Goal: Contribute content: Add original content to the website for others to see

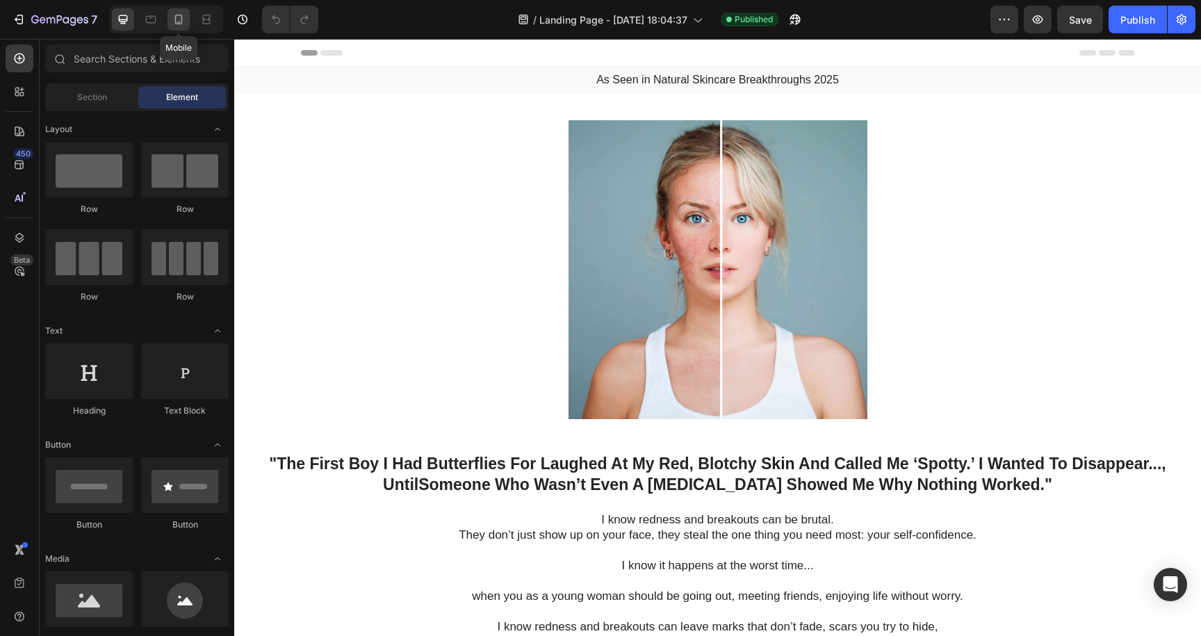
click at [180, 21] on icon at bounding box center [179, 20] width 14 height 14
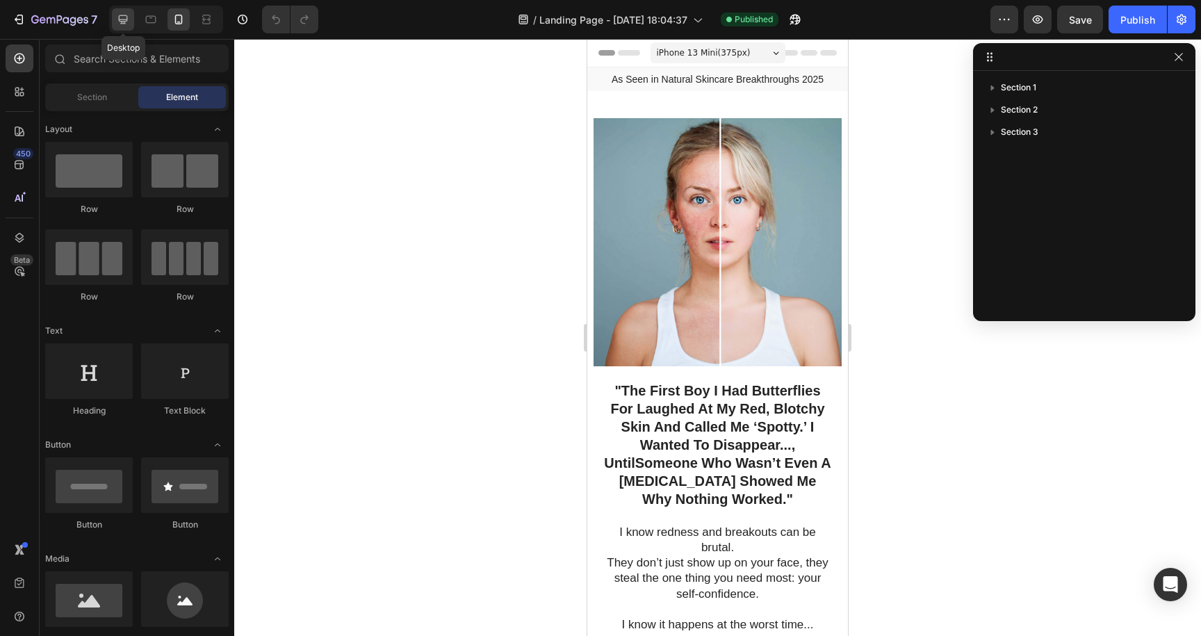
click at [127, 19] on icon at bounding box center [123, 19] width 9 height 9
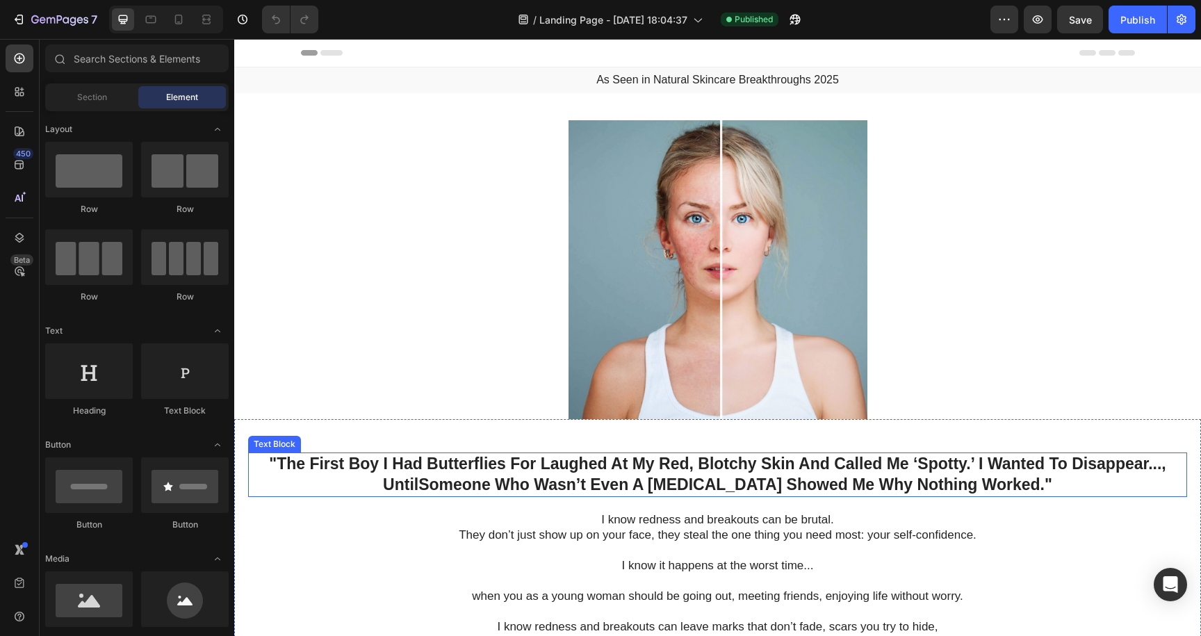
click at [699, 464] on p ""The First Boy I Had Butterflies For Laughed At My Red, Blotchy Skin And Called…" at bounding box center [718, 464] width 936 height 21
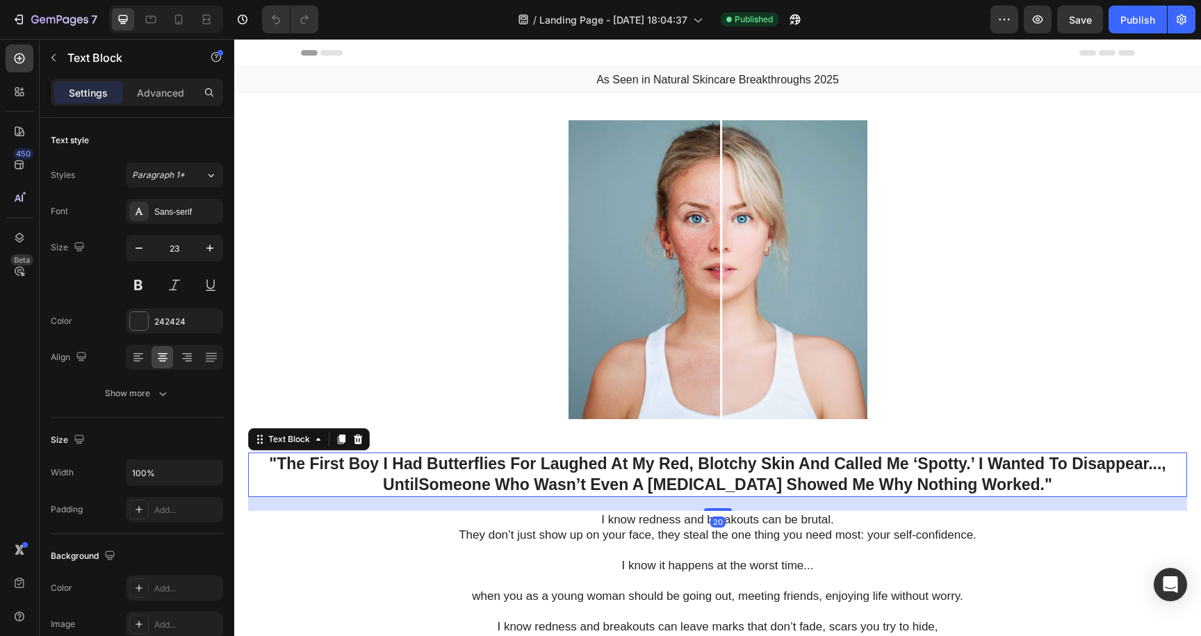
click at [697, 462] on p ""The First Boy I Had Butterflies For Laughed At My Red, Blotchy Skin And Called…" at bounding box center [718, 464] width 936 height 21
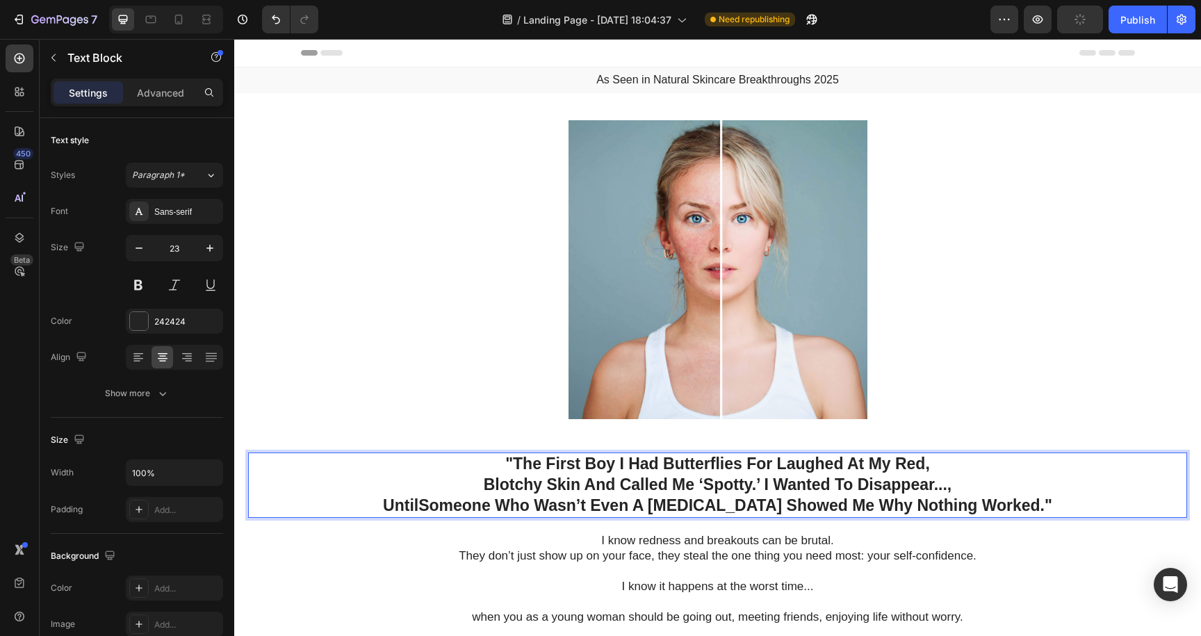
click at [763, 481] on p "Blotchy Skin And Called Me ‘Spotty.’ I Wanted To Disappear...," at bounding box center [718, 485] width 936 height 21
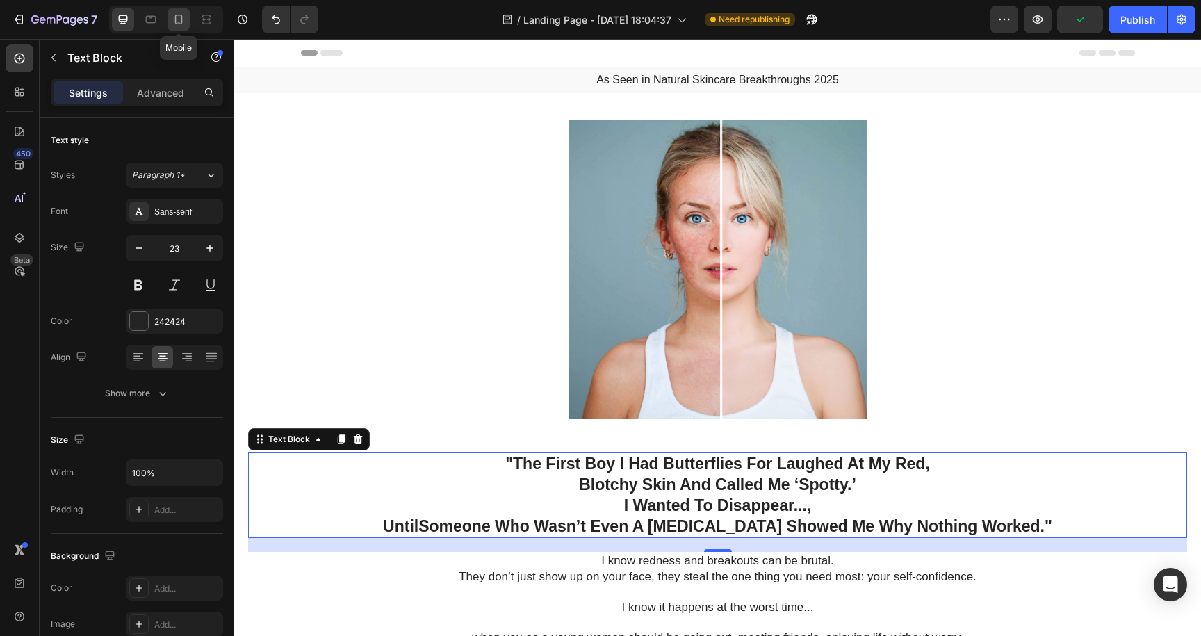
click at [178, 24] on icon at bounding box center [179, 20] width 14 height 14
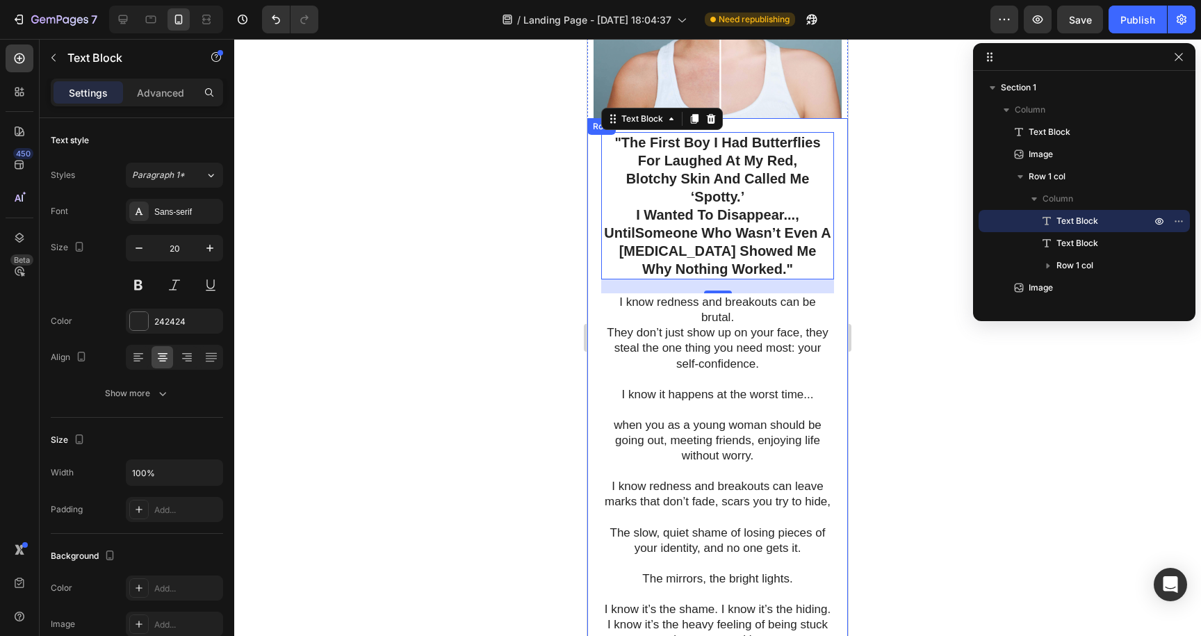
scroll to position [247, 0]
click at [127, 26] on div at bounding box center [123, 19] width 22 height 22
type input "23"
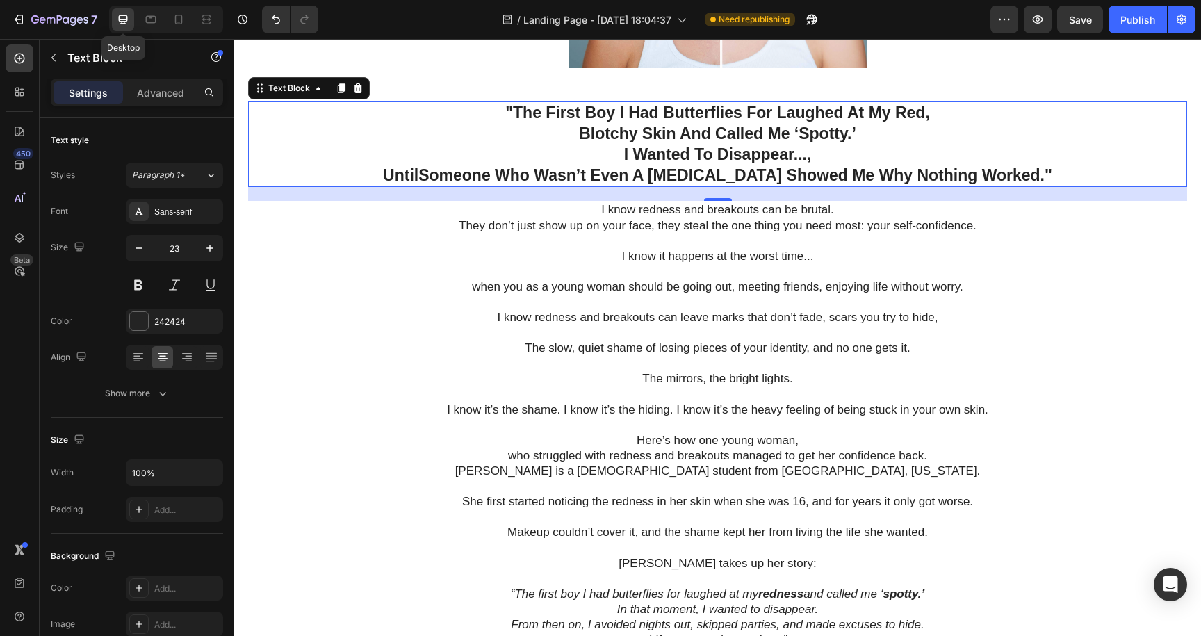
scroll to position [365, 0]
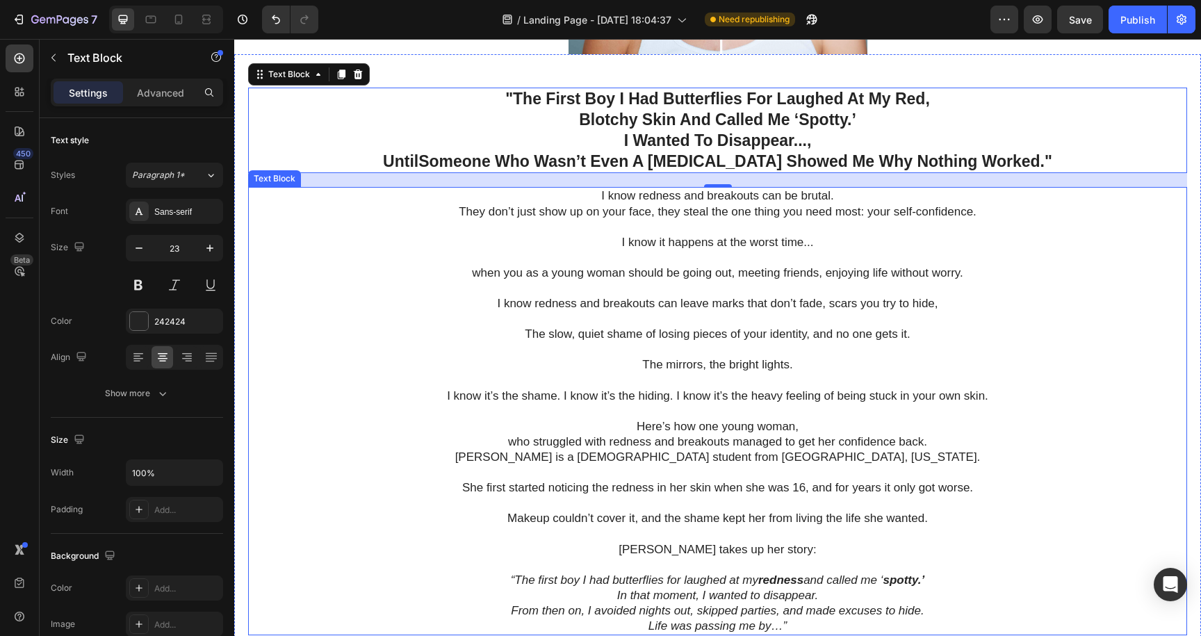
click at [1033, 289] on p at bounding box center [718, 288] width 936 height 15
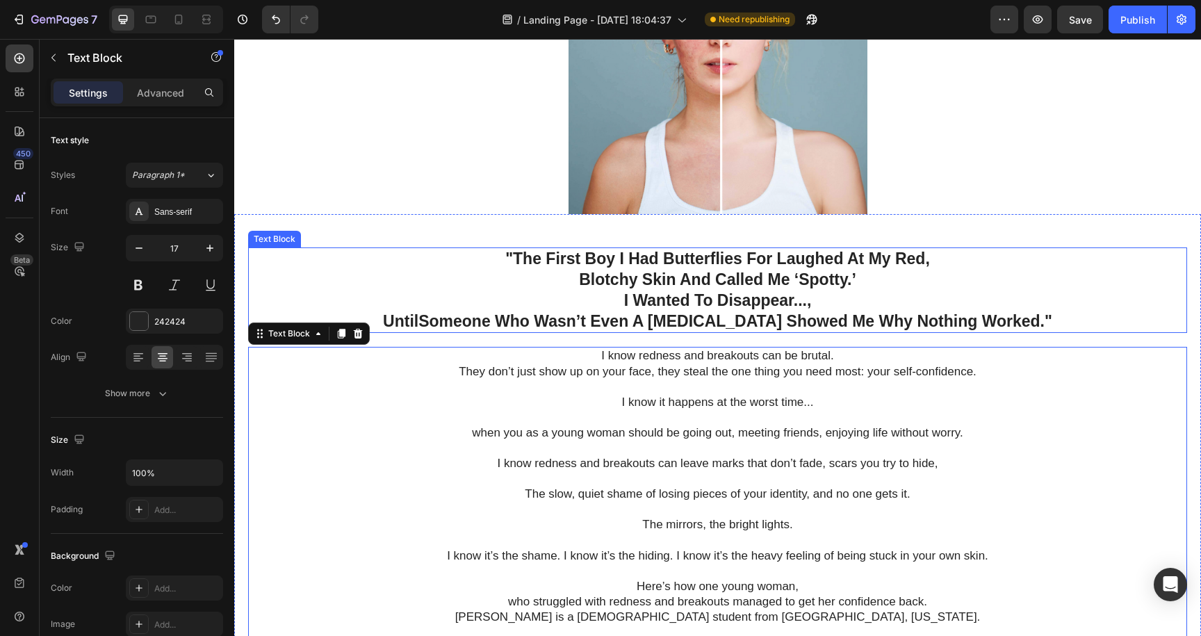
scroll to position [204, 0]
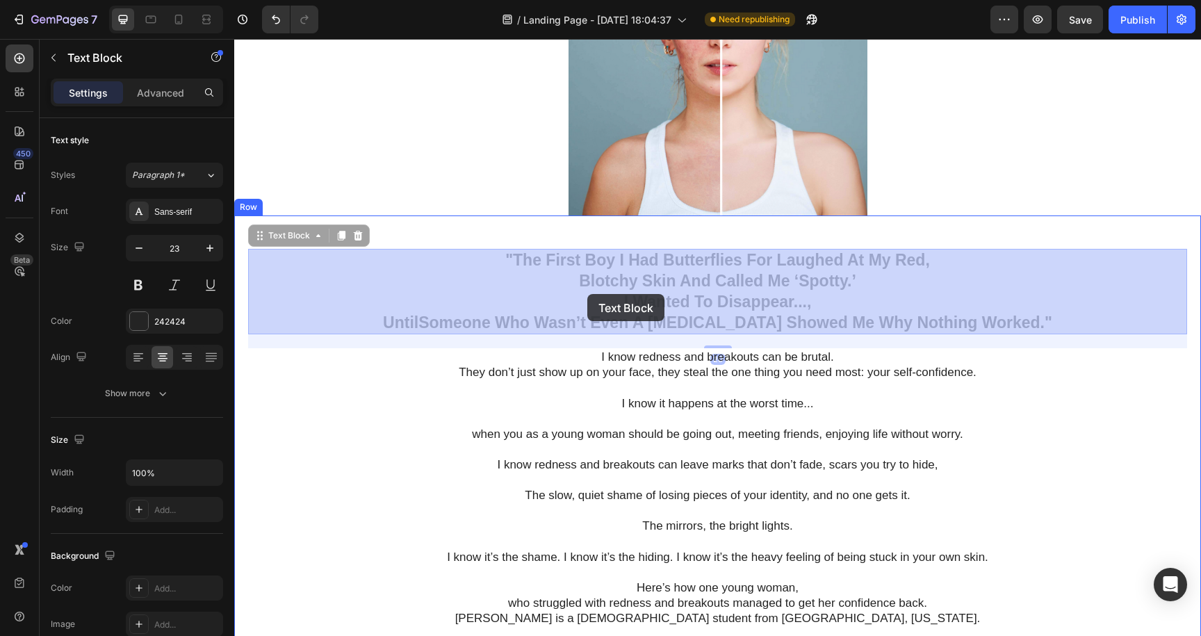
drag, startPoint x: 503, startPoint y: 257, endPoint x: 587, endPoint y: 294, distance: 92.8
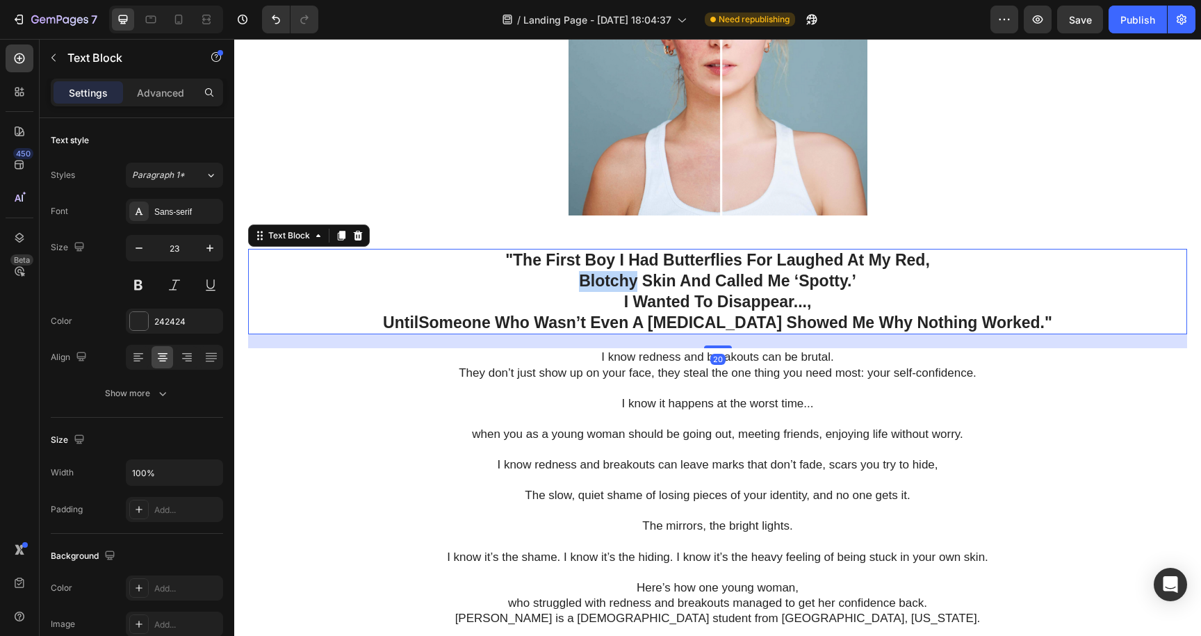
click at [602, 286] on p "Blotchy Skin And Called Me ‘Spotty.’" at bounding box center [718, 281] width 936 height 21
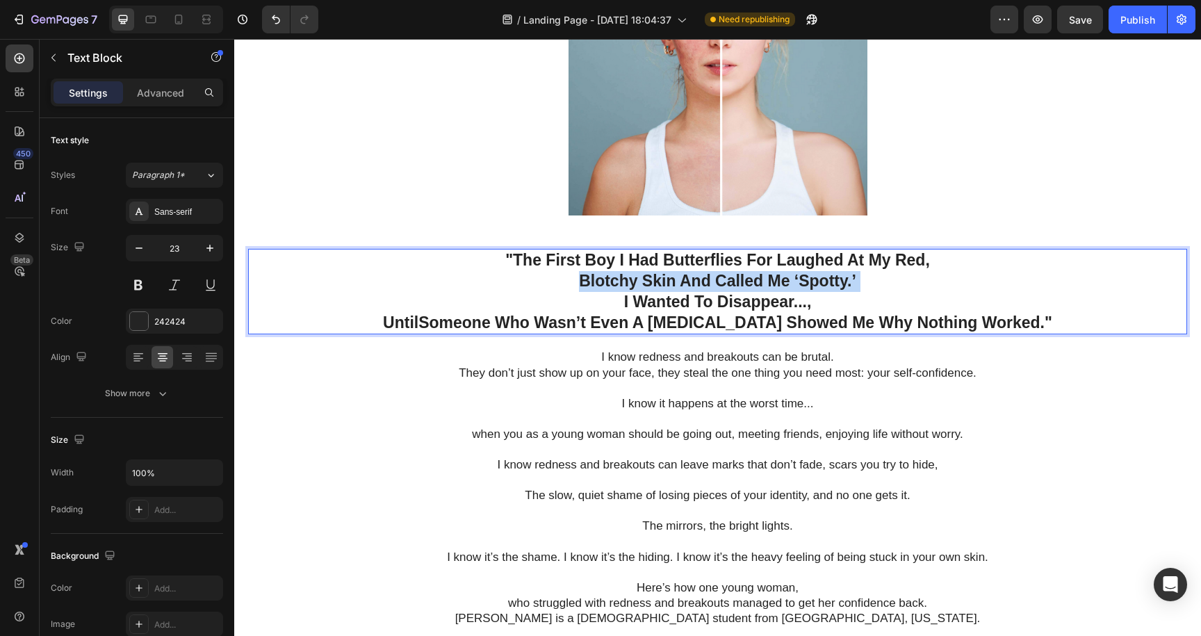
click at [602, 286] on p "Blotchy Skin And Called Me ‘Spotty.’" at bounding box center [718, 281] width 936 height 21
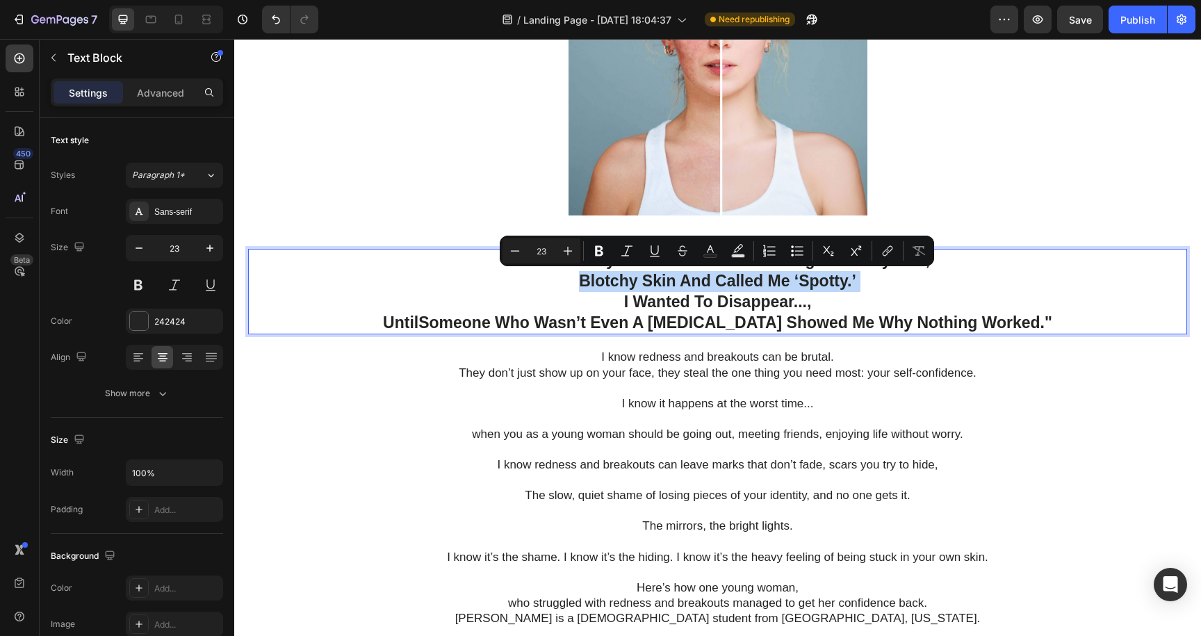
click at [602, 286] on p "Blotchy Skin And Called Me ‘Spotty.’" at bounding box center [718, 281] width 936 height 21
click at [543, 280] on p "Blotchy Skin And Called Me ‘Spotty.’" at bounding box center [718, 281] width 936 height 21
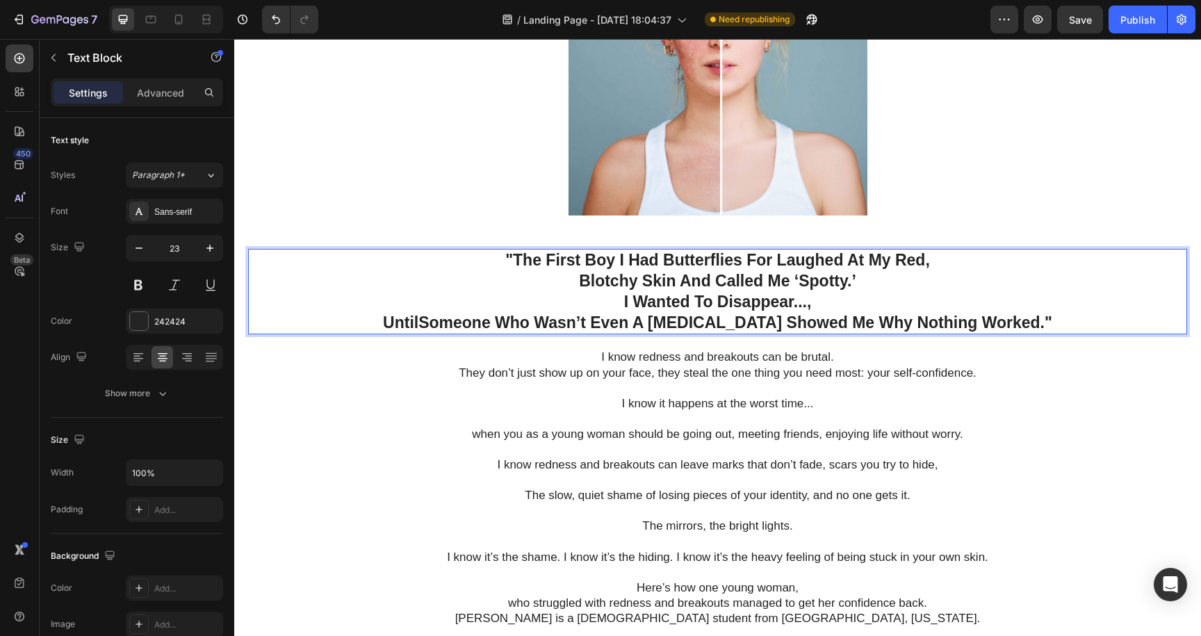
click at [504, 255] on p ""The First Boy I Had Butterflies For Laughed At My Red," at bounding box center [718, 260] width 936 height 21
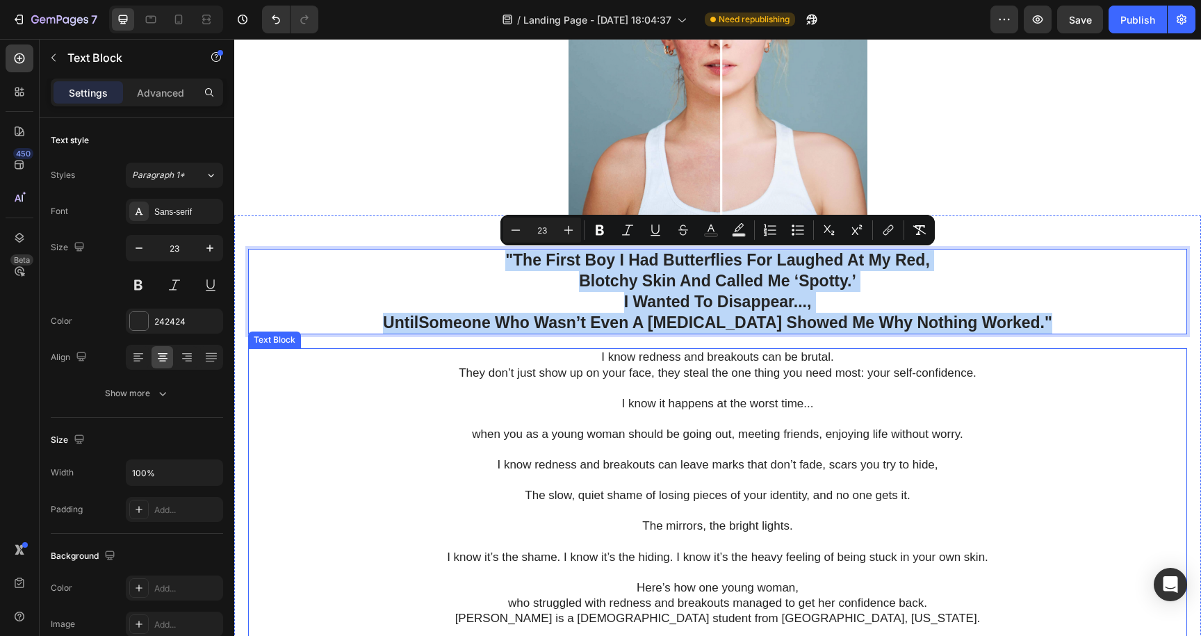
drag, startPoint x: 504, startPoint y: 255, endPoint x: 791, endPoint y: 346, distance: 301.2
copy div ""The First Boy I Had Butterflies For Laughed At My Red, Blotchy Skin And Called…"
click at [936, 355] on p "I know redness and breakouts can be brutal." at bounding box center [718, 357] width 936 height 15
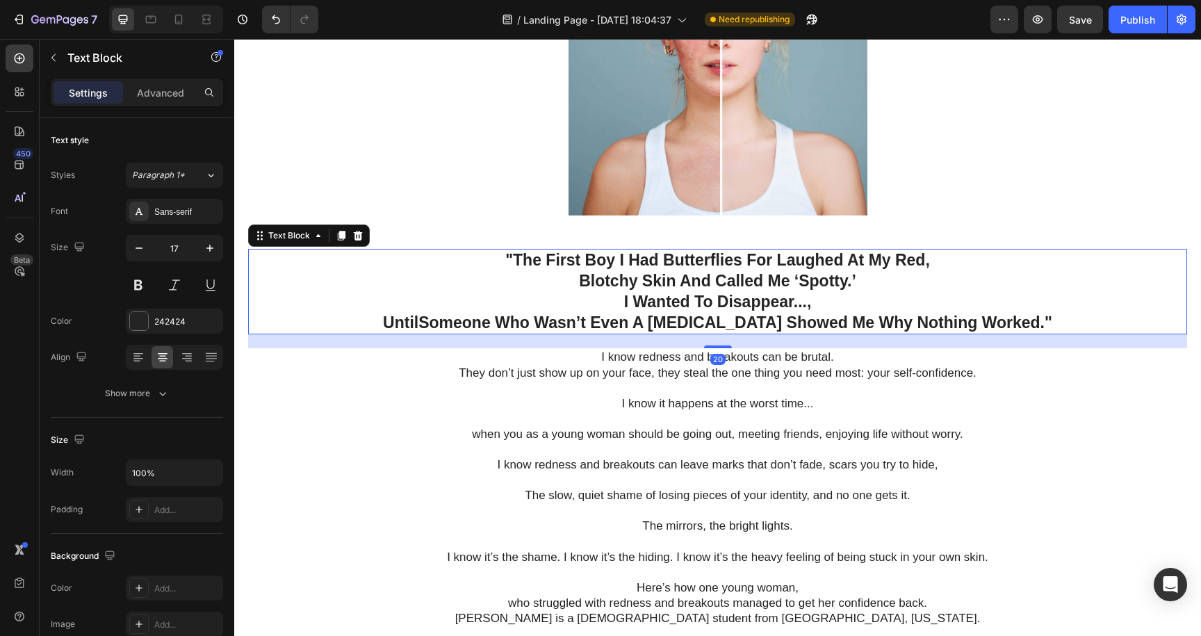
click at [772, 323] on strong "Someone Who Wasn’t Even A [MEDICAL_DATA] Showed Me Why Nothing Worked." at bounding box center [732, 323] width 626 height 18
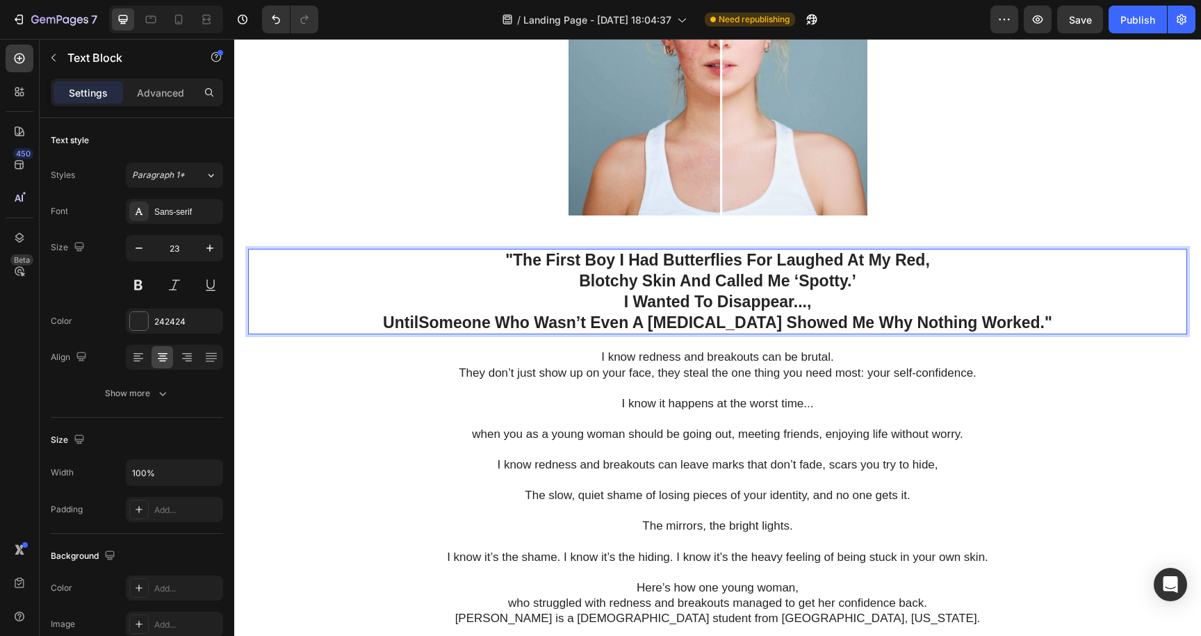
click at [775, 321] on strong "Someone Who Wasn’t Even A [MEDICAL_DATA] Showed Me Why Nothing Worked." at bounding box center [732, 323] width 626 height 18
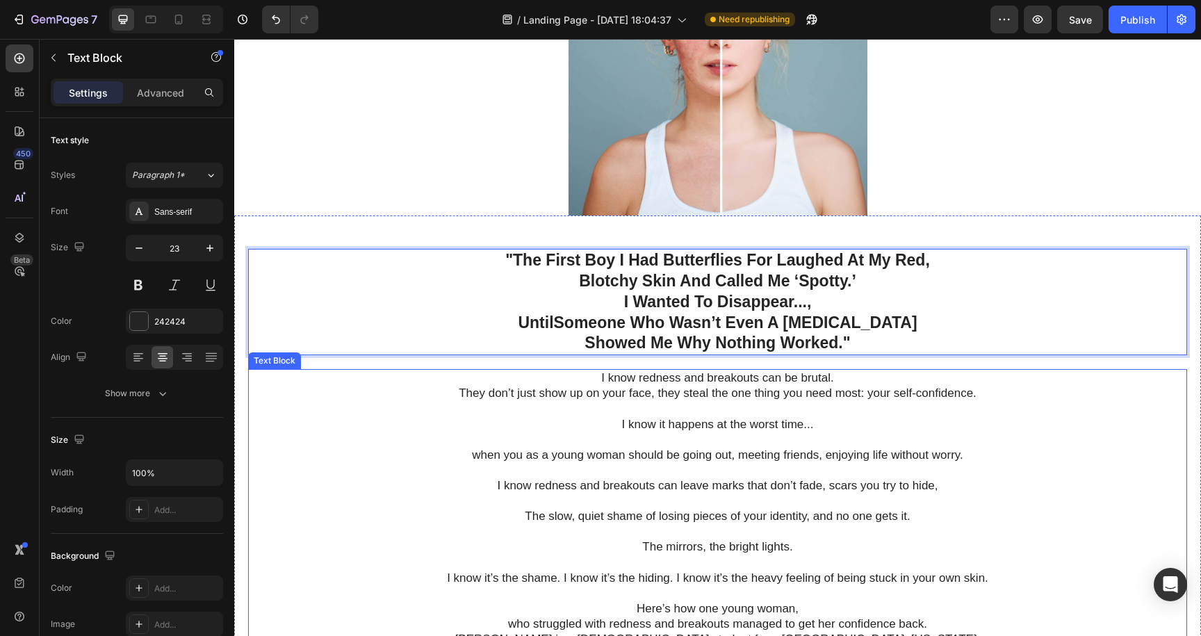
click at [1003, 387] on p "They don’t just show up on your face, they steal the one thing you need most: y…" at bounding box center [718, 393] width 936 height 15
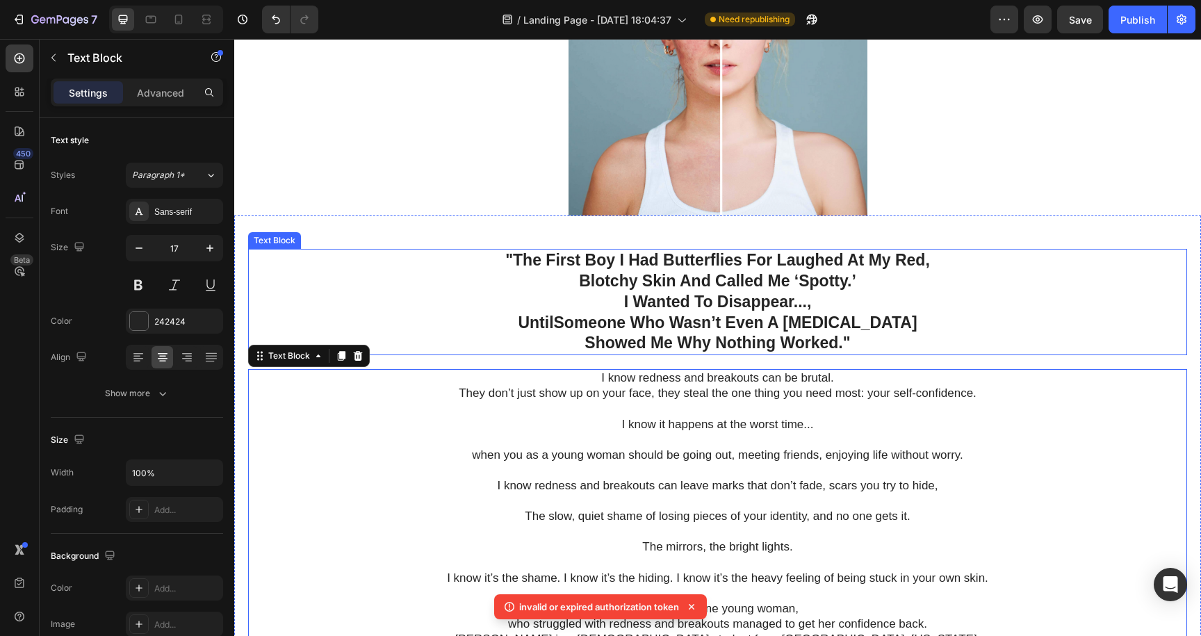
click at [549, 259] on p ""The First Boy I Had Butterflies For Laughed At My Red," at bounding box center [718, 260] width 936 height 21
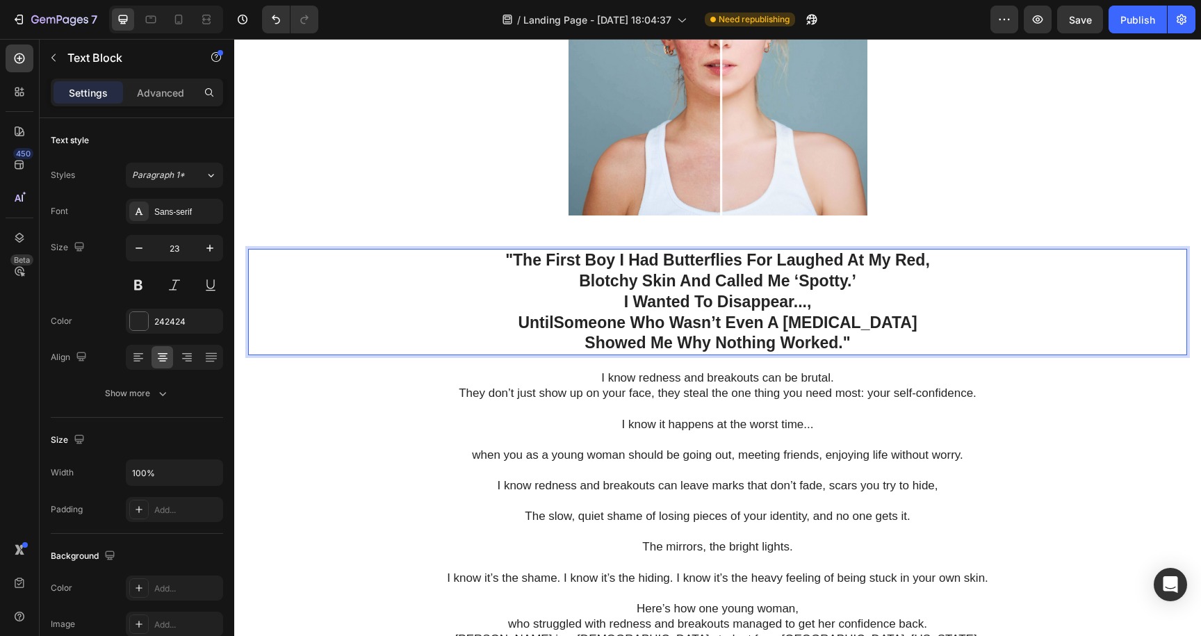
click at [554, 263] on p ""The First Boy I Had Butterflies For Laughed At My Red," at bounding box center [718, 260] width 936 height 21
click at [590, 257] on p ""The first Boy I Had Butterflies For Laughed At My Red," at bounding box center [718, 260] width 936 height 21
click at [633, 259] on p ""The first boy I Had Butterflies For Laughed At My Red," at bounding box center [718, 260] width 936 height 21
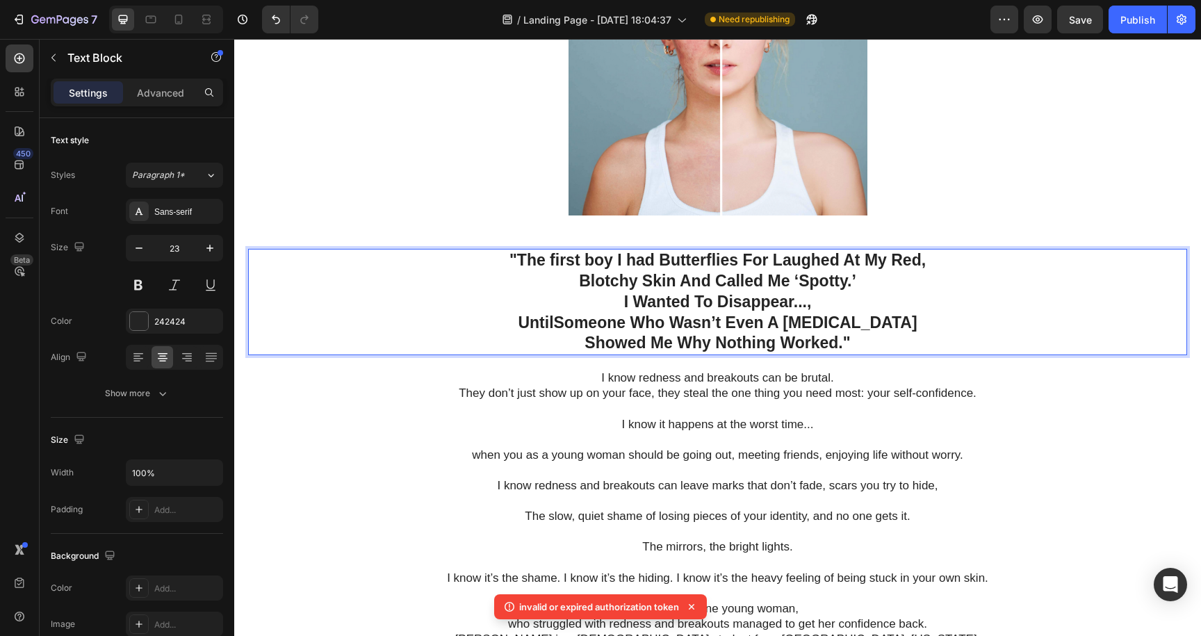
click at [667, 260] on p ""The first boy I had Butterflies For Laughed At My Red," at bounding box center [718, 260] width 936 height 21
click at [515, 254] on p ""The first boy I had butterflies For Laughed At My Red," at bounding box center [718, 260] width 936 height 21
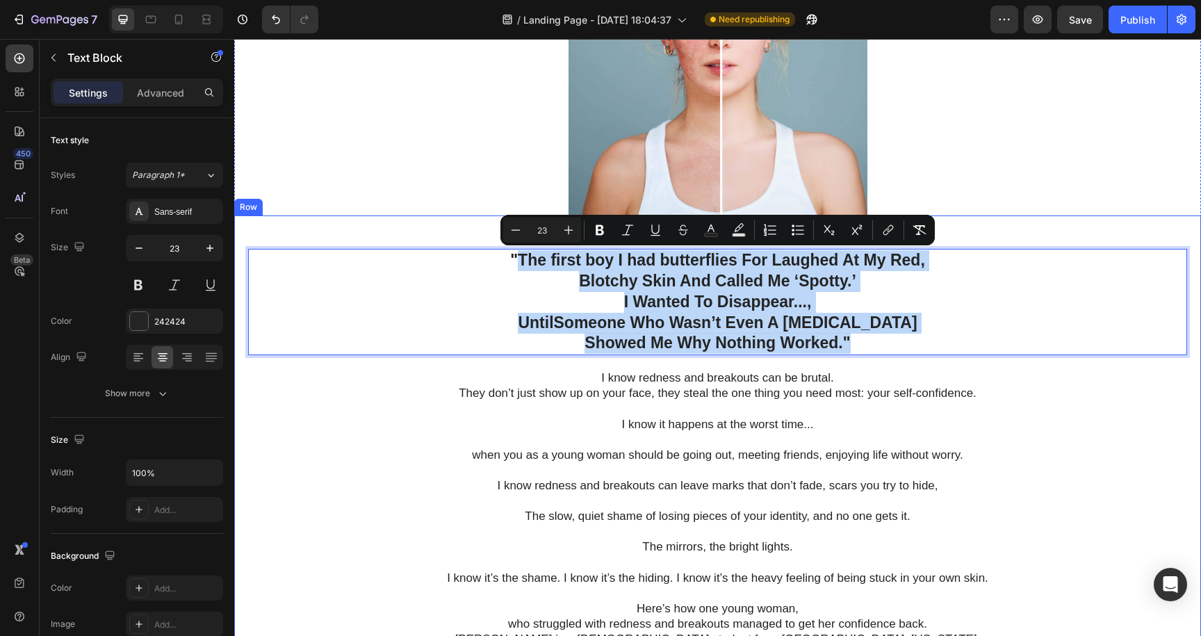
drag, startPoint x: 515, startPoint y: 254, endPoint x: 755, endPoint y: 360, distance: 262.4
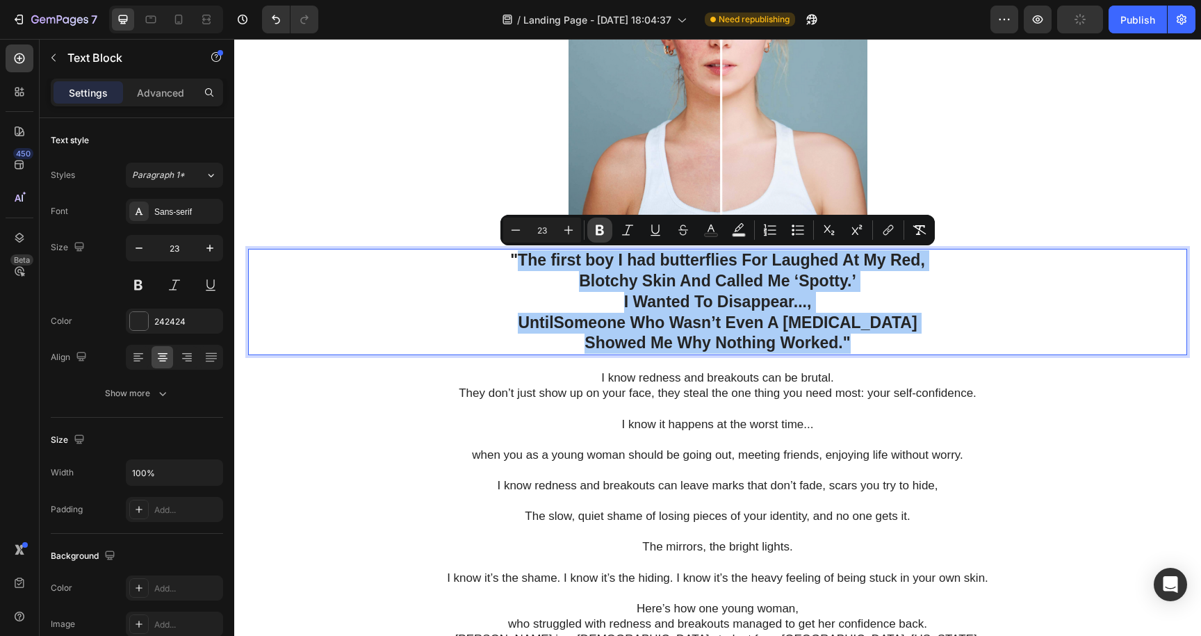
click at [597, 221] on button "Bold" at bounding box center [599, 230] width 25 height 25
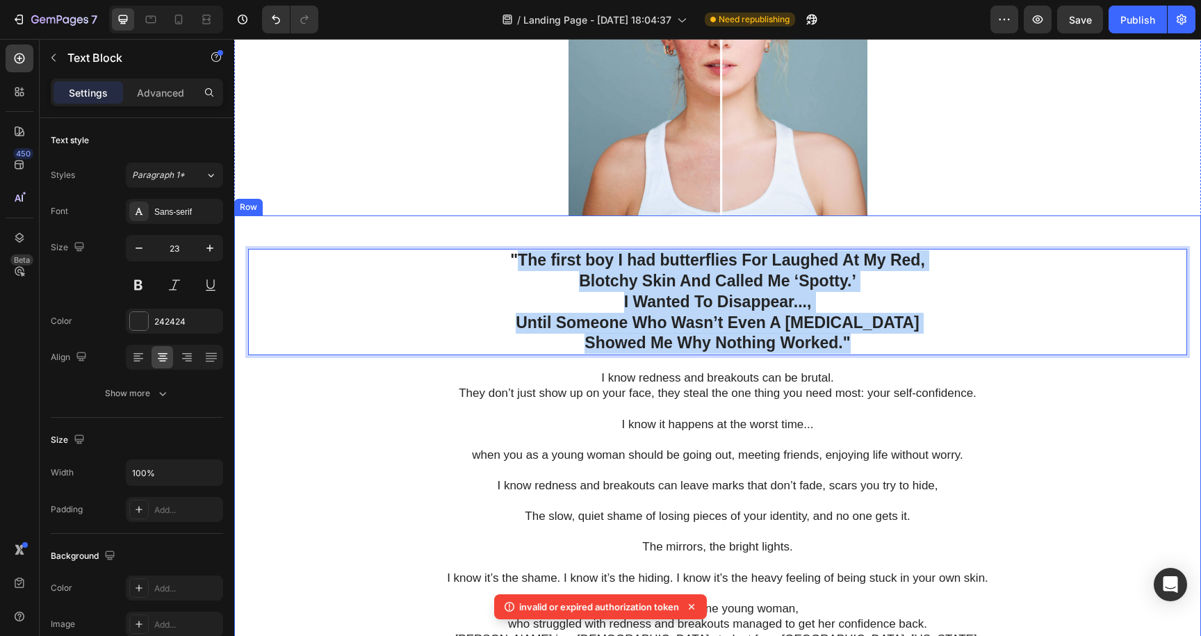
drag, startPoint x: 517, startPoint y: 260, endPoint x: 749, endPoint y: 356, distance: 250.6
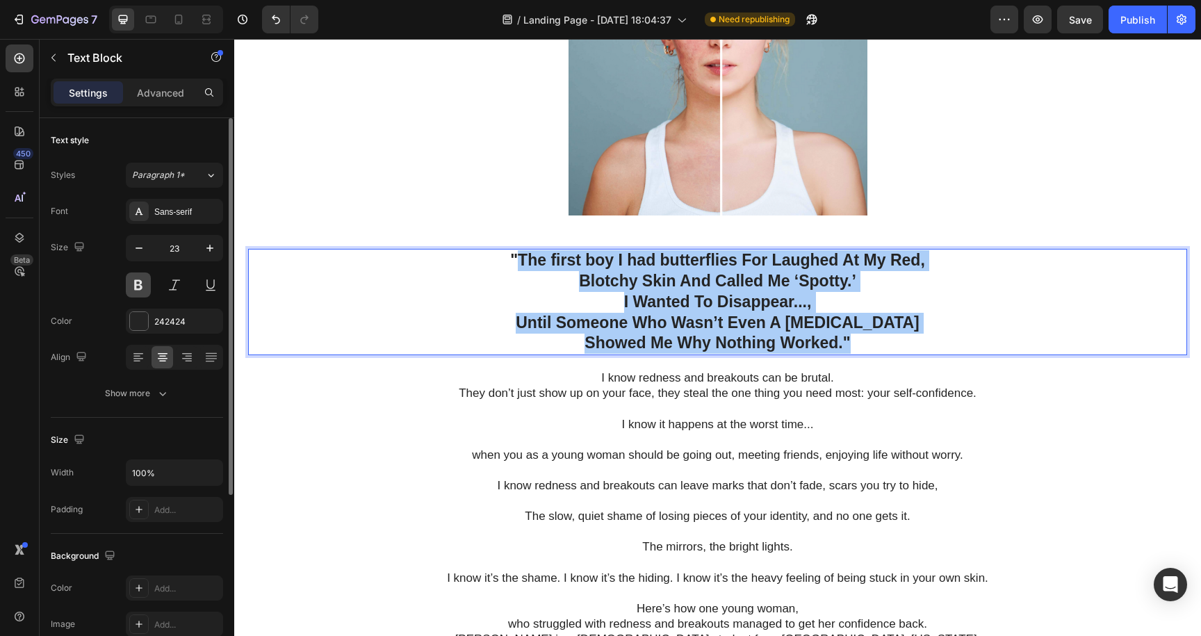
click at [140, 288] on button at bounding box center [138, 285] width 25 height 25
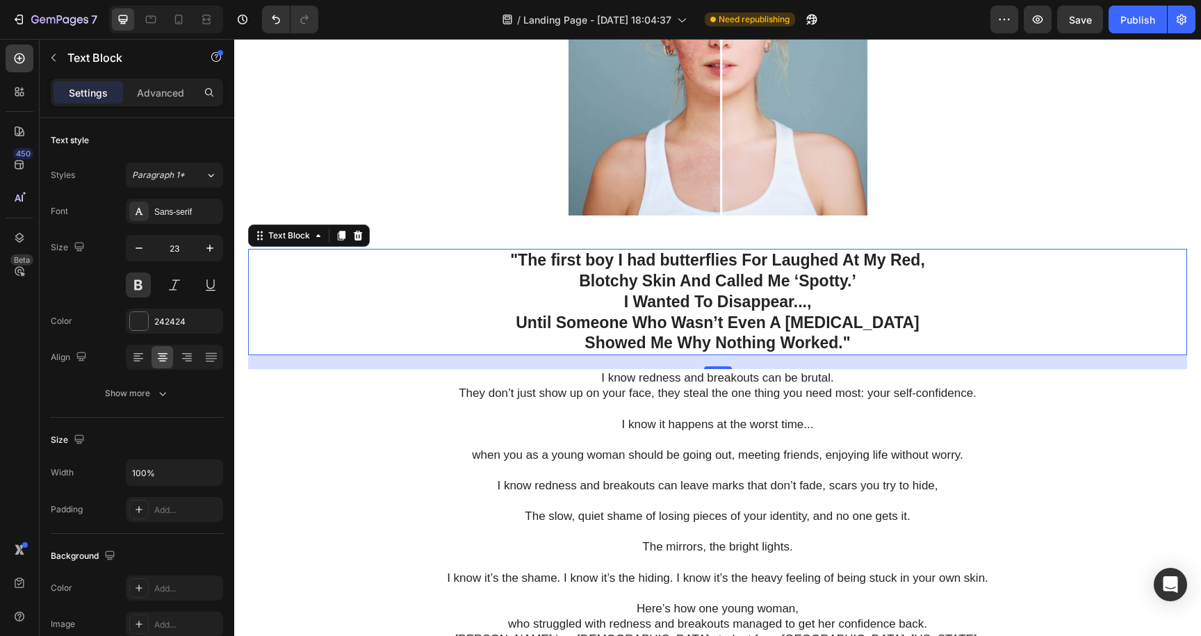
click at [638, 293] on strong "I Wanted To Disappear...," at bounding box center [718, 302] width 188 height 18
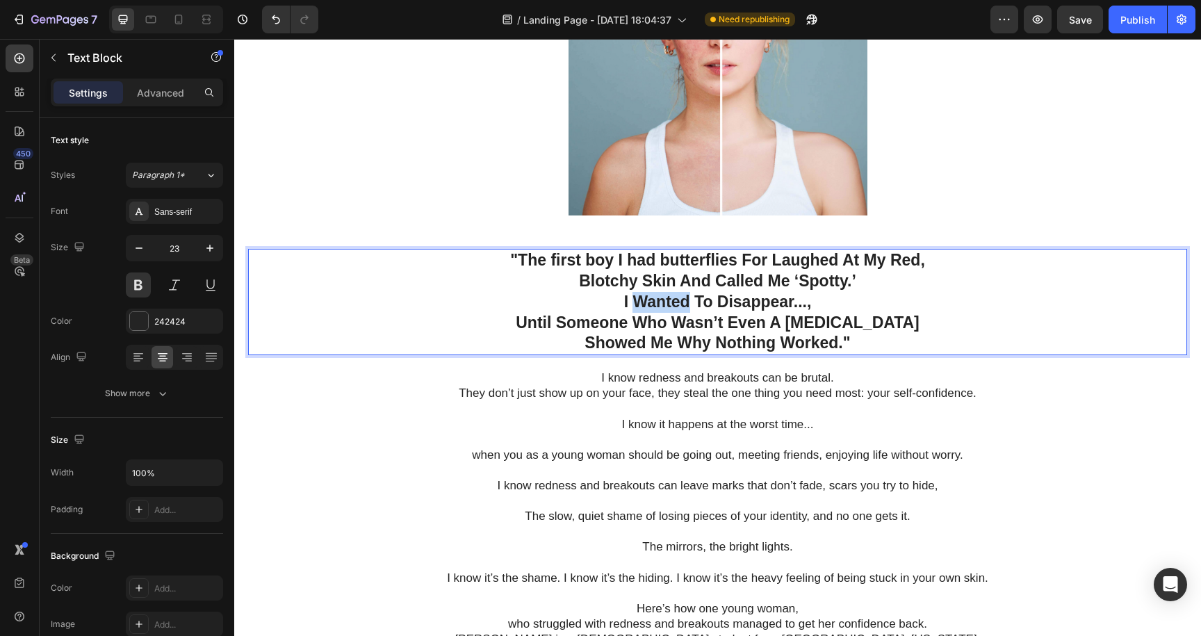
click at [638, 293] on strong "I Wanted To Disappear...," at bounding box center [718, 302] width 188 height 18
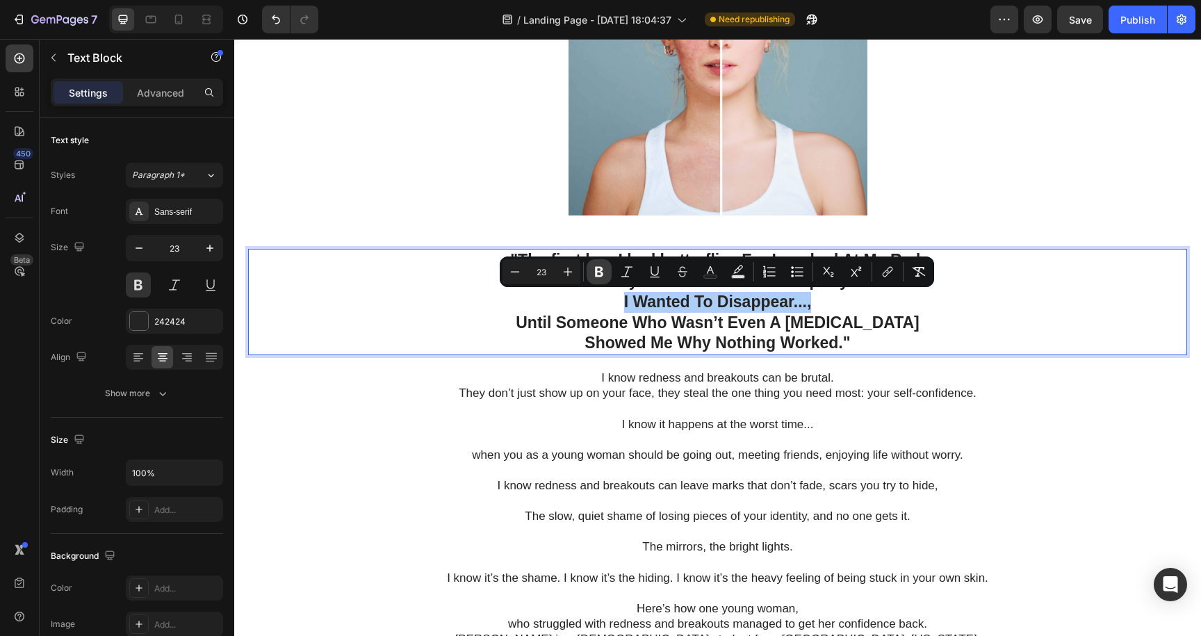
click at [601, 270] on icon "Editor contextual toolbar" at bounding box center [599, 272] width 8 height 10
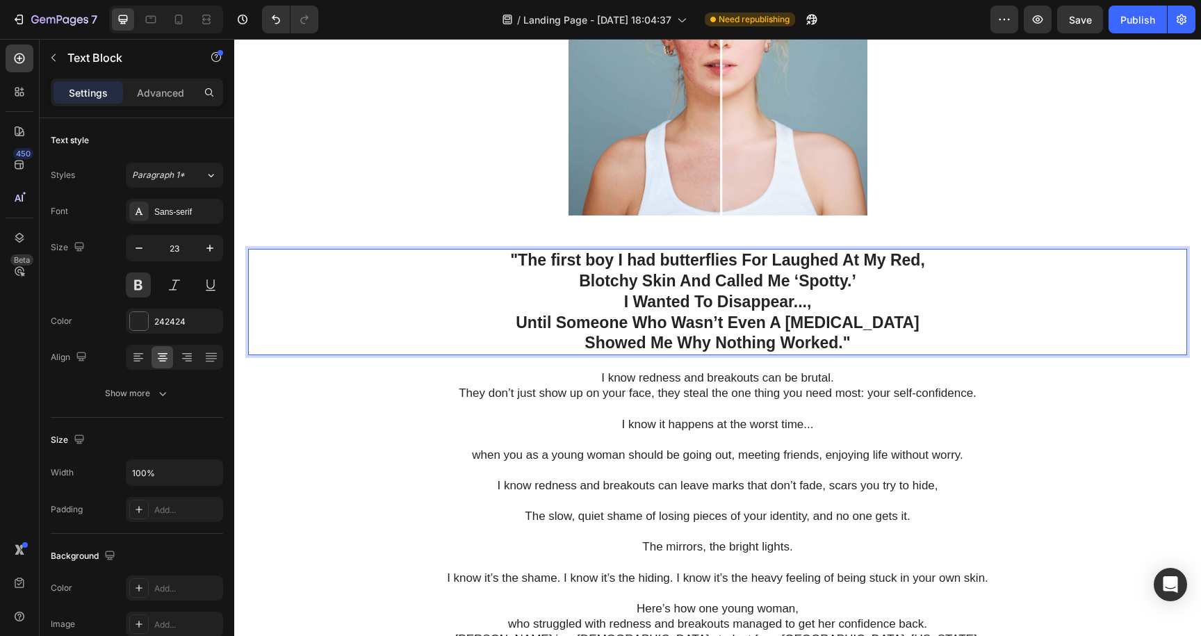
click at [601, 271] on p "Blotchy Skin And Called Me ‘Spotty.’" at bounding box center [718, 281] width 936 height 21
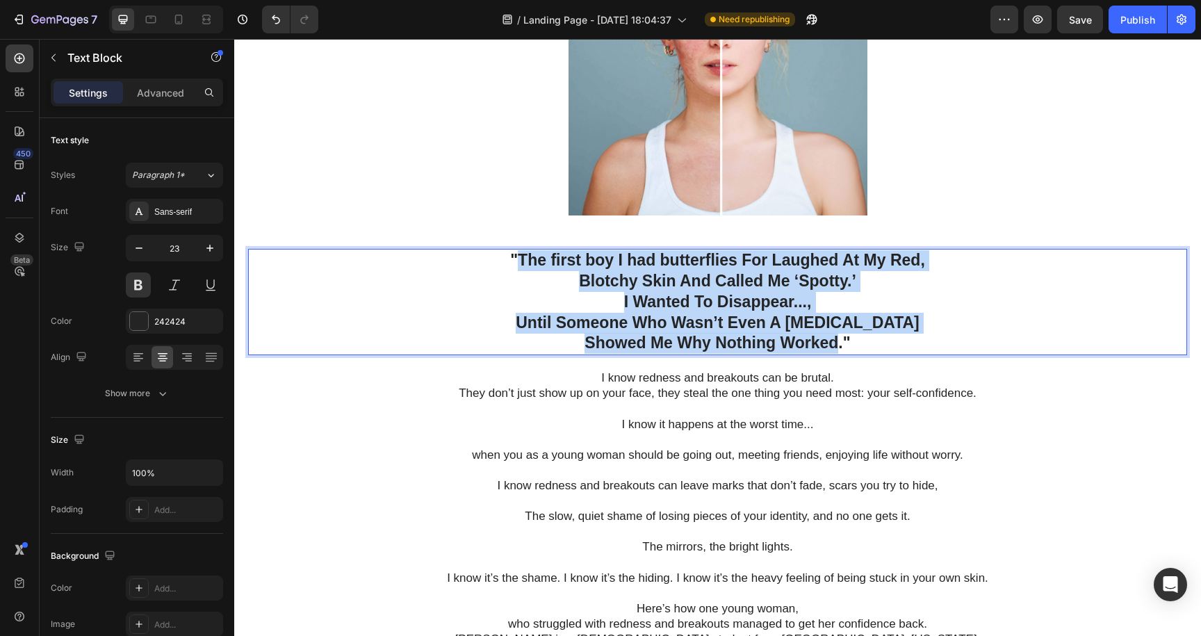
drag, startPoint x: 516, startPoint y: 257, endPoint x: 840, endPoint y: 346, distance: 335.8
click at [840, 346] on div "" The first boy I had butterflies For Laughed At My Red, Blotchy Skin And Calle…" at bounding box center [717, 302] width 939 height 107
copy div "The first boy I had butterflies For Laughed At My Red, Blotchy Skin And Called …"
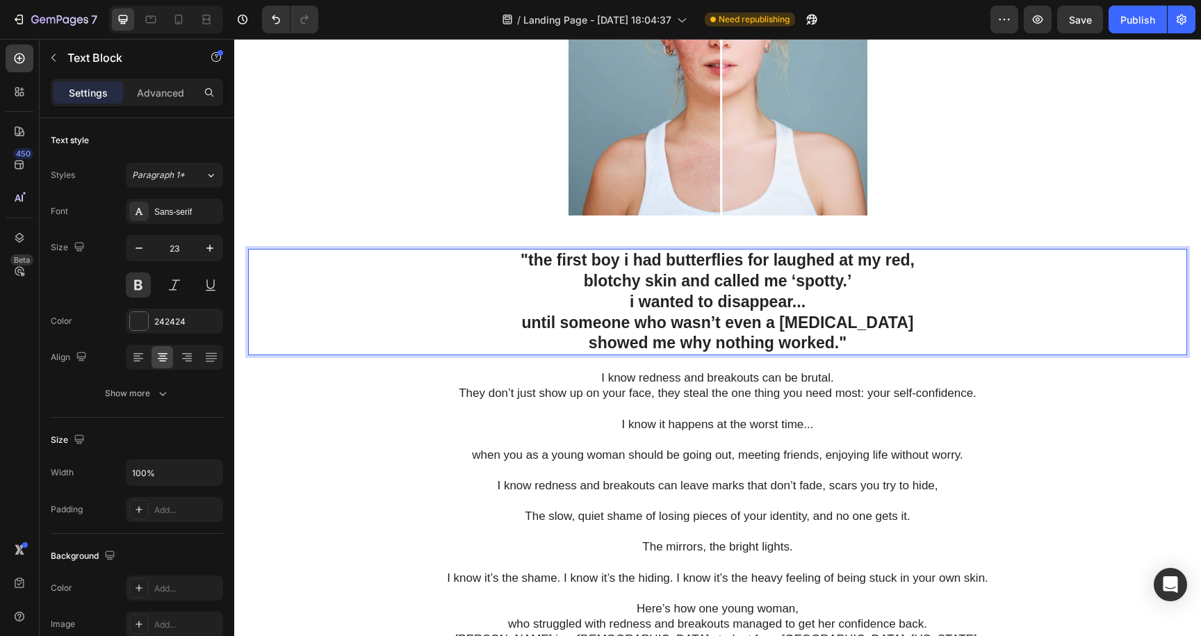
click at [533, 256] on p ""the first boy i had butterflies for laughed at my red," at bounding box center [718, 260] width 936 height 21
click at [640, 279] on p "blotchy skin and called me ‘spotty.’" at bounding box center [718, 281] width 936 height 21
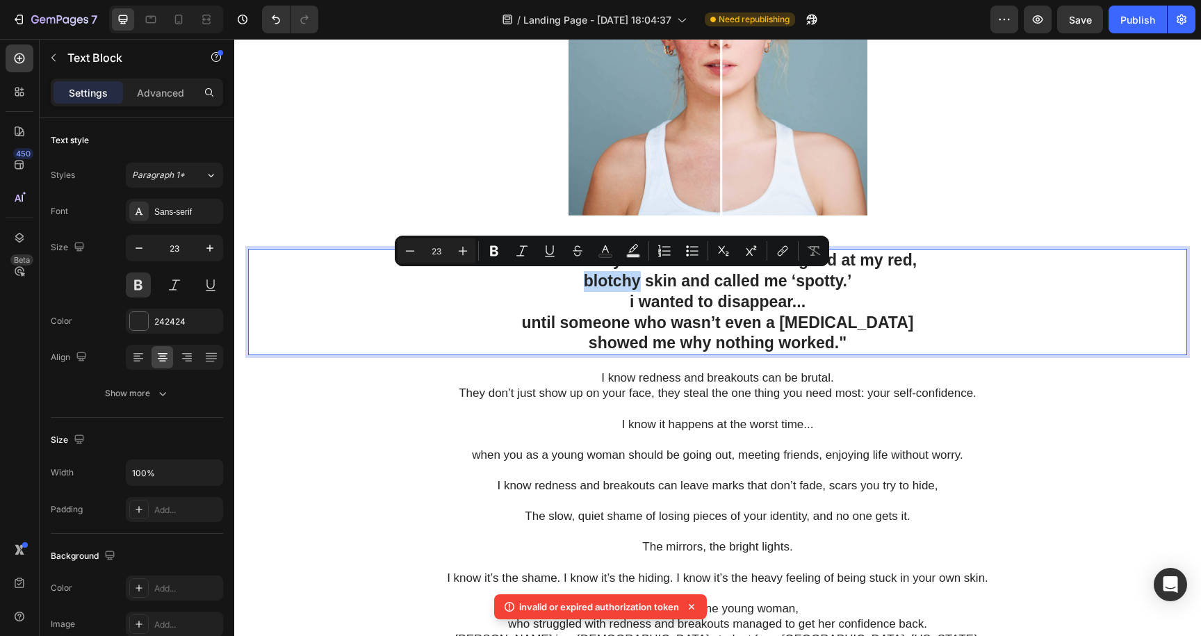
drag, startPoint x: 640, startPoint y: 279, endPoint x: 586, endPoint y: 281, distance: 53.6
click at [586, 281] on p "blotchy skin and called me ‘spotty.’" at bounding box center [718, 281] width 936 height 21
click at [496, 256] on icon "Editor contextual toolbar" at bounding box center [494, 251] width 14 height 14
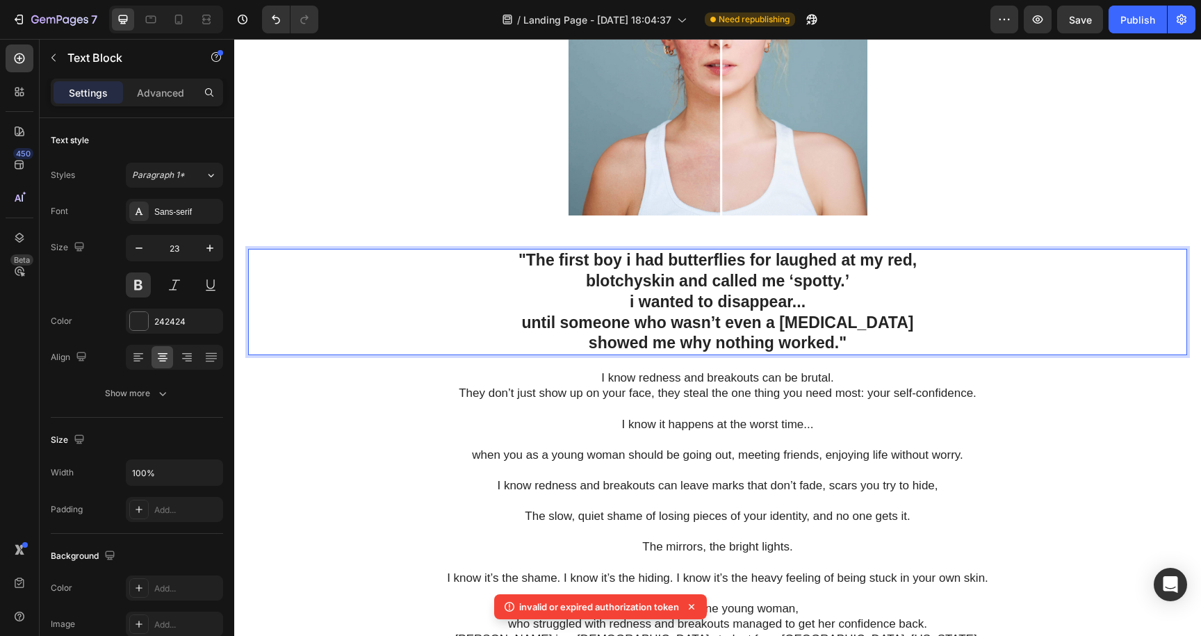
click at [638, 281] on strong "blotchy" at bounding box center [614, 281] width 57 height 18
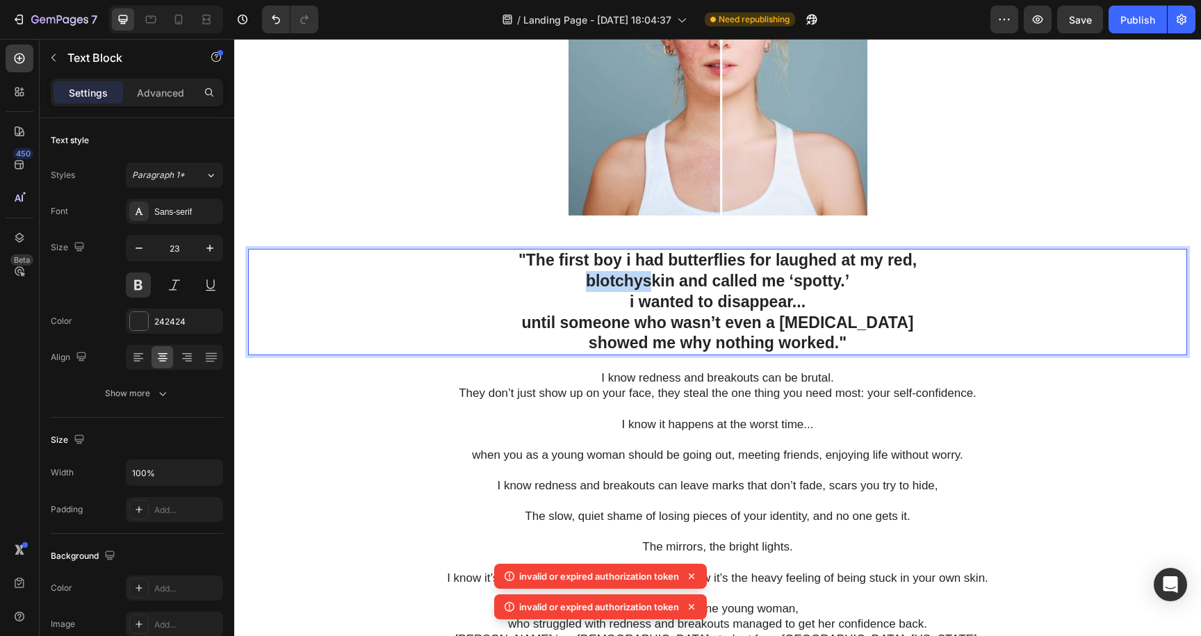
drag, startPoint x: 638, startPoint y: 281, endPoint x: 596, endPoint y: 278, distance: 42.5
click at [596, 278] on strong "blotchy" at bounding box center [614, 281] width 57 height 18
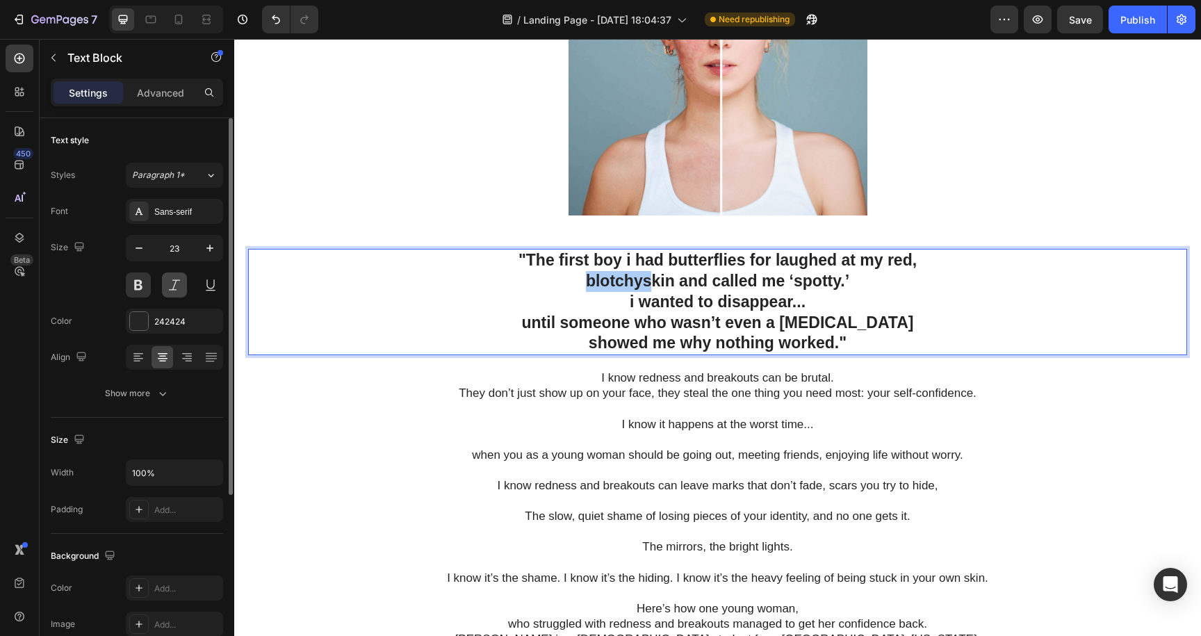
click at [174, 284] on button at bounding box center [174, 285] width 25 height 25
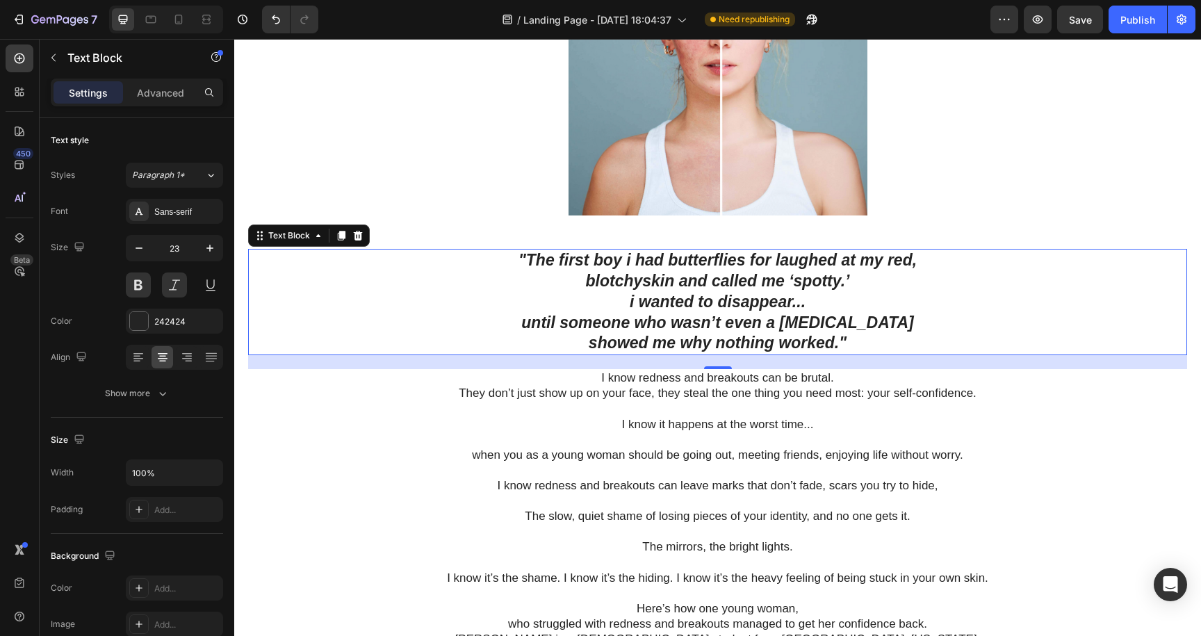
click at [545, 266] on p ""The first boy i had butterflies for laughed at my red," at bounding box center [718, 260] width 936 height 21
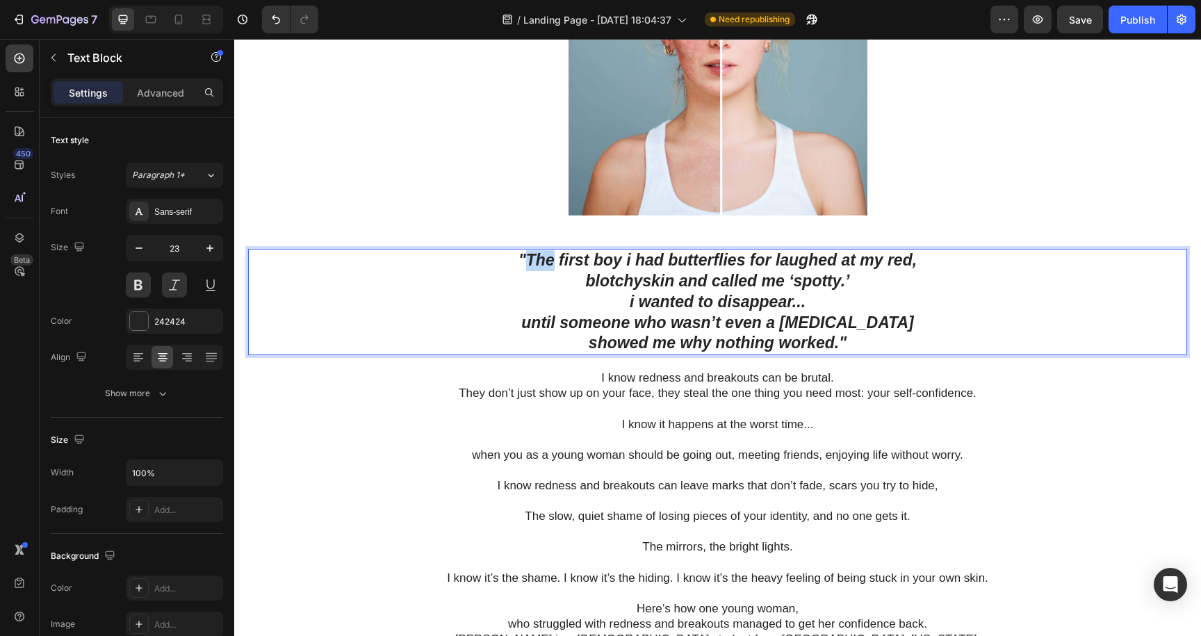
click at [545, 266] on p ""The first boy i had butterflies for laughed at my red," at bounding box center [718, 260] width 936 height 21
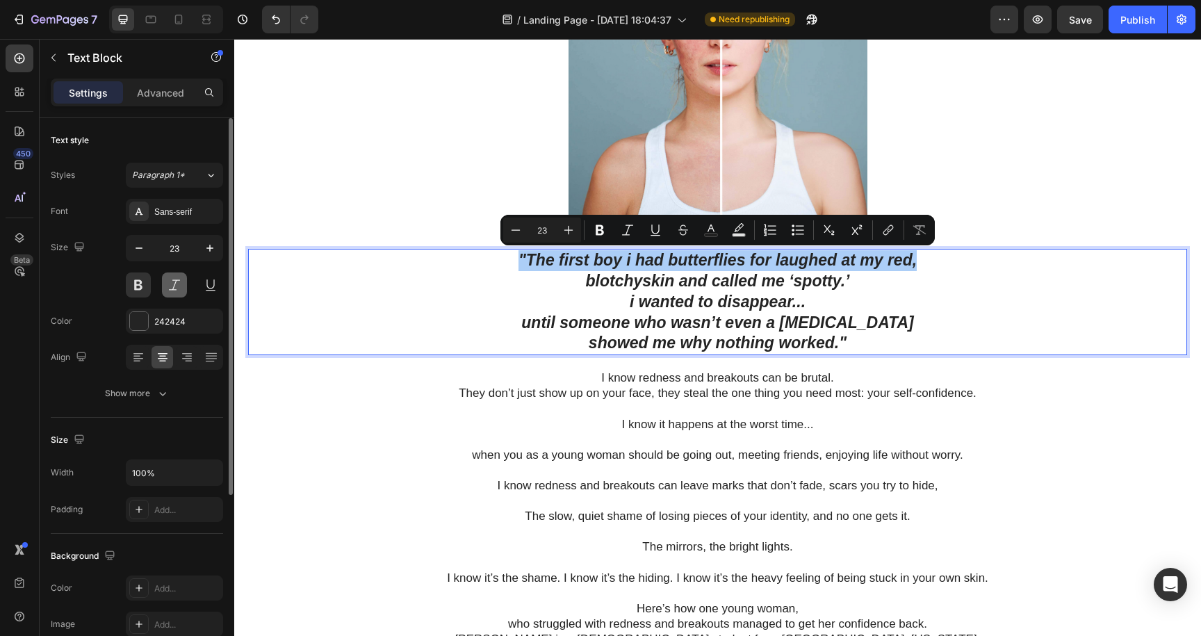
click at [174, 279] on button at bounding box center [174, 285] width 25 height 25
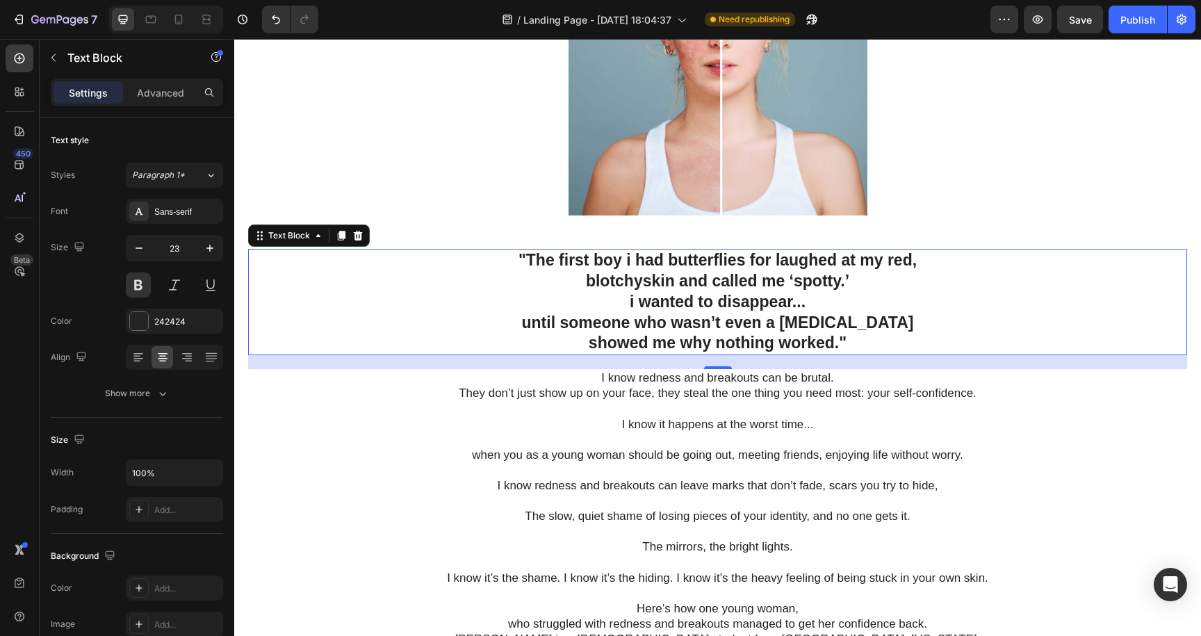
click at [952, 314] on p "until someone who wasn’t even a [MEDICAL_DATA]" at bounding box center [718, 323] width 936 height 21
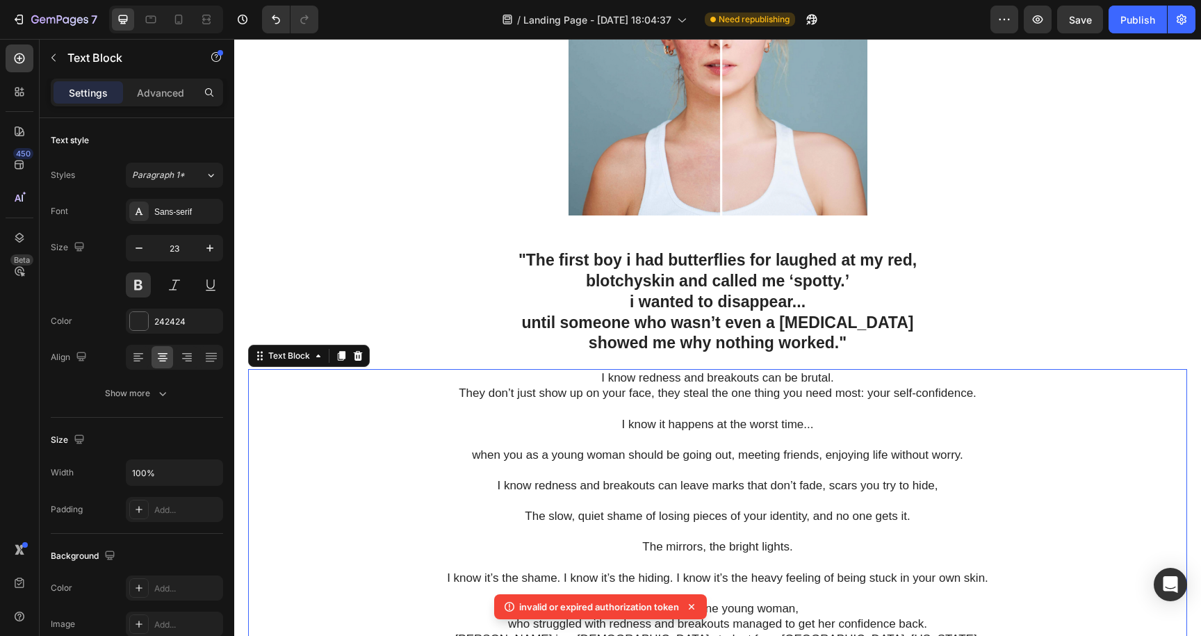
click at [1007, 410] on p at bounding box center [718, 409] width 936 height 15
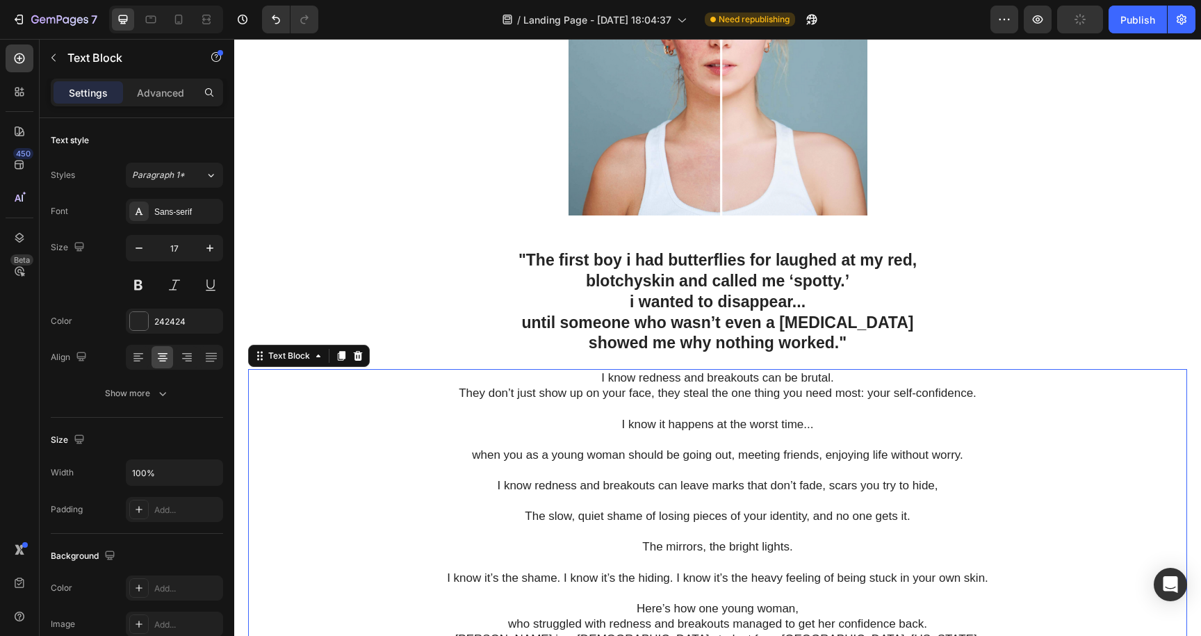
click at [1113, 507] on p at bounding box center [718, 501] width 936 height 15
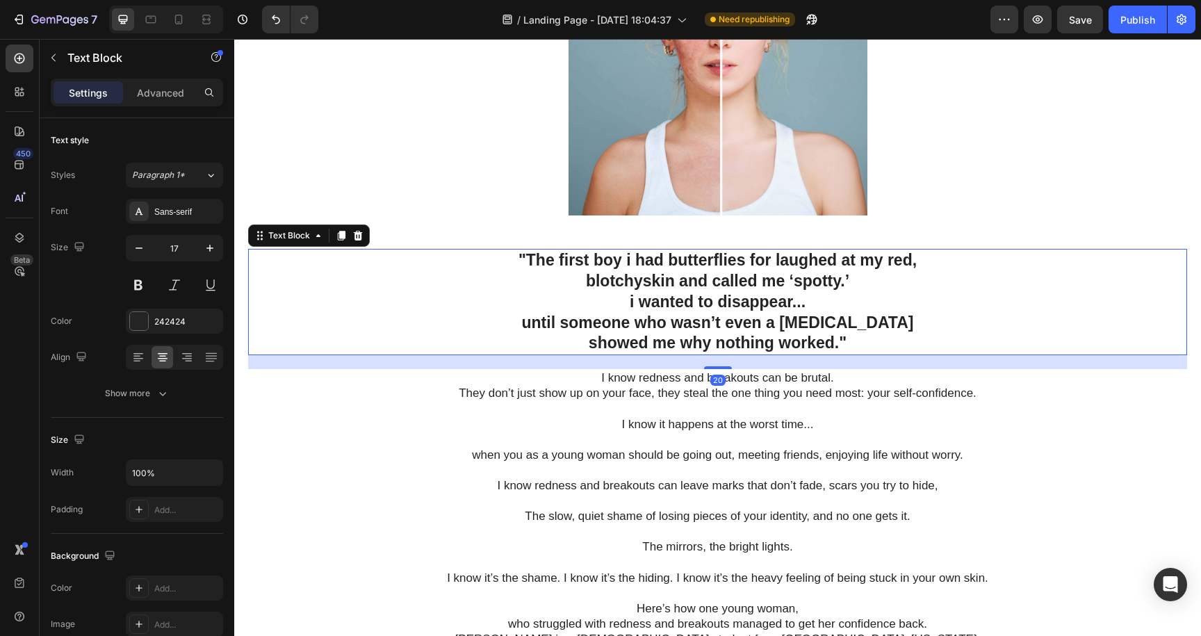
click at [636, 302] on p "i wanted to disappear..." at bounding box center [718, 302] width 936 height 21
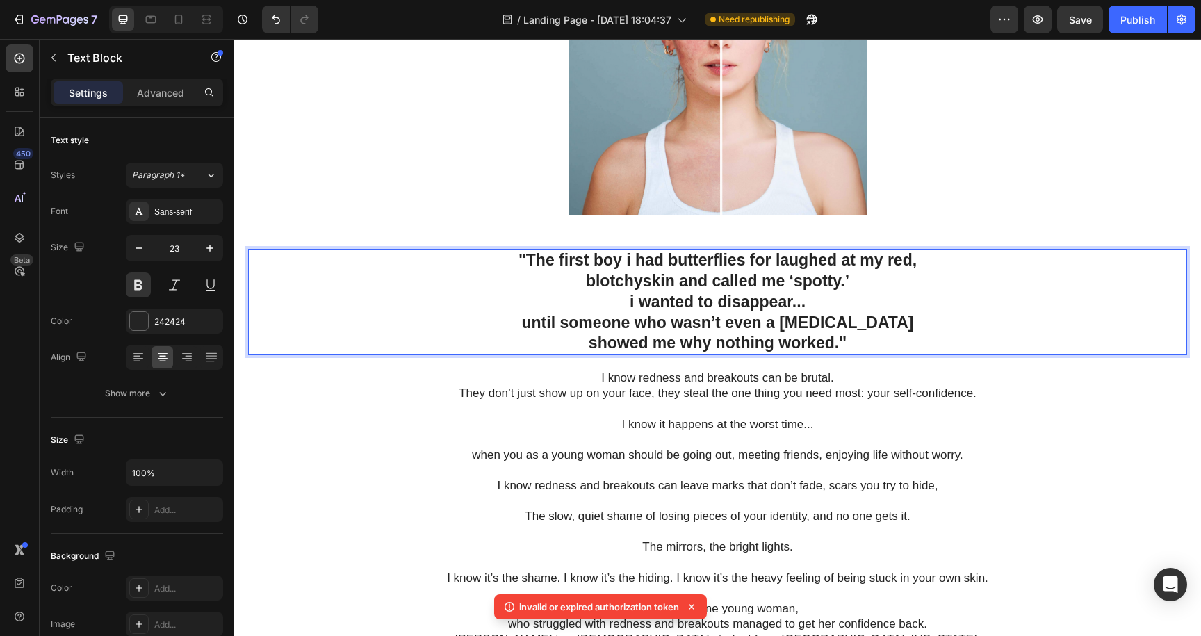
click at [635, 301] on p "i wanted to disappear..." at bounding box center [718, 302] width 936 height 21
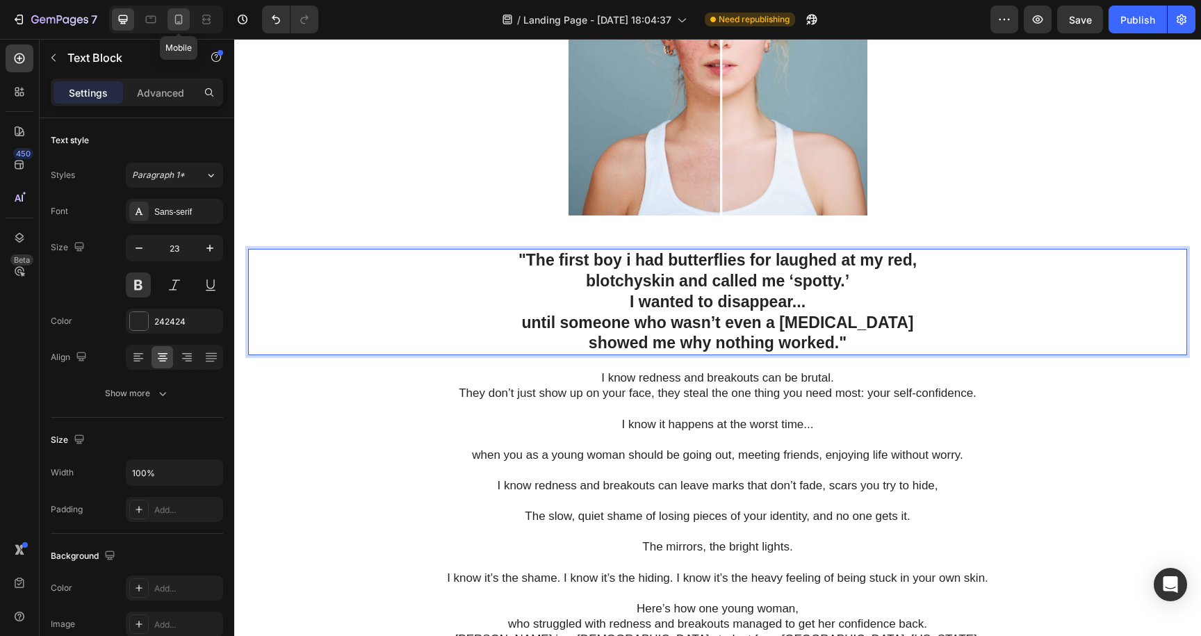
click at [179, 21] on icon at bounding box center [179, 20] width 14 height 14
type input "20"
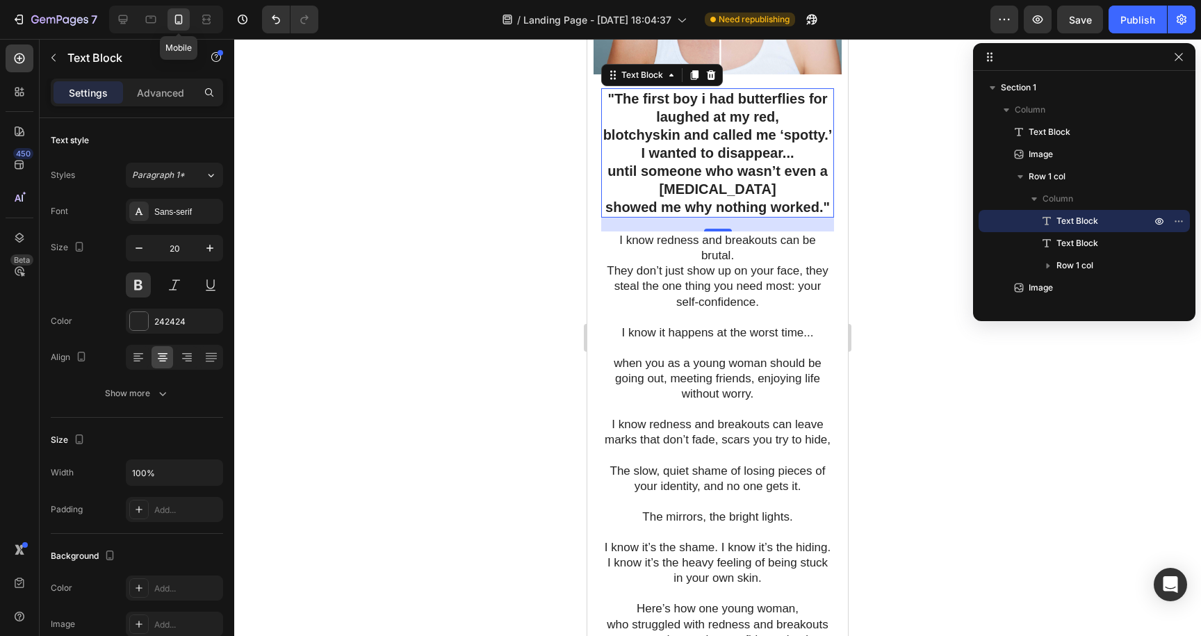
scroll to position [293, 0]
click at [1069, 336] on div at bounding box center [717, 337] width 967 height 597
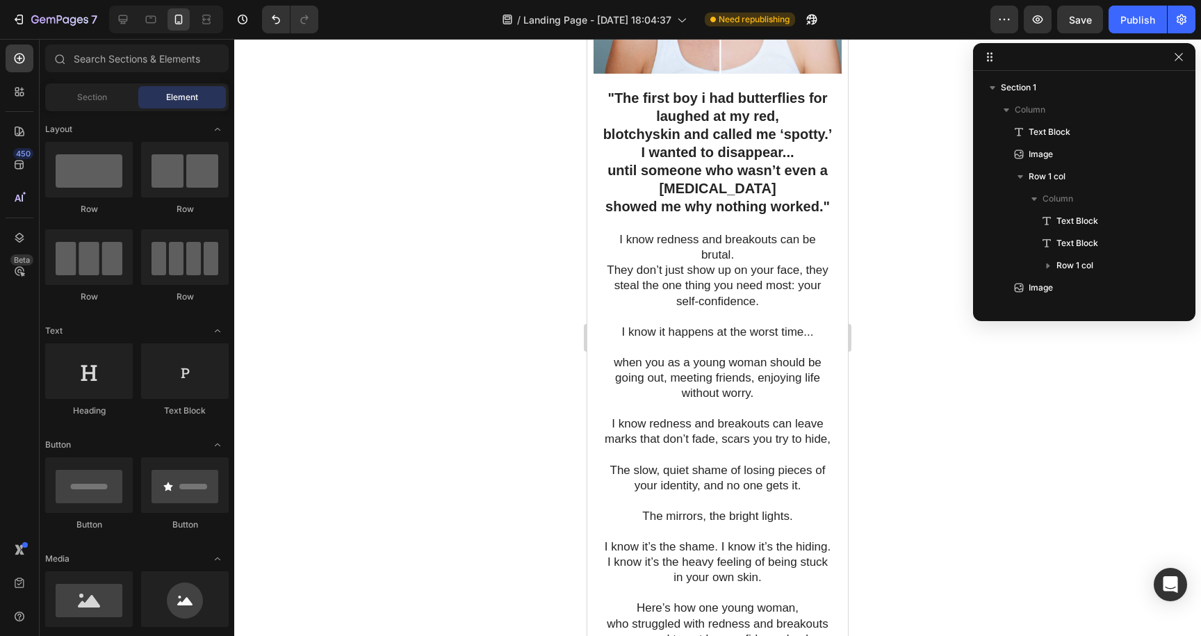
click at [875, 353] on div at bounding box center [717, 337] width 967 height 597
click at [889, 292] on div at bounding box center [717, 337] width 967 height 597
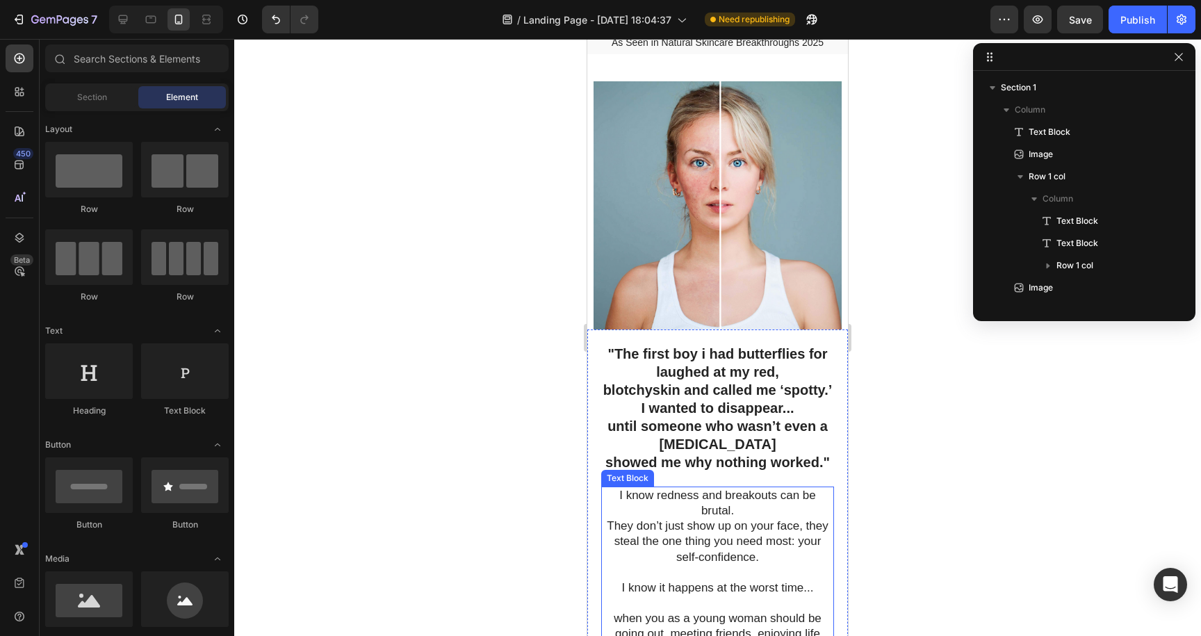
scroll to position [0, 0]
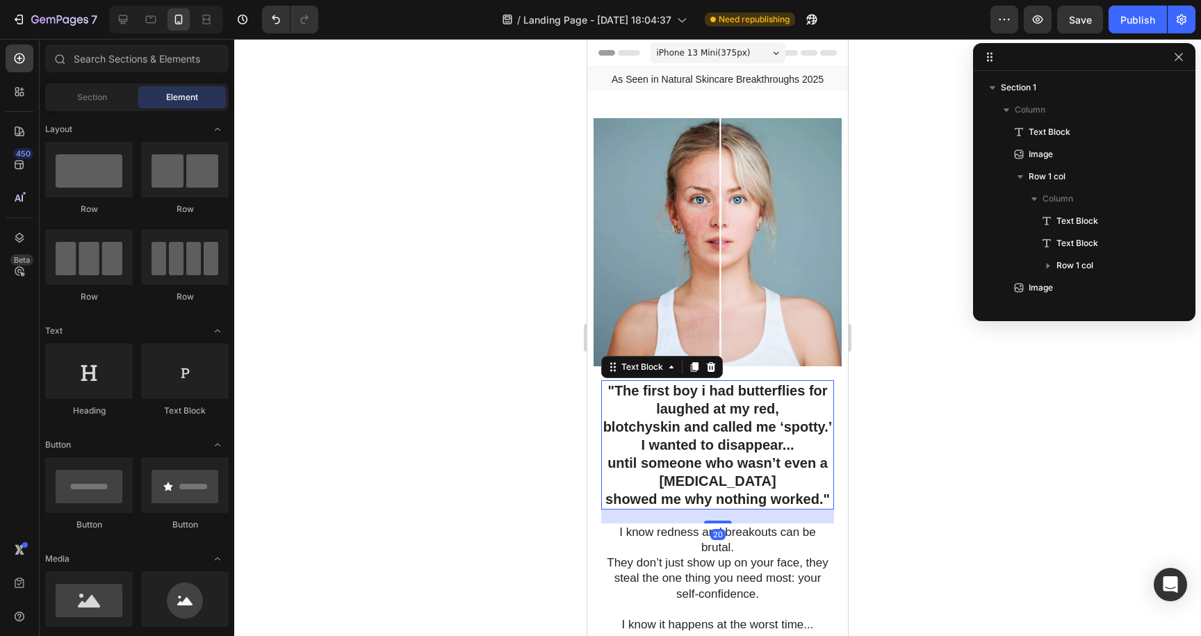
click at [706, 391] on p ""The first boy i had butterflies for laughed at my red," at bounding box center [718, 400] width 230 height 36
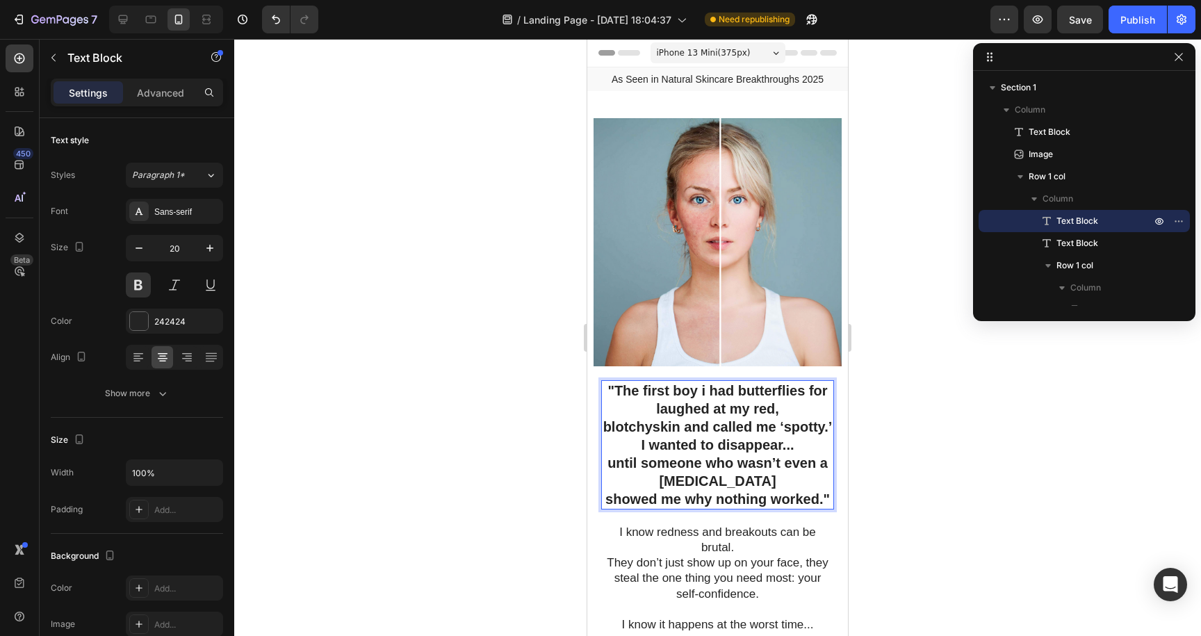
click at [706, 391] on p ""The first boy i had butterflies for laughed at my red," at bounding box center [718, 400] width 230 height 36
click at [909, 494] on div at bounding box center [717, 337] width 967 height 597
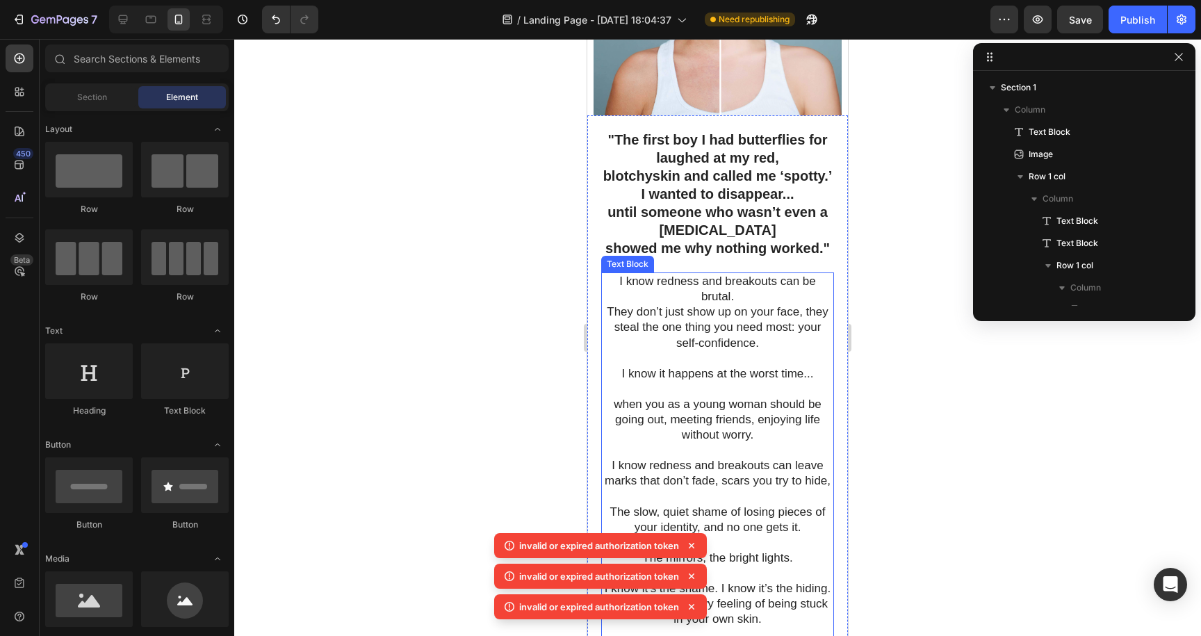
scroll to position [250, 0]
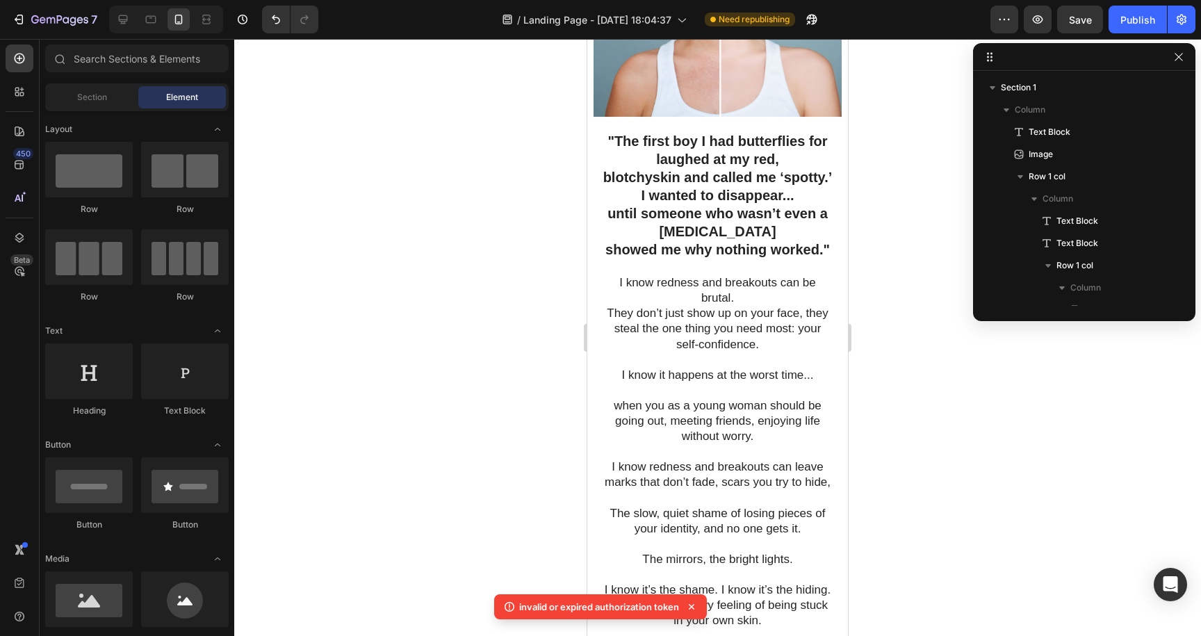
click at [865, 439] on div at bounding box center [717, 337] width 967 height 597
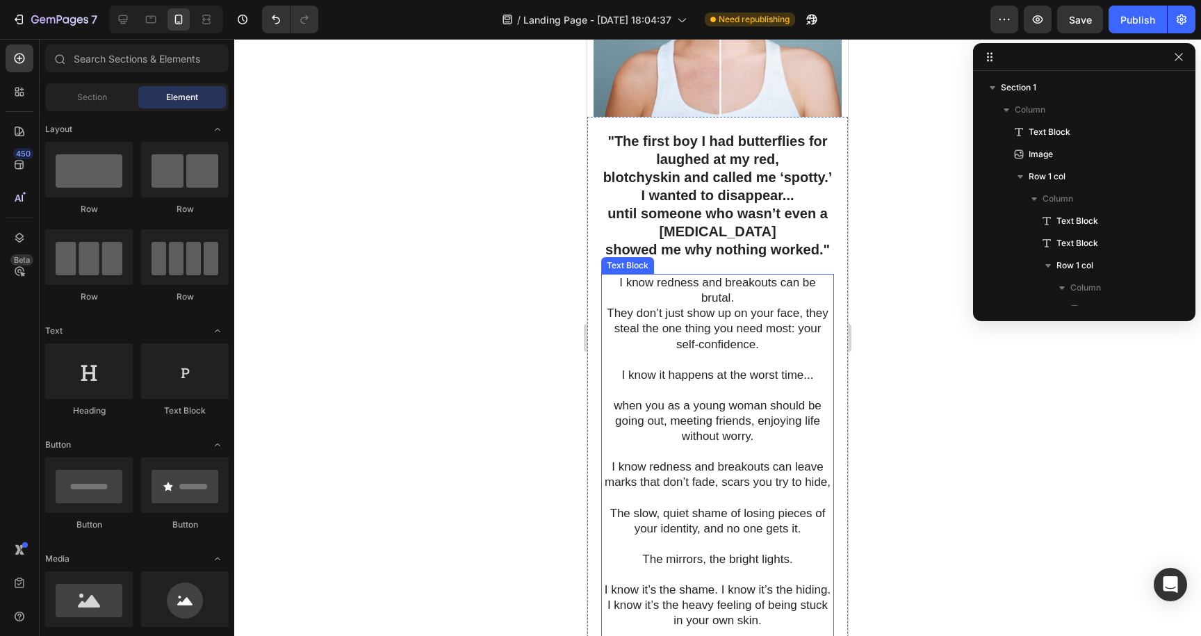
click at [738, 306] on p "I know redness and breakouts can be brutal." at bounding box center [718, 290] width 230 height 31
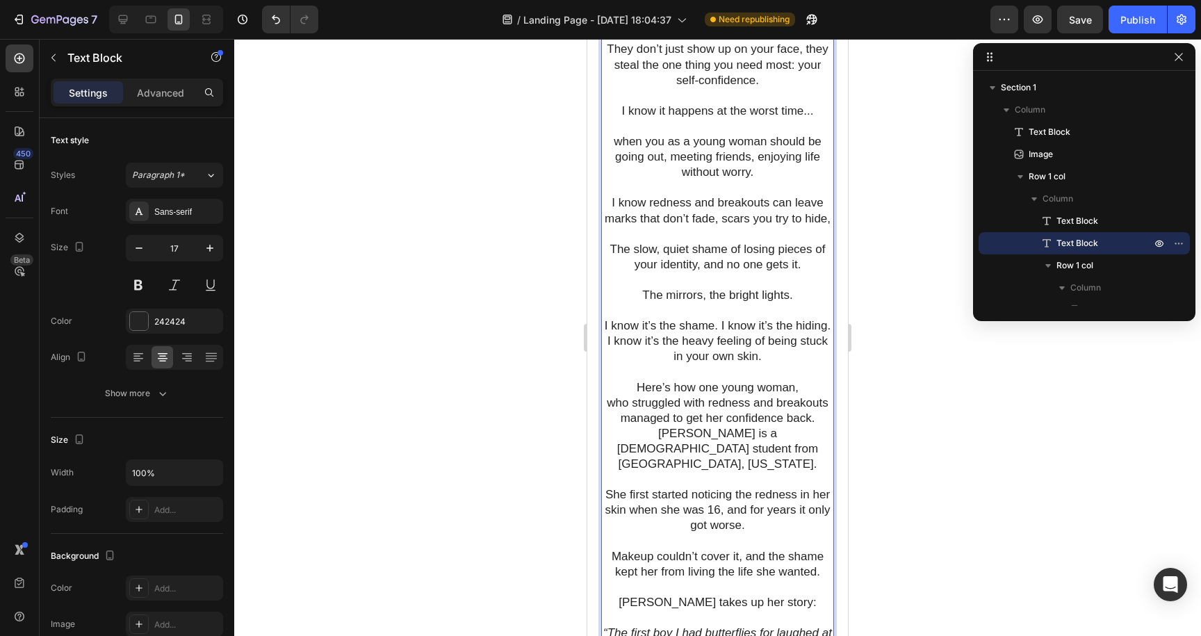
scroll to position [535, 0]
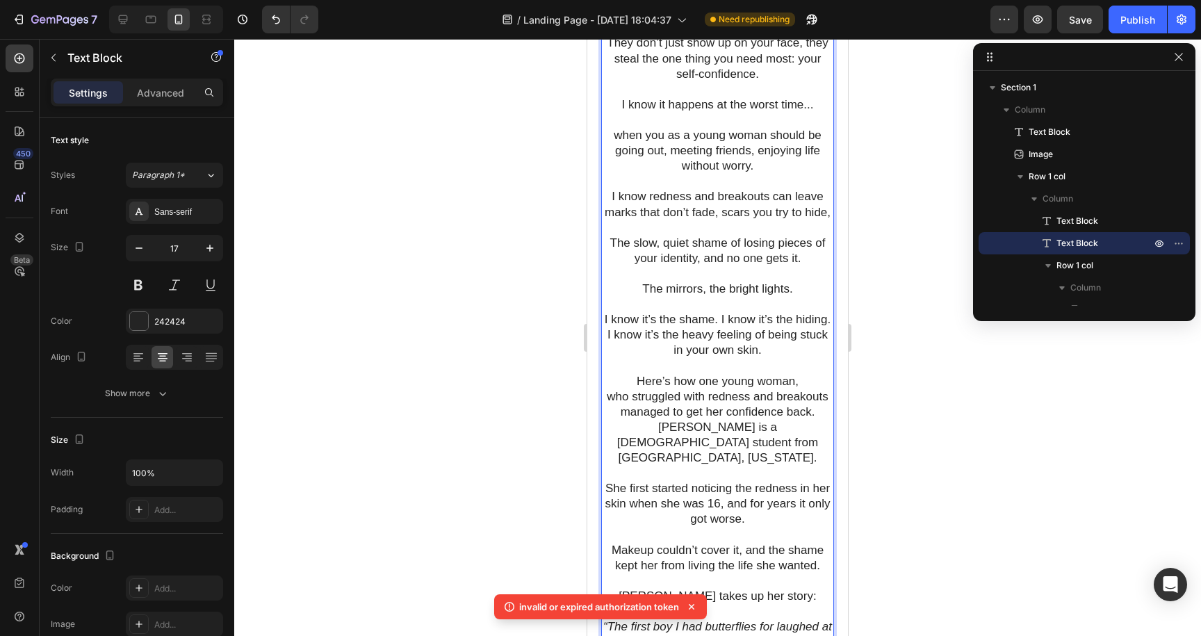
click at [820, 420] on p "who struggled with redness and breakouts managed to get her confidence back." at bounding box center [718, 404] width 230 height 31
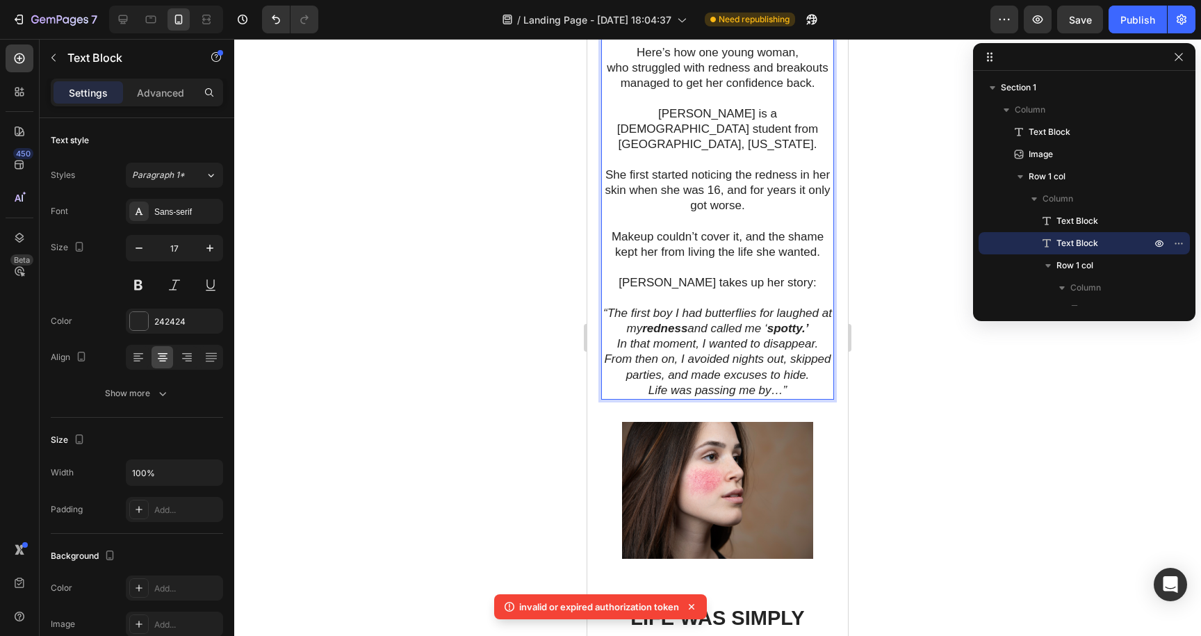
scroll to position [867, 0]
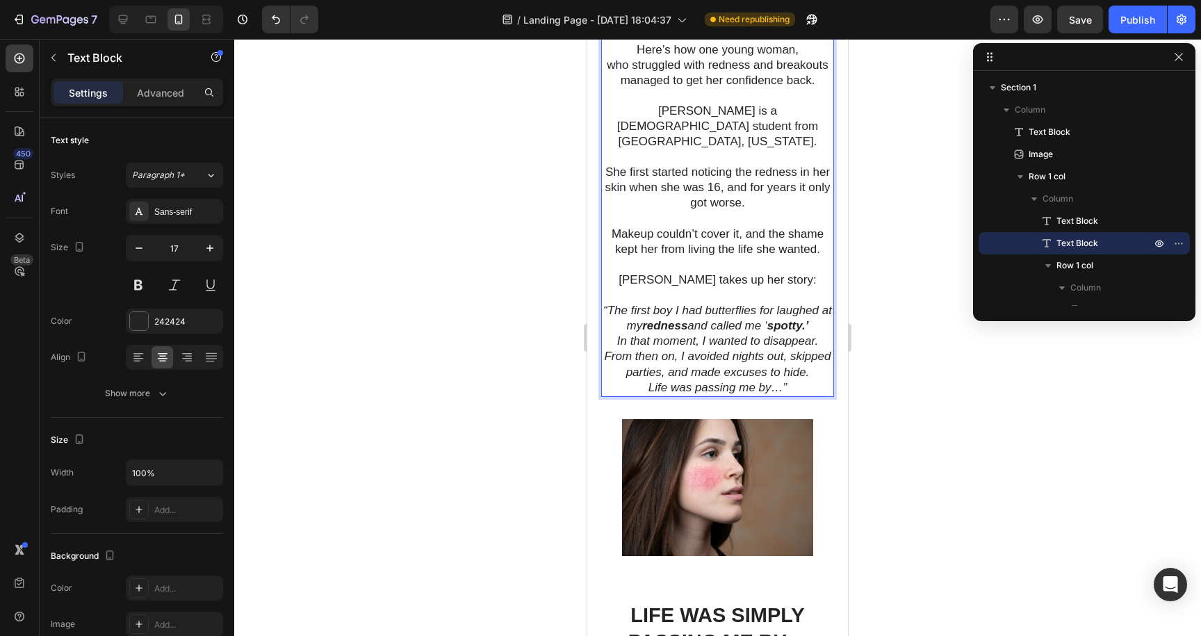
click at [820, 346] on p "In that moment, I wanted to disappear." at bounding box center [718, 341] width 230 height 15
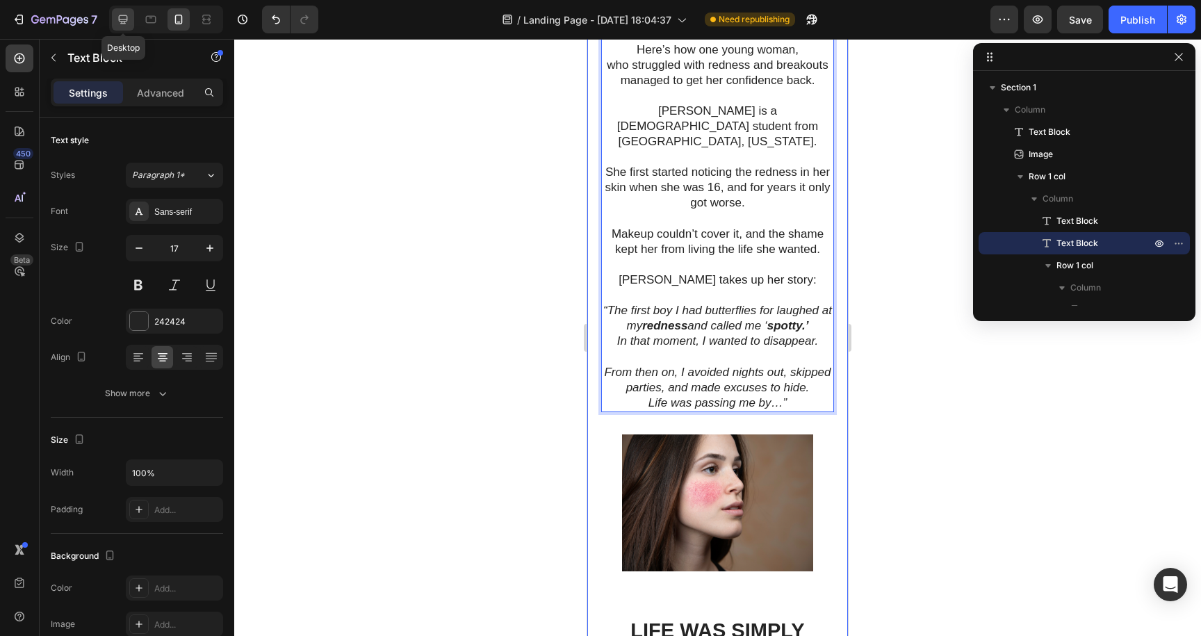
click at [124, 23] on icon at bounding box center [123, 19] width 9 height 9
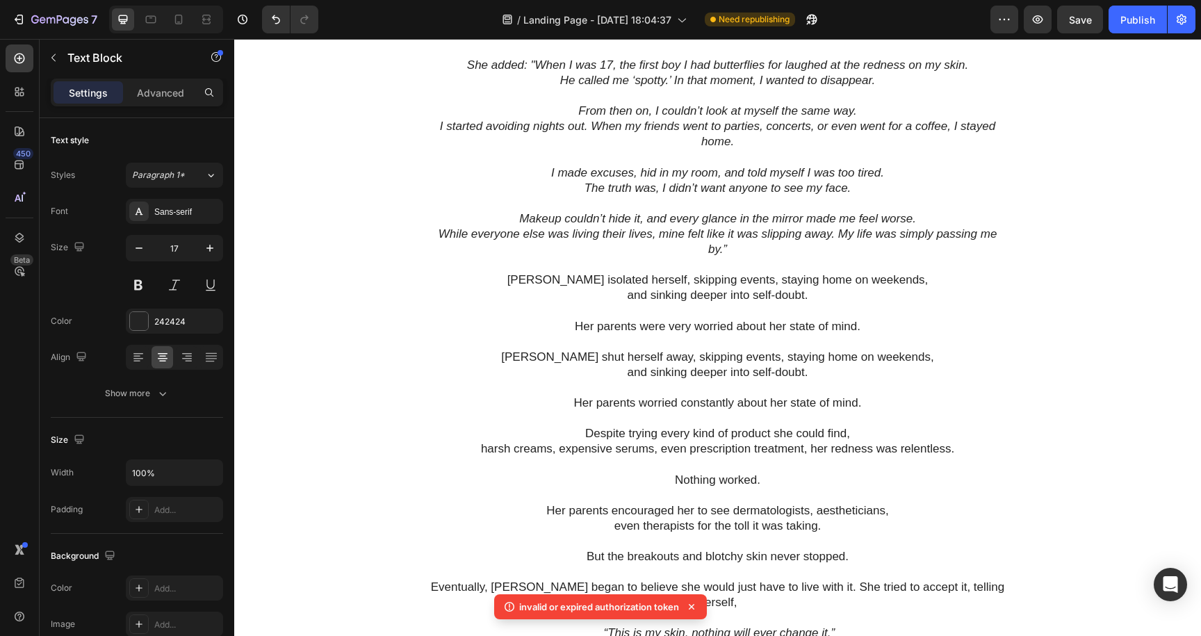
scroll to position [1345, 0]
click at [954, 123] on icon "I started avoiding nights out. When my friends went to parties, concerts, or ev…" at bounding box center [718, 134] width 556 height 29
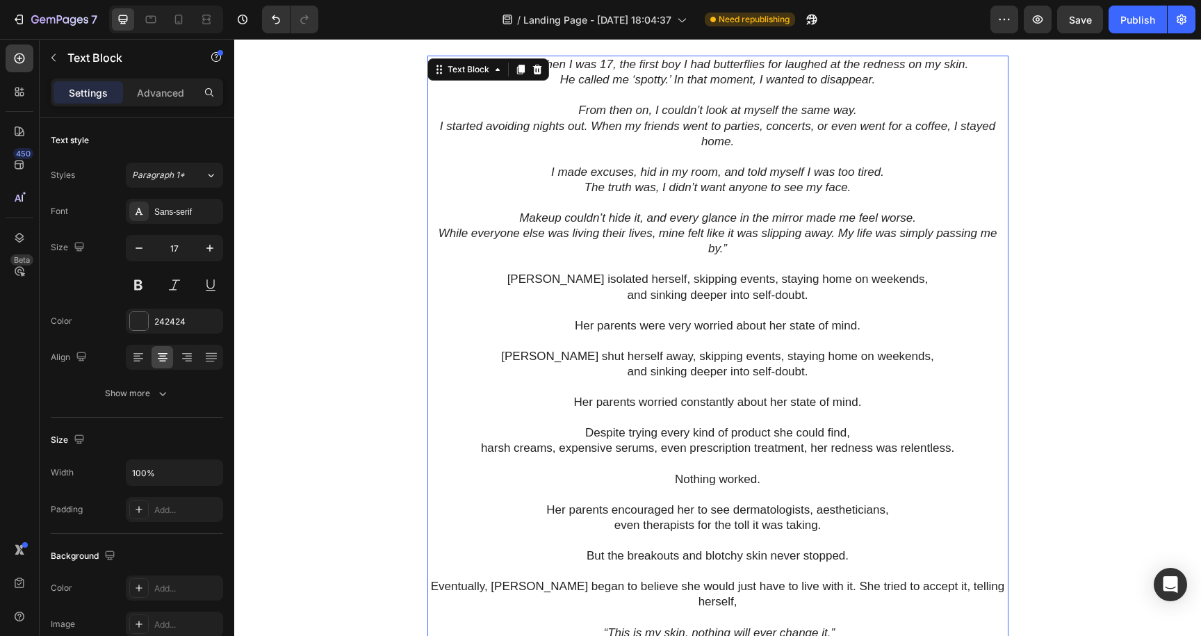
click at [954, 124] on icon "I started avoiding nights out. When my friends went to parties, concerts, or ev…" at bounding box center [718, 134] width 556 height 29
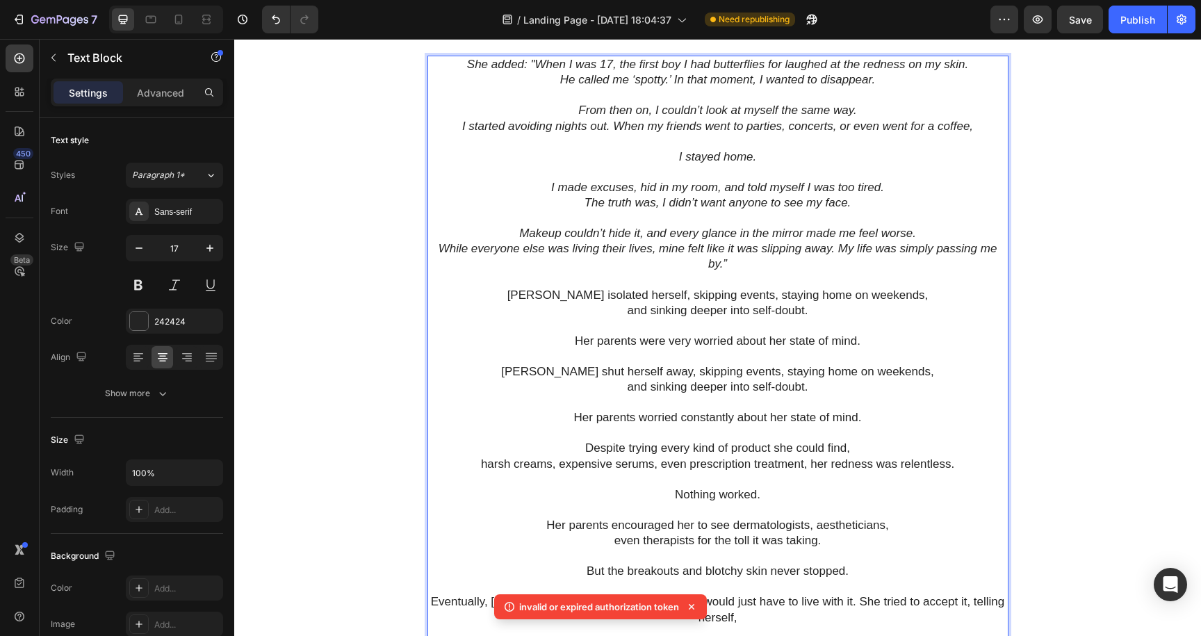
click at [864, 113] on p "From then on, I couldn’t look at myself the same way." at bounding box center [718, 110] width 578 height 15
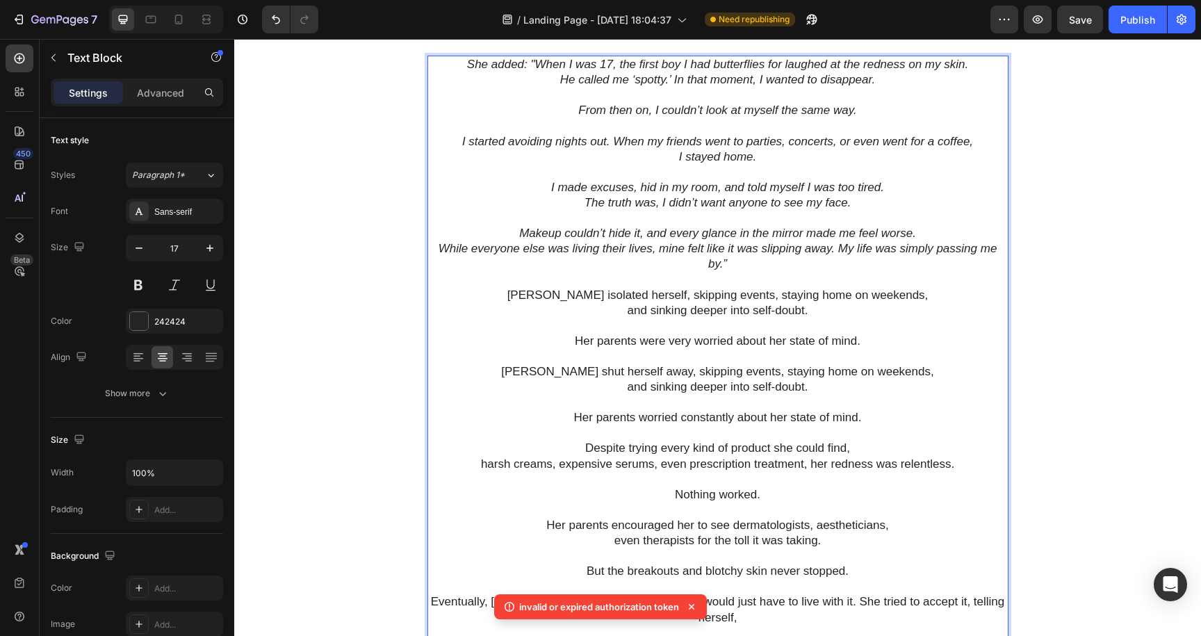
click at [892, 191] on p "I made excuses, hid in my room, and told myself I was too tired." at bounding box center [718, 187] width 578 height 15
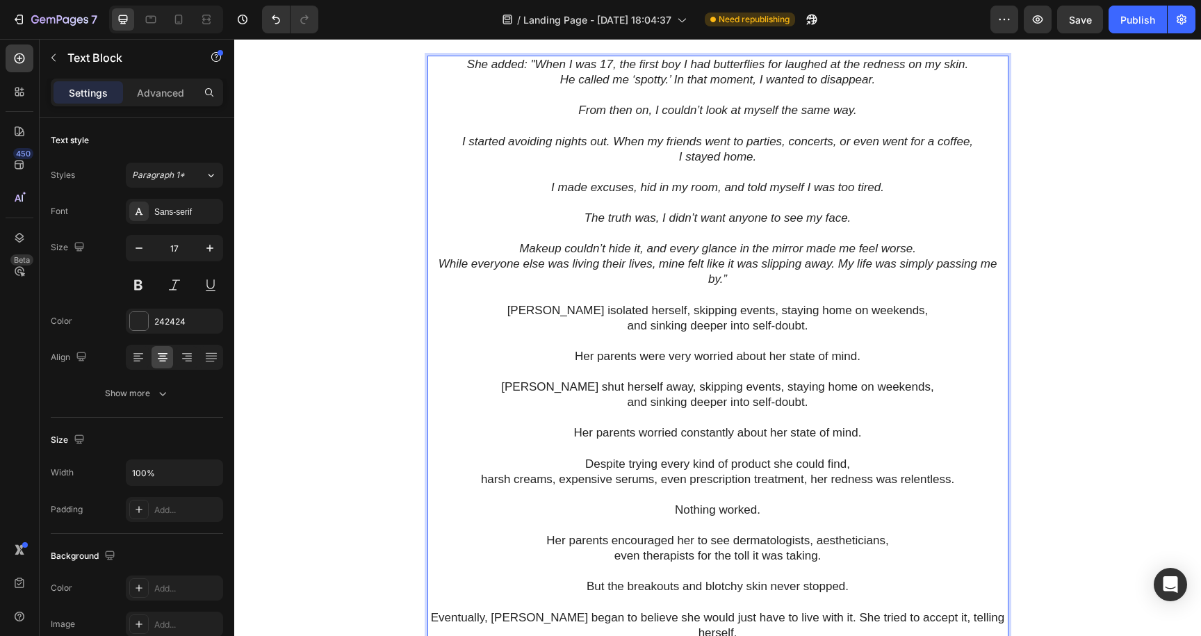
click at [930, 247] on p "Makeup couldn’t hide it, and every glance in the mirror made me feel worse." at bounding box center [718, 248] width 578 height 15
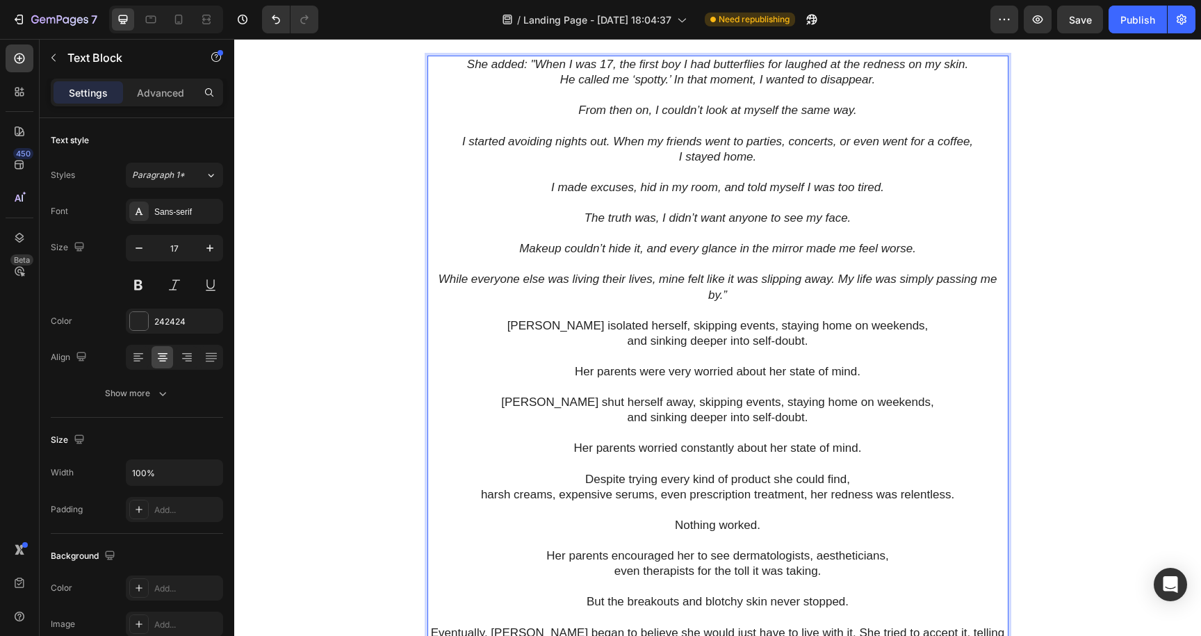
click at [838, 275] on icon "While everyone else was living their lives, mine felt like it was slipping away…" at bounding box center [718, 287] width 559 height 29
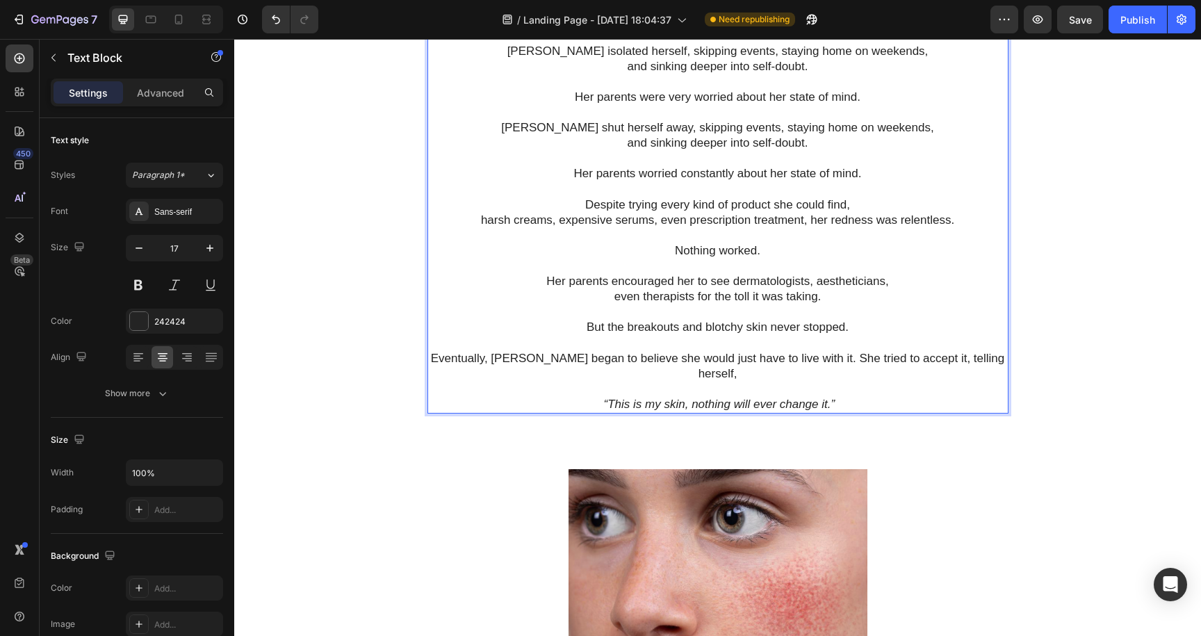
scroll to position [1625, 0]
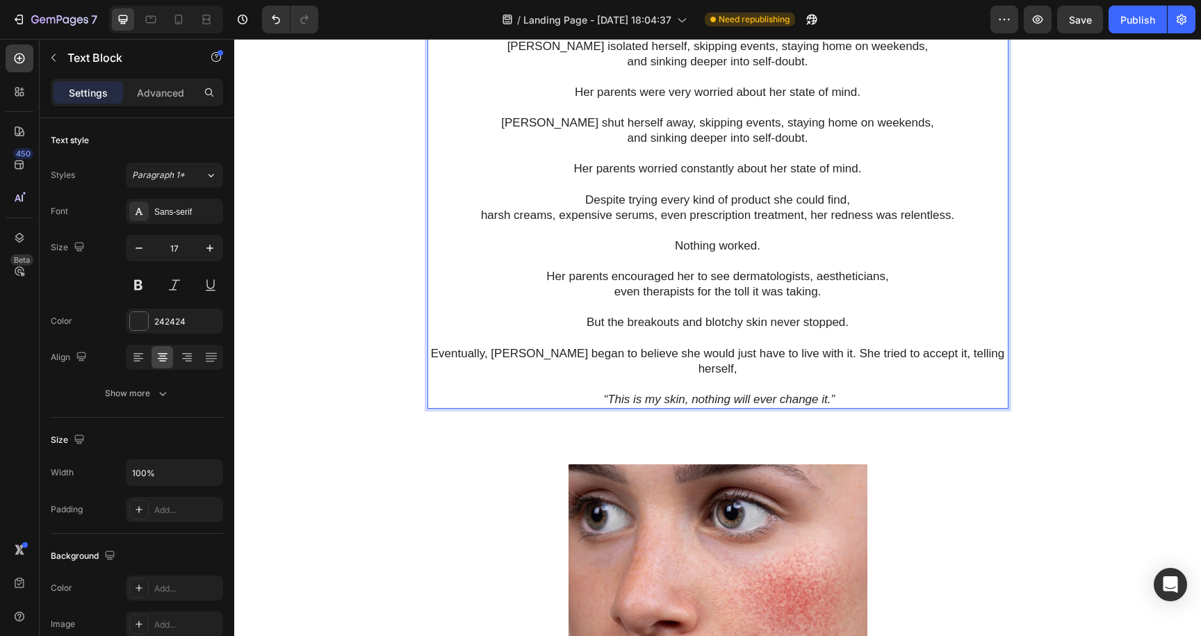
drag, startPoint x: 602, startPoint y: 380, endPoint x: 800, endPoint y: 387, distance: 198.3
click at [800, 392] on p "“This is my skin, nothing will ever change it.”" at bounding box center [718, 399] width 578 height 15
click at [841, 392] on p "“This is my skin, nothing will ever change it.”" at bounding box center [718, 399] width 578 height 15
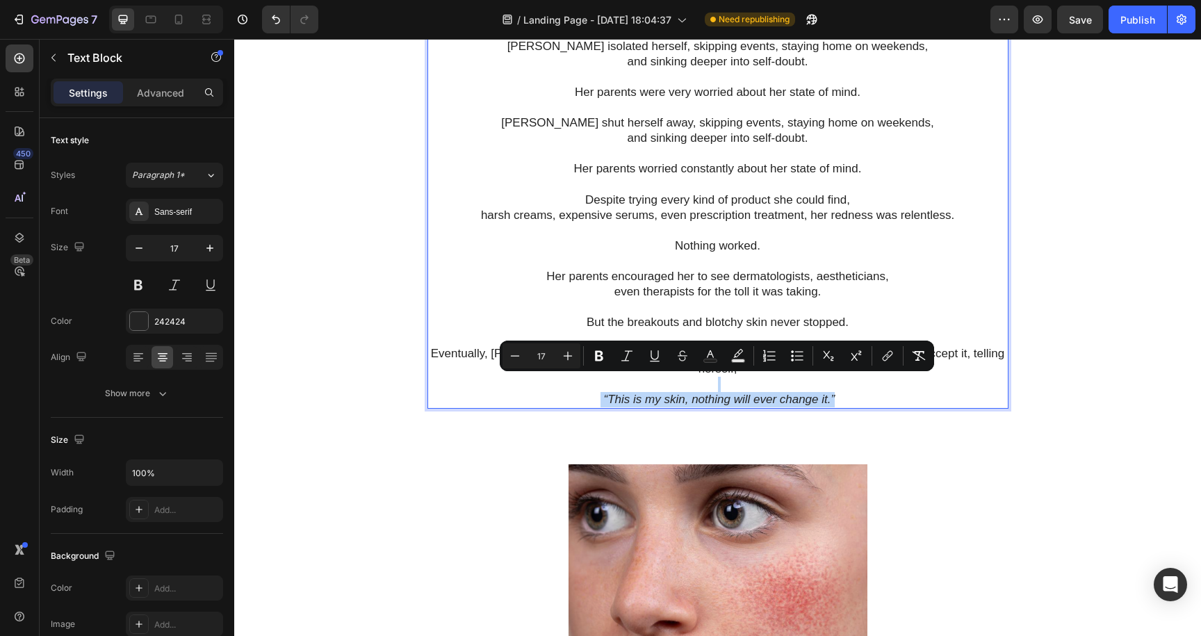
drag, startPoint x: 841, startPoint y: 383, endPoint x: 615, endPoint y: 375, distance: 226.1
click at [615, 375] on div "She added: "When I was 17, the first boy I had butterflies for laughed at the r…" at bounding box center [718, 92] width 581 height 633
copy div "“This is my skin, nothing will ever change it.”"
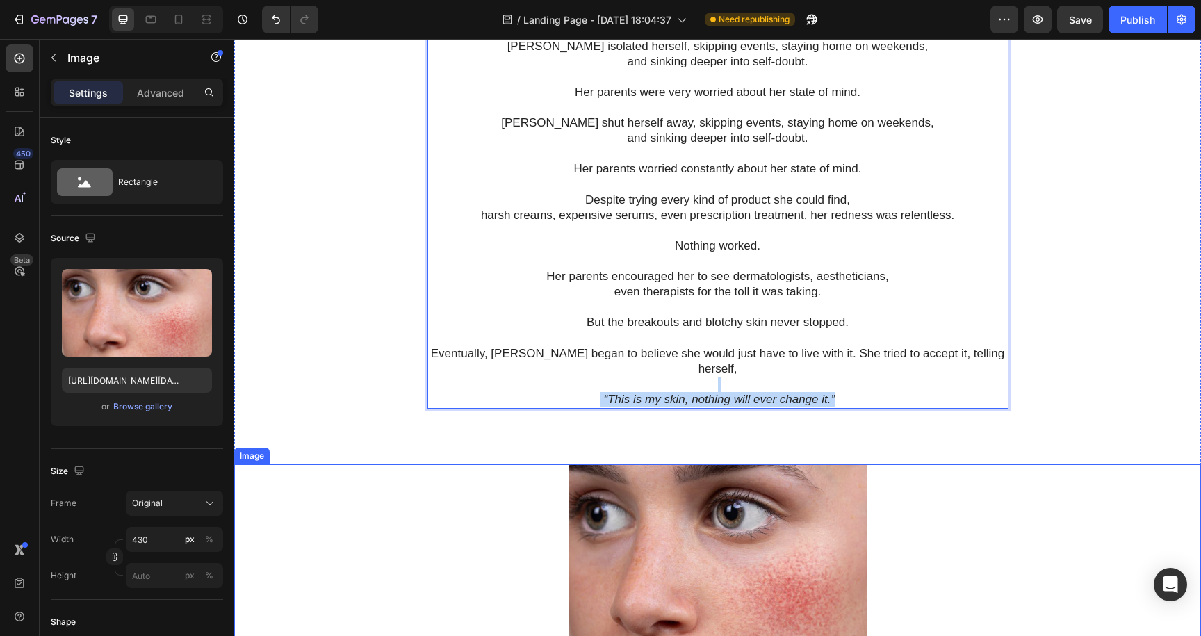
click at [948, 464] on div at bounding box center [717, 563] width 967 height 199
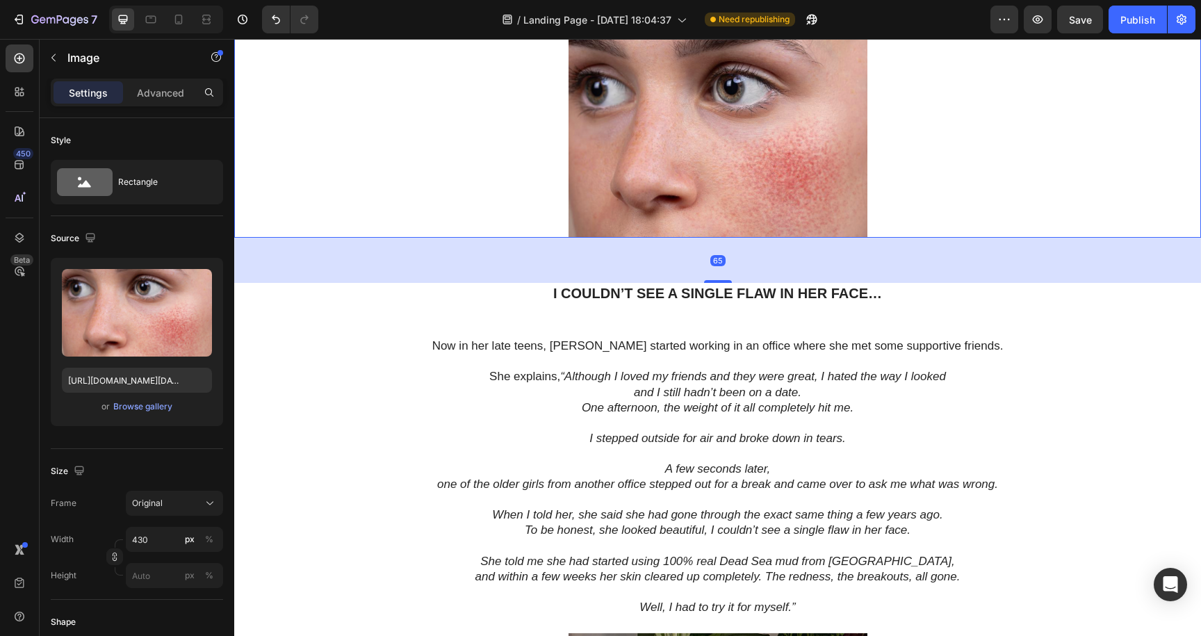
scroll to position [2057, 0]
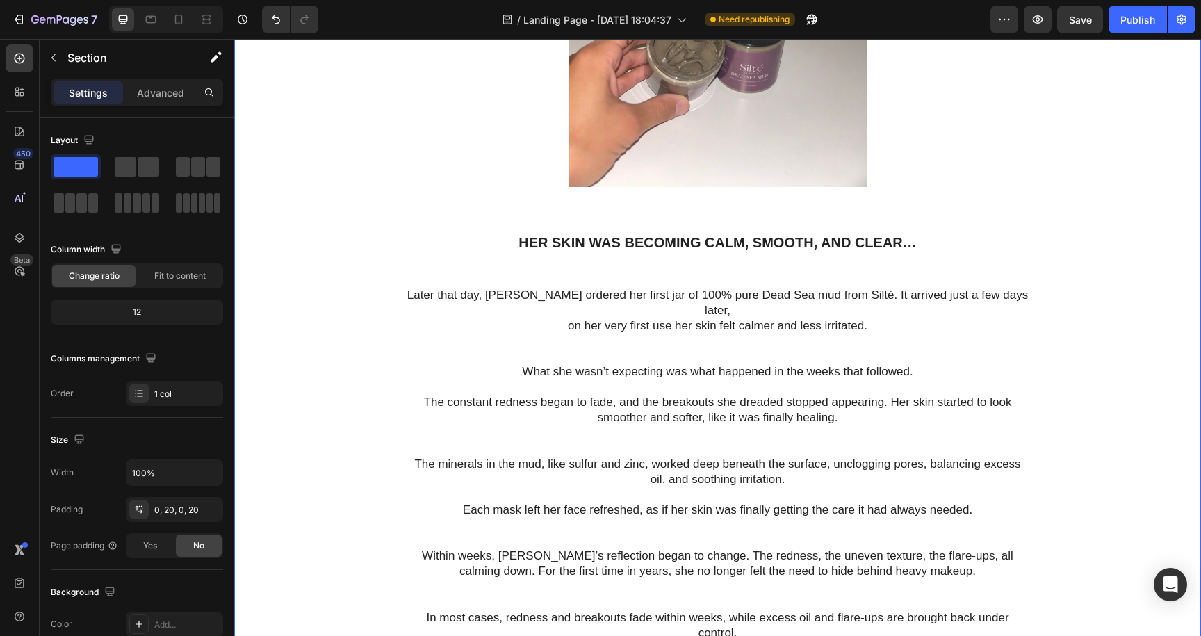
scroll to position [2896, 0]
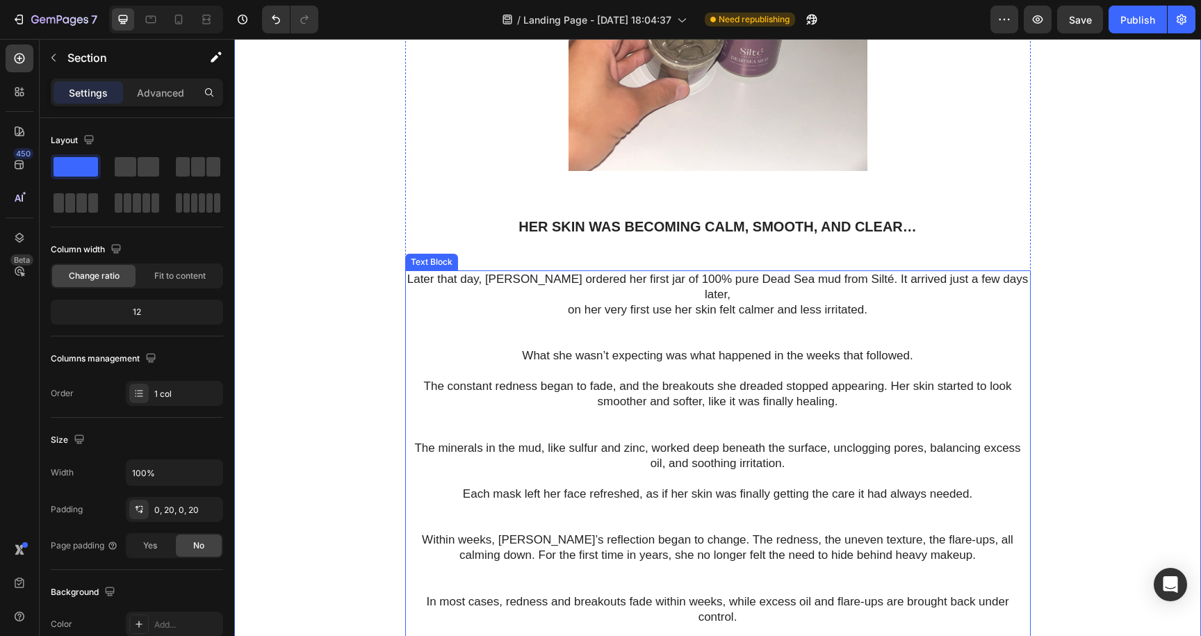
click at [890, 379] on p "The constant redness began to fade, and the breakouts she dreaded stopped appea…" at bounding box center [718, 409] width 623 height 61
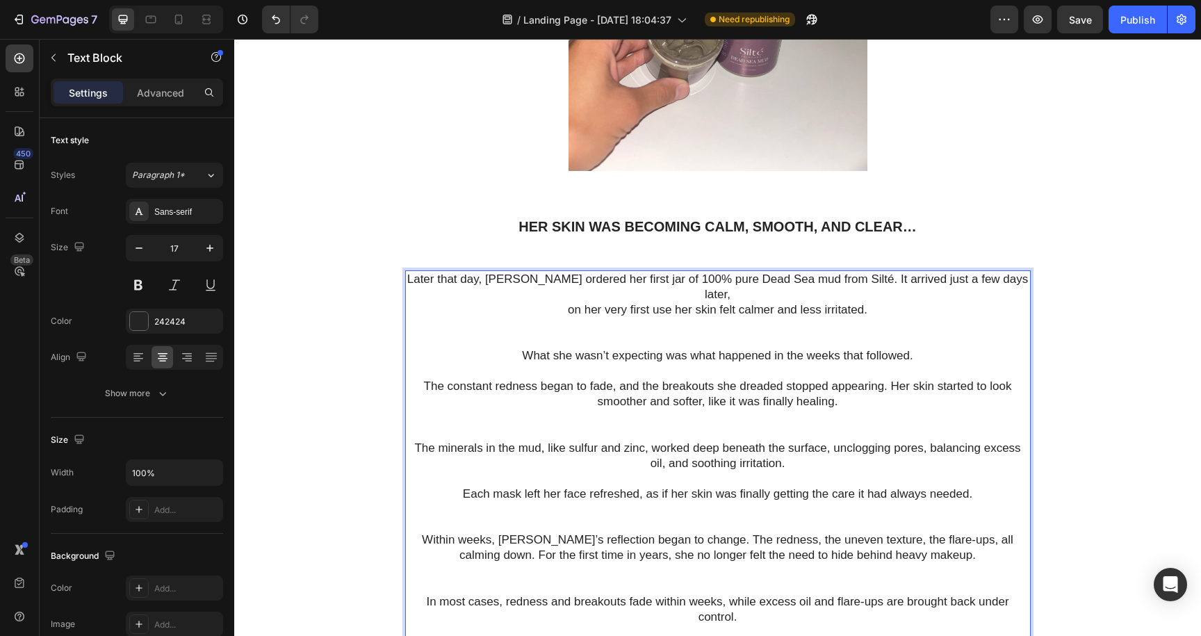
click at [888, 379] on p "The constant redness began to fade, and the breakouts she dreaded stopped appea…" at bounding box center [718, 409] width 623 height 61
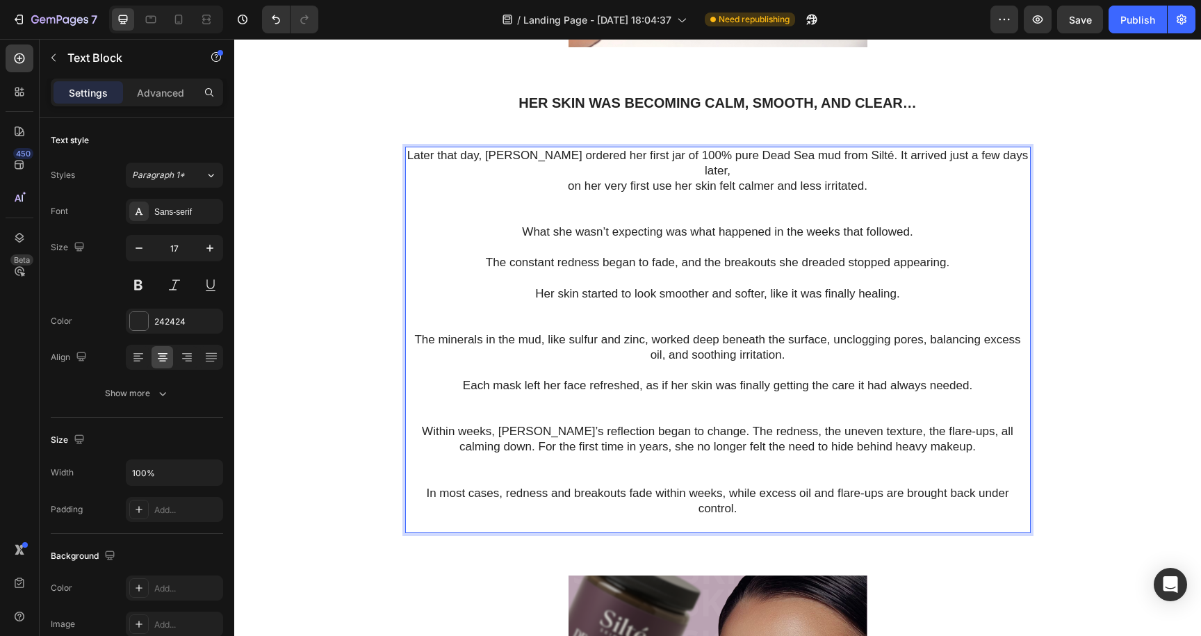
scroll to position [3022, 0]
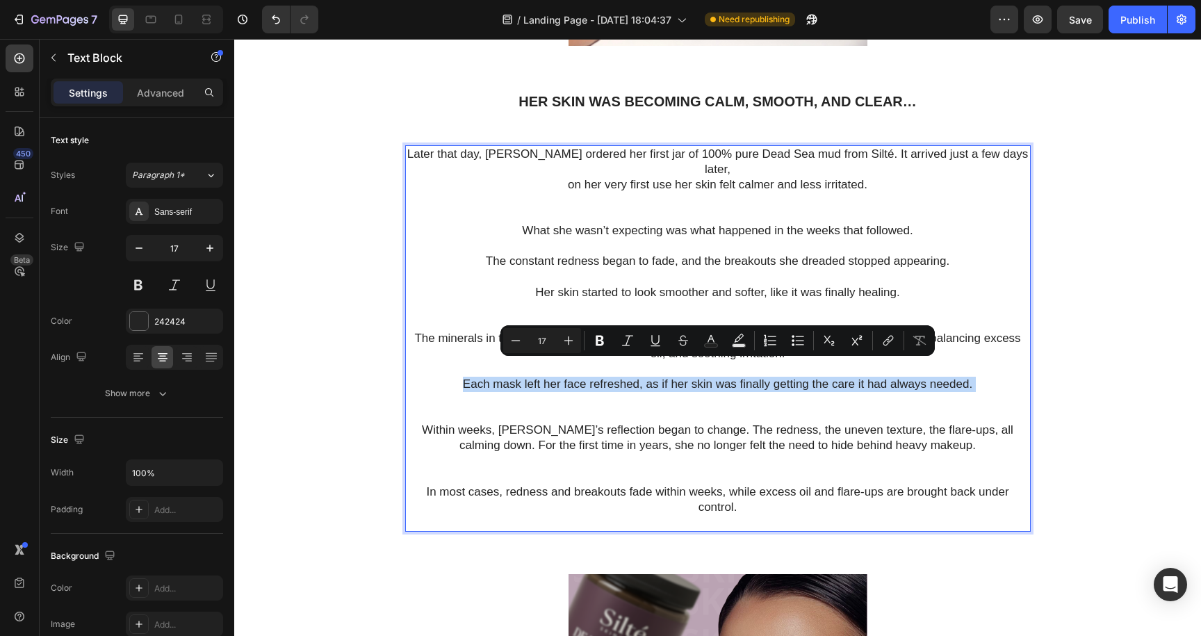
drag, startPoint x: 462, startPoint y: 367, endPoint x: 861, endPoint y: 383, distance: 399.4
click at [861, 383] on p "Each mask left her face refreshed, as if her skin was finally getting the care …" at bounding box center [718, 400] width 623 height 46
copy p "Each mask left her face refreshed, as if her skin was finally getting the care …"
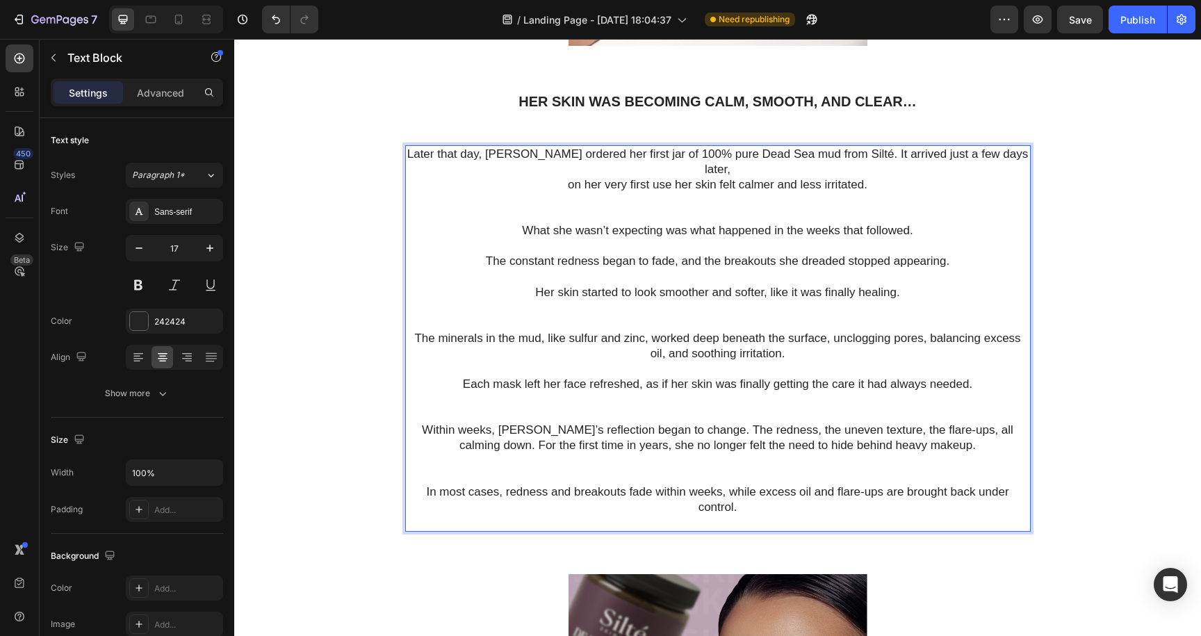
click at [680, 423] on p "Within weeks, [PERSON_NAME]’s reflection began to change. The redness, the unev…" at bounding box center [718, 453] width 623 height 61
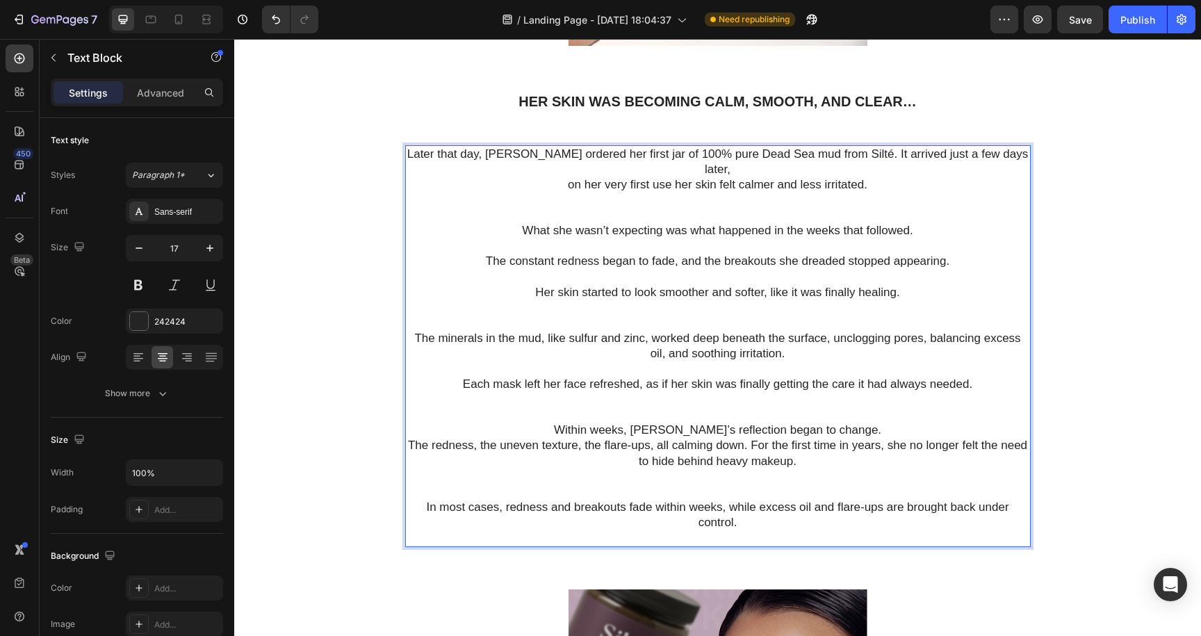
click at [752, 438] on p "The redness, the uneven texture, the flare-ups, all calming down. For the first…" at bounding box center [718, 468] width 623 height 61
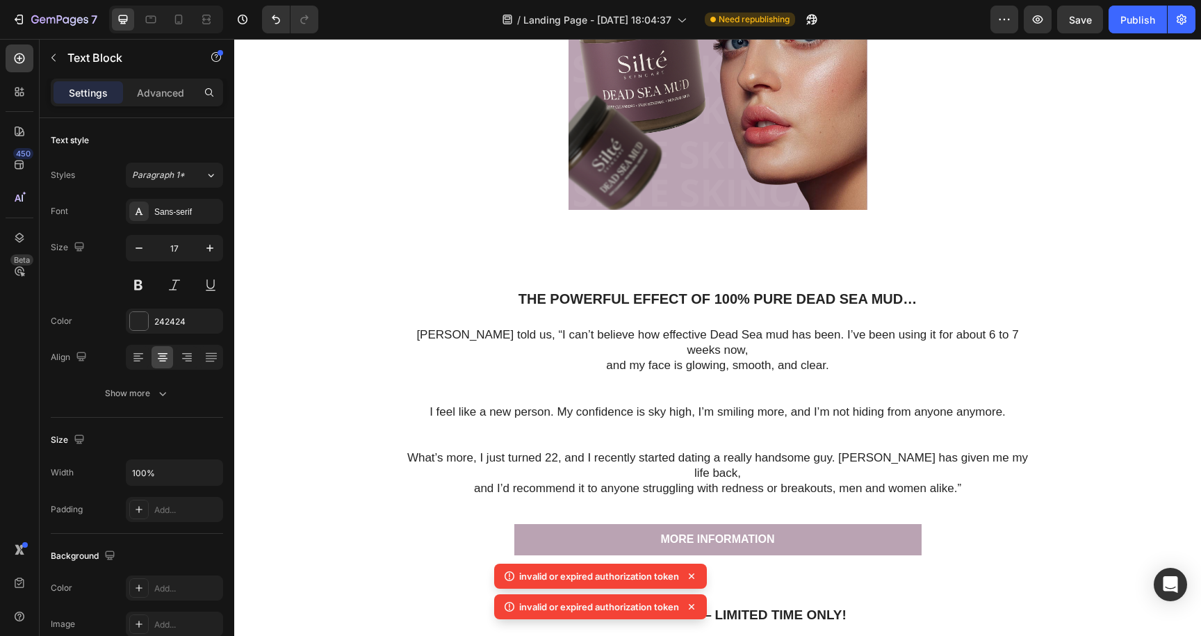
scroll to position [3720, 0]
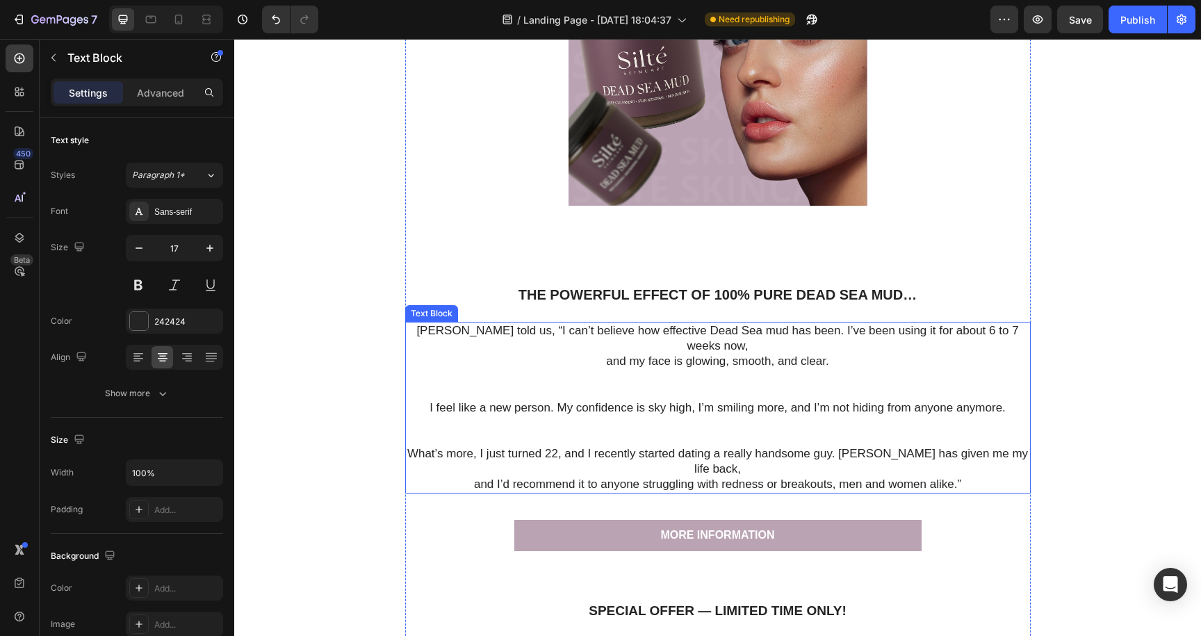
click at [850, 446] on p "What’s more, I just turned 22, and I recently started dating a really handsome …" at bounding box center [718, 461] width 623 height 31
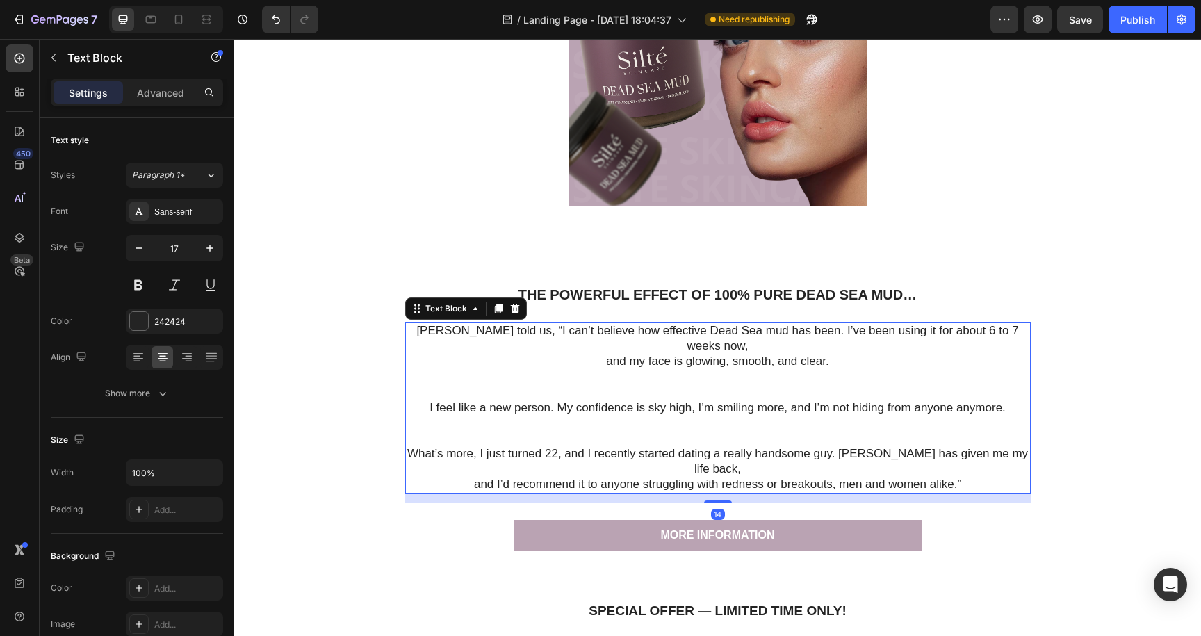
click at [850, 446] on p "What’s more, I just turned 22, and I recently started dating a really handsome …" at bounding box center [718, 461] width 623 height 31
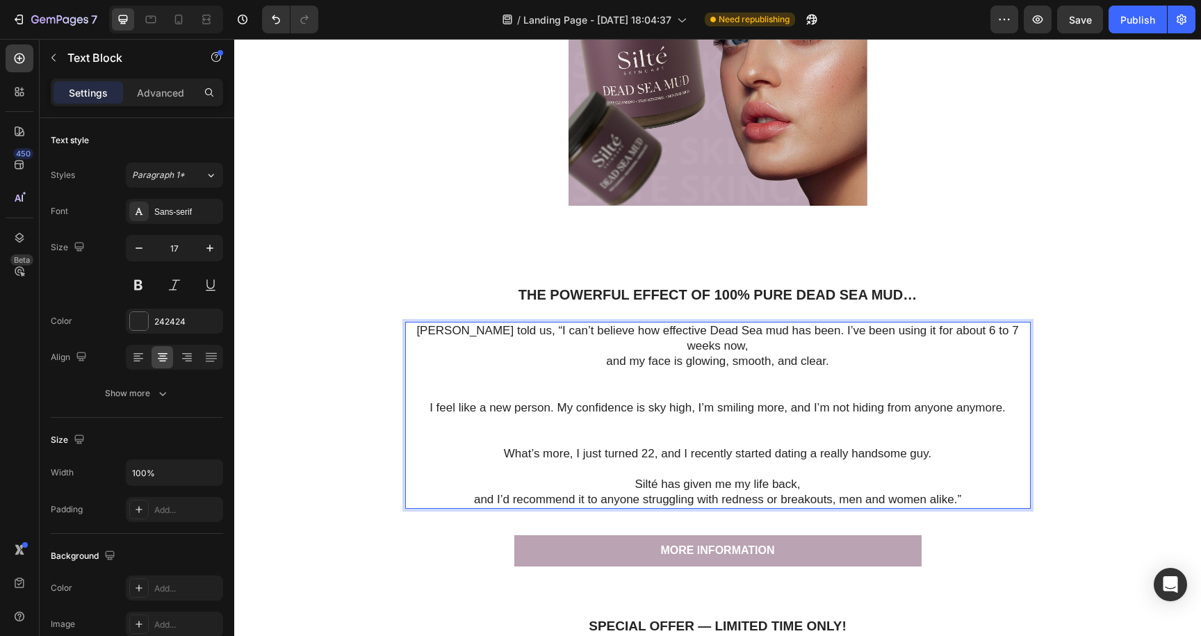
click at [778, 323] on p "[PERSON_NAME] told us, “I can’t believe how effective Dead Sea mud has been. I’…" at bounding box center [718, 338] width 623 height 31
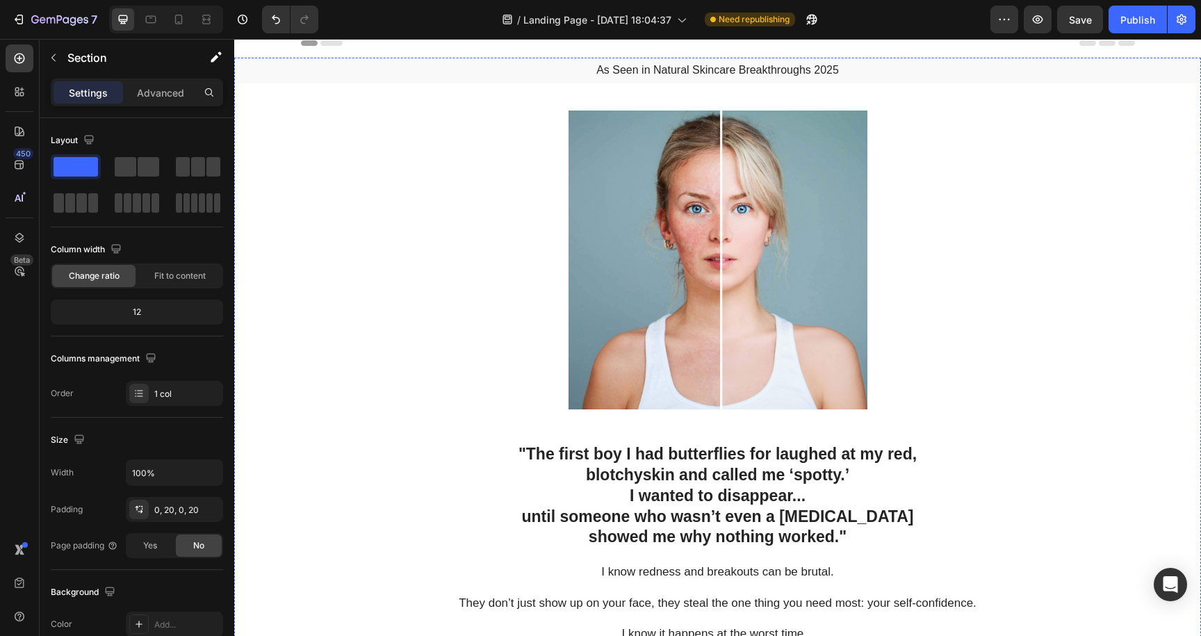
scroll to position [0, 0]
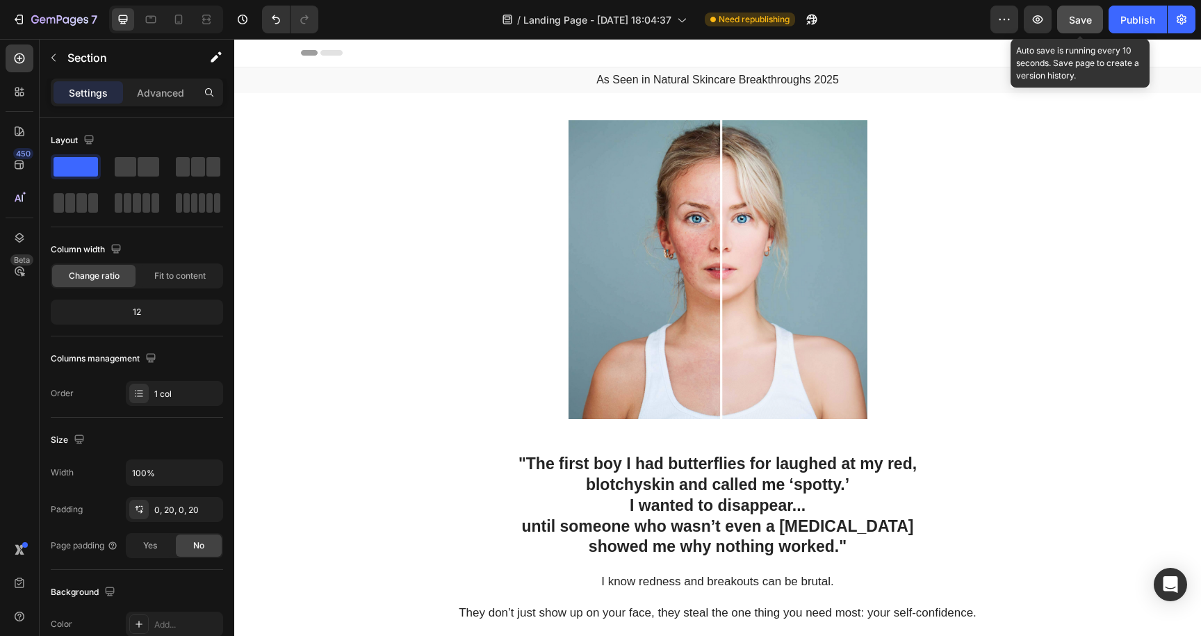
click at [1087, 19] on span "Save" at bounding box center [1080, 20] width 23 height 12
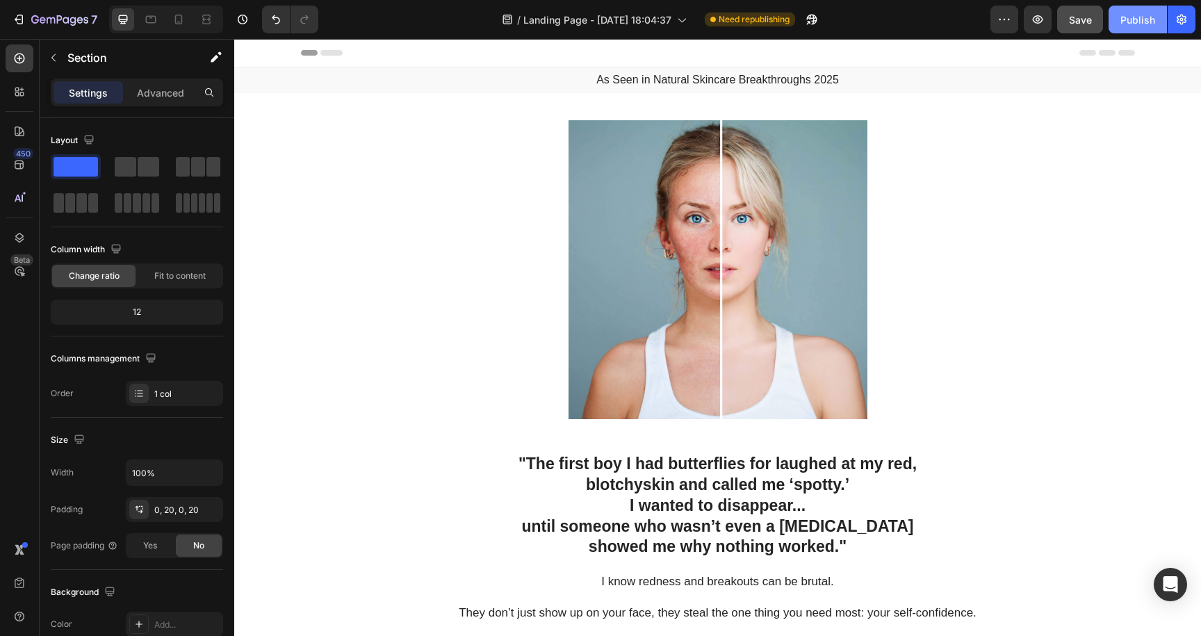
click at [1140, 15] on div "Publish" at bounding box center [1138, 20] width 35 height 15
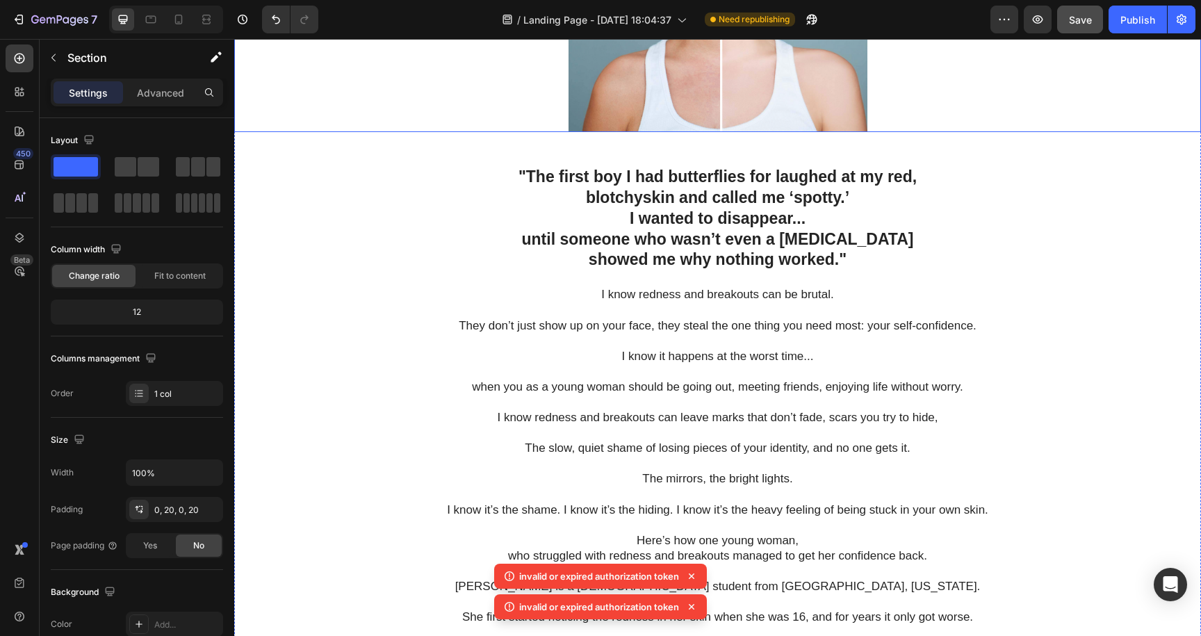
scroll to position [292, 0]
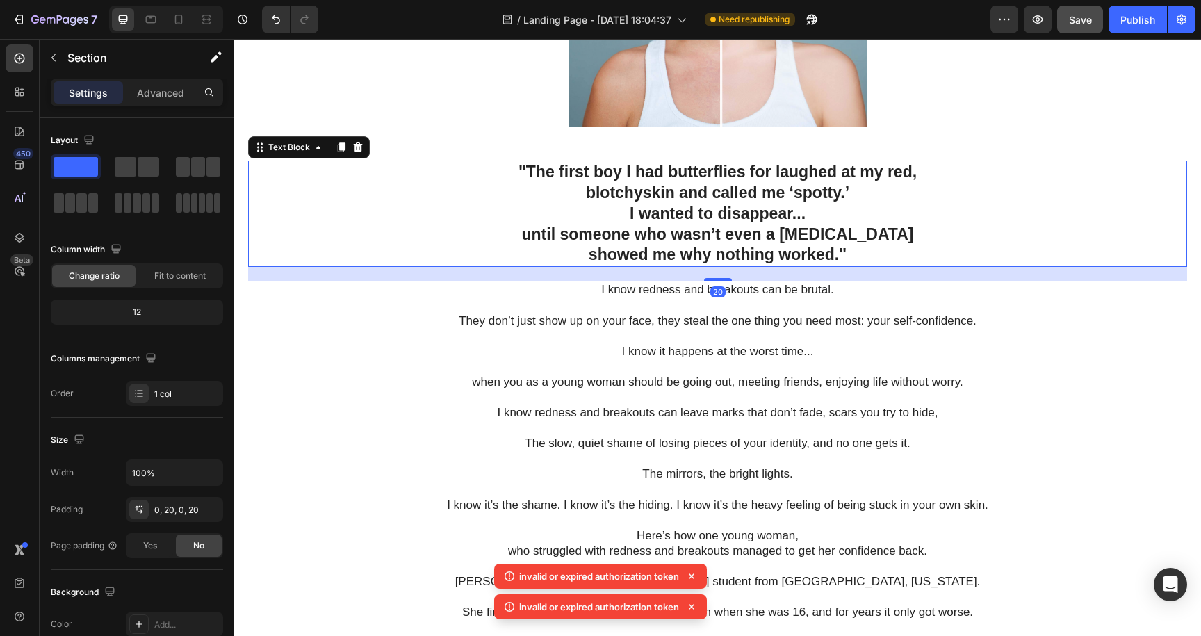
click at [943, 263] on p "showed me why nothing worked ."" at bounding box center [718, 255] width 936 height 21
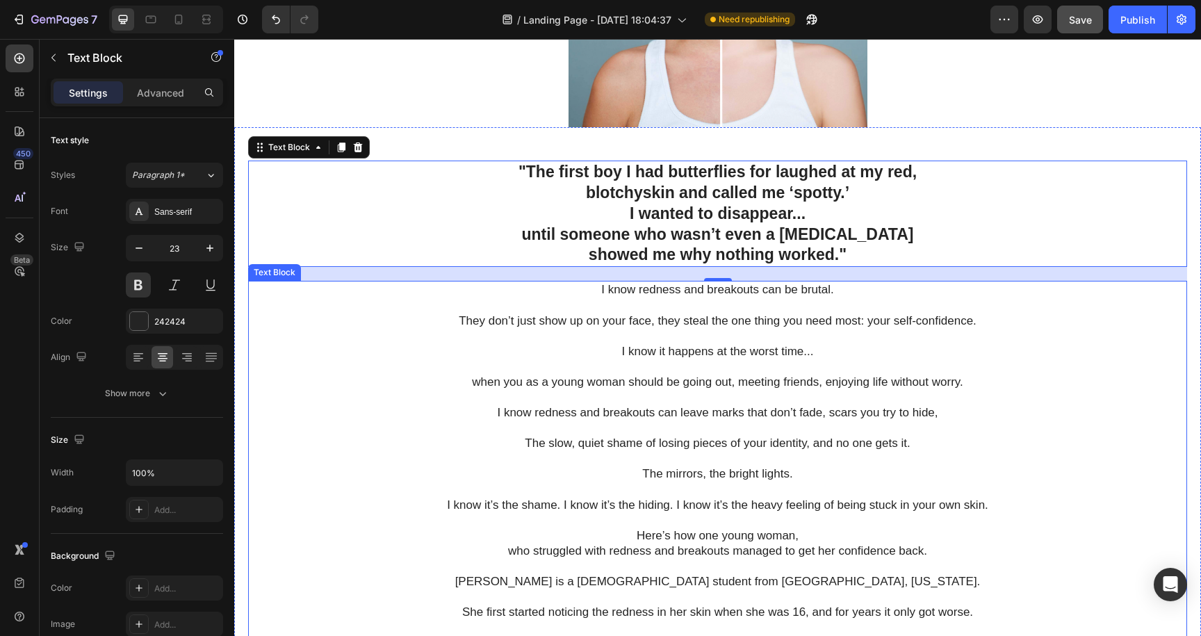
scroll to position [0, 0]
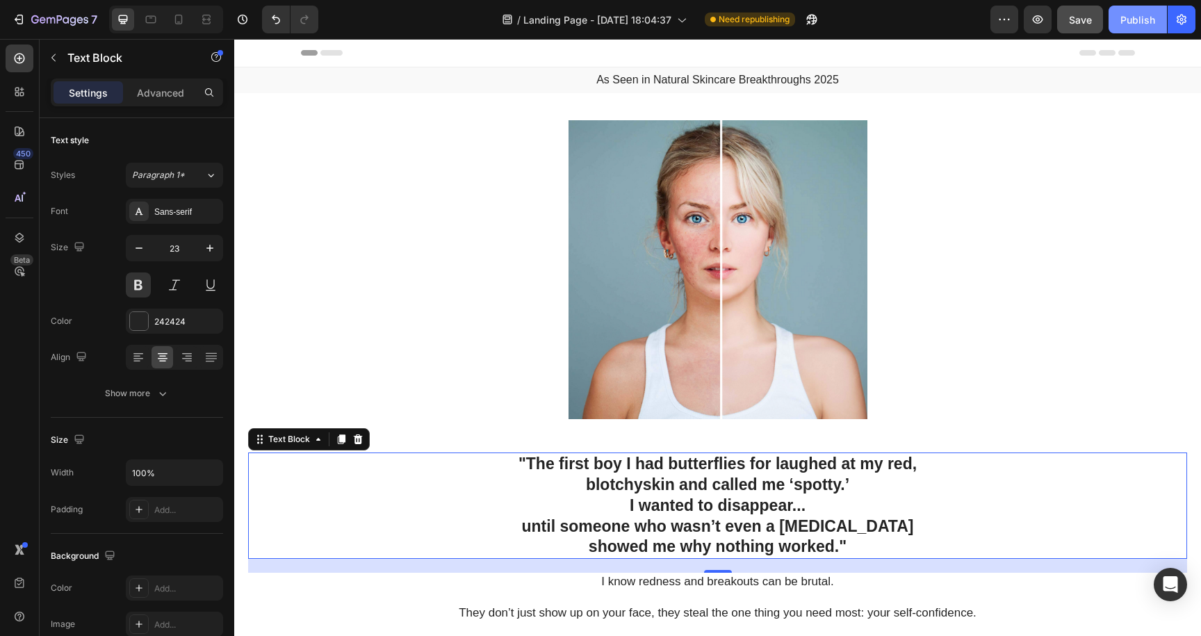
click at [1140, 29] on button "Publish" at bounding box center [1138, 20] width 58 height 28
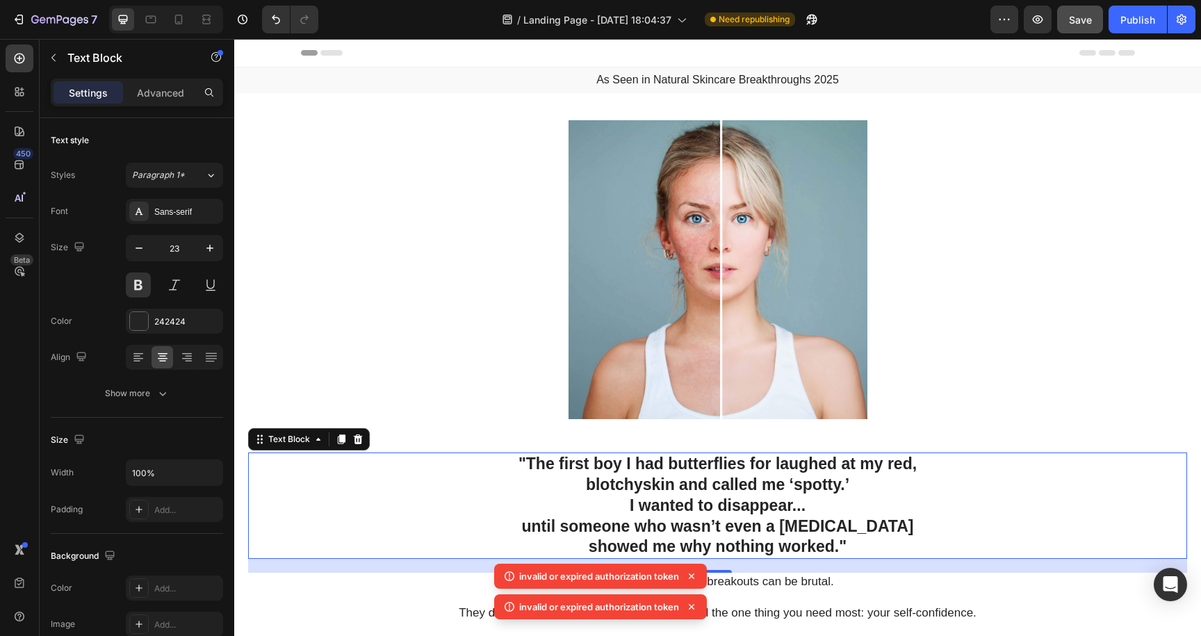
click at [514, 460] on p ""The first boy I had butterflies for laughed at my red," at bounding box center [718, 464] width 936 height 21
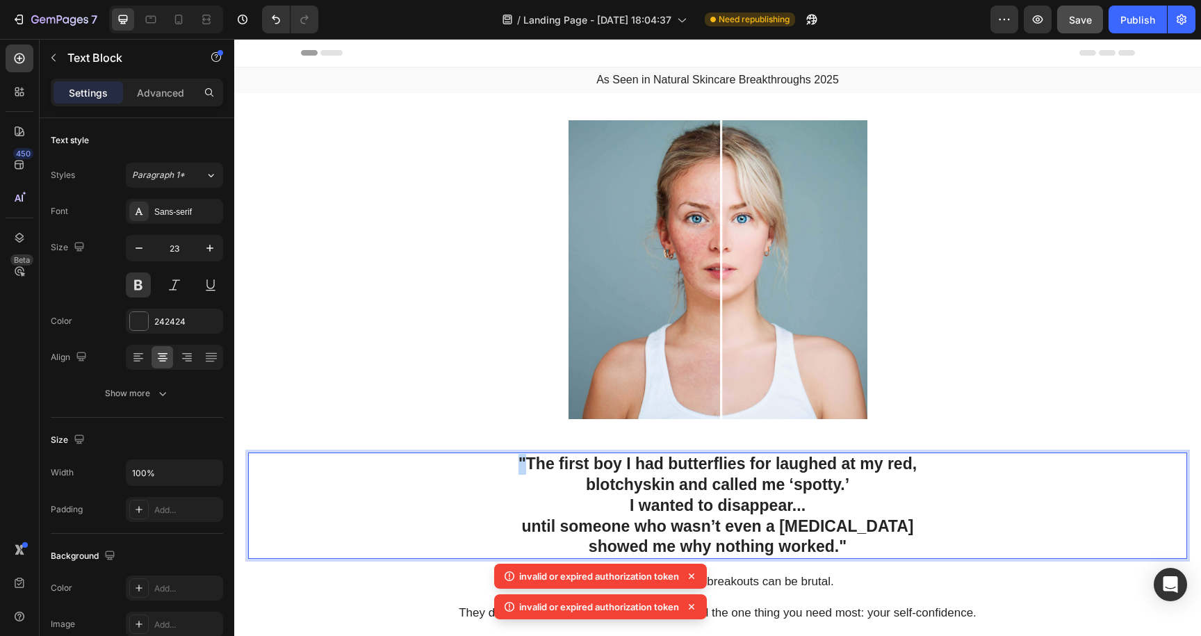
click at [514, 460] on p ""The first boy I had butterflies for laughed at my red," at bounding box center [718, 464] width 936 height 21
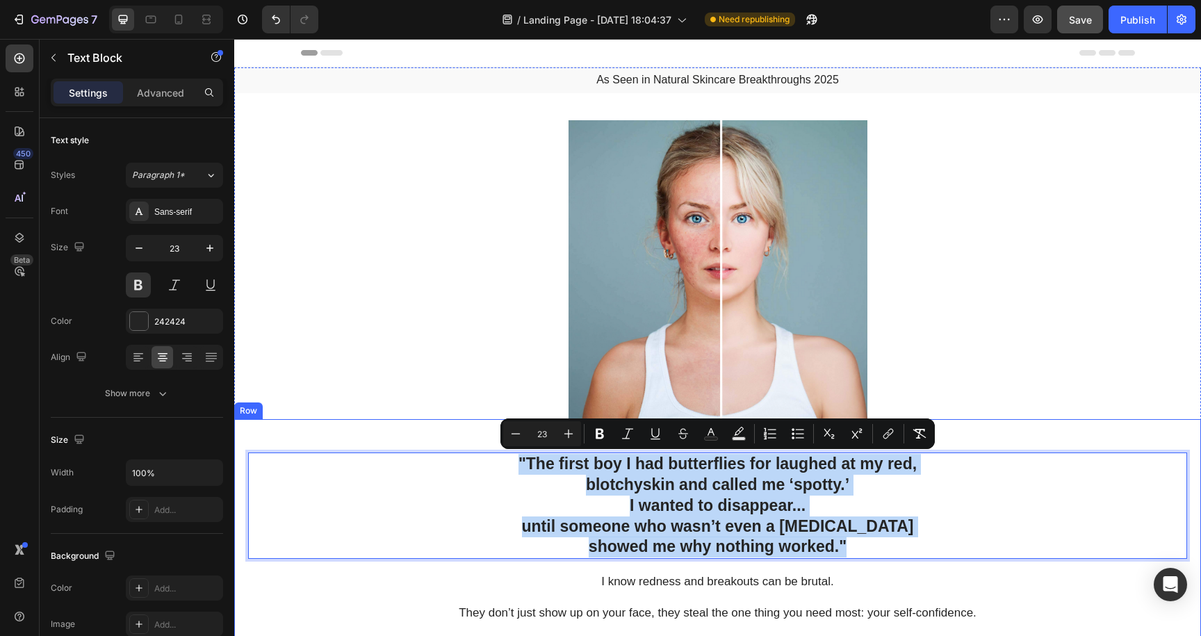
drag, startPoint x: 514, startPoint y: 460, endPoint x: 833, endPoint y: 563, distance: 334.6
copy div ""The first boy I had butterflies for laughed at my red, blotchy skin and called…"
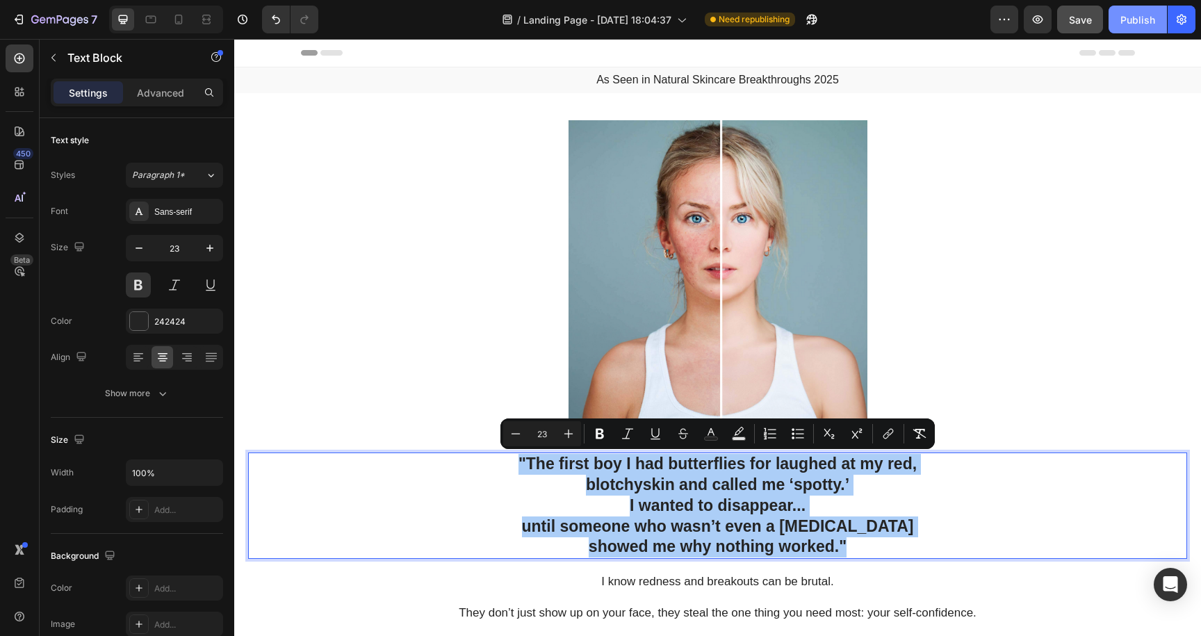
click at [1140, 17] on div "Publish" at bounding box center [1138, 20] width 35 height 15
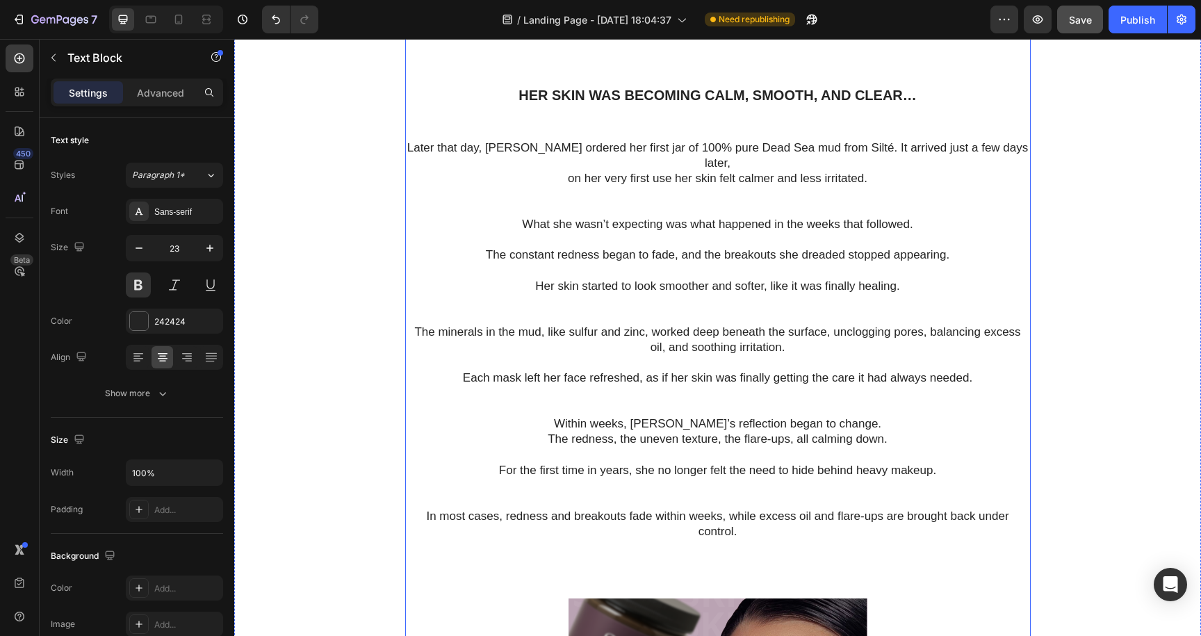
scroll to position [3027, 0]
click at [833, 325] on p "The minerals in the mud, like sulfur and zinc, worked deep beneath the surface,…" at bounding box center [718, 340] width 623 height 31
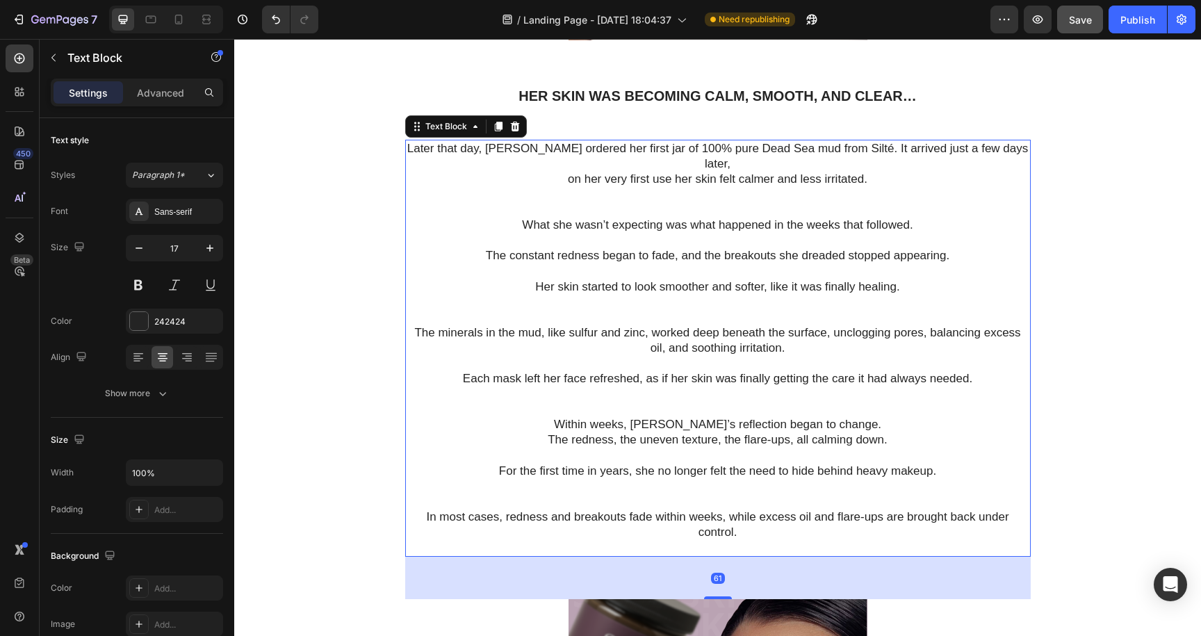
click at [833, 325] on p "The minerals in the mud, like sulfur and zinc, worked deep beneath the surface,…" at bounding box center [718, 340] width 623 height 31
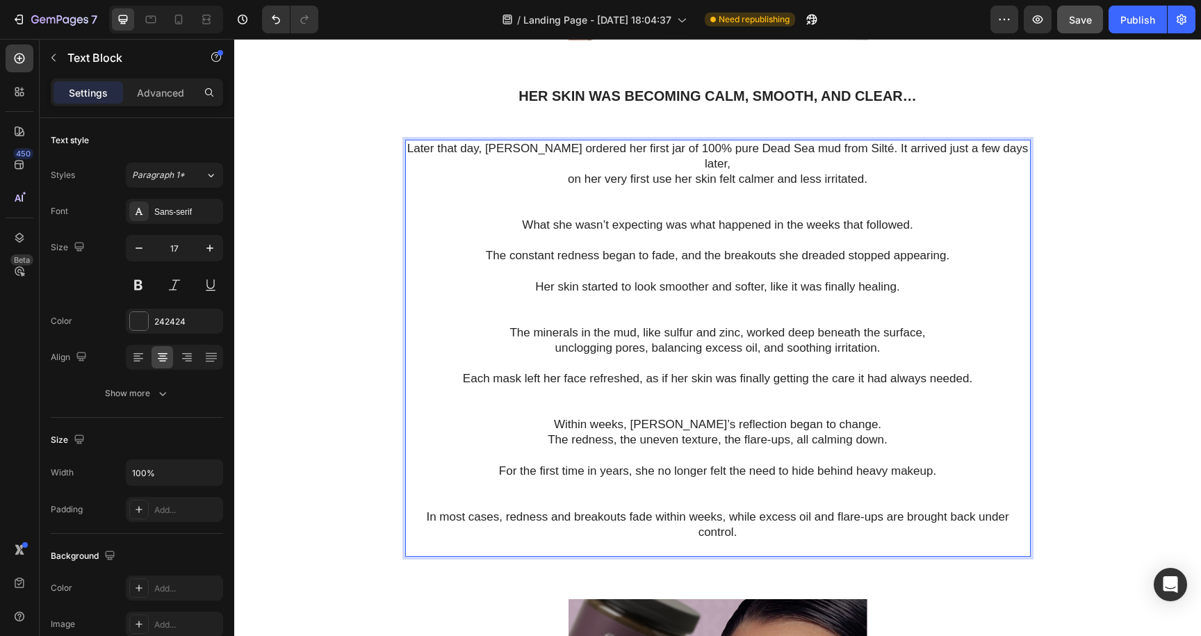
click at [729, 510] on p "In most cases, redness and breakouts fade within weeks, while excess oil and fl…" at bounding box center [718, 525] width 623 height 31
click at [870, 510] on p "In most cases, redness and breakouts fade within weeks," at bounding box center [718, 517] width 623 height 15
click at [557, 525] on p "while excess oil and flare-ups are brought back under control." at bounding box center [718, 532] width 623 height 15
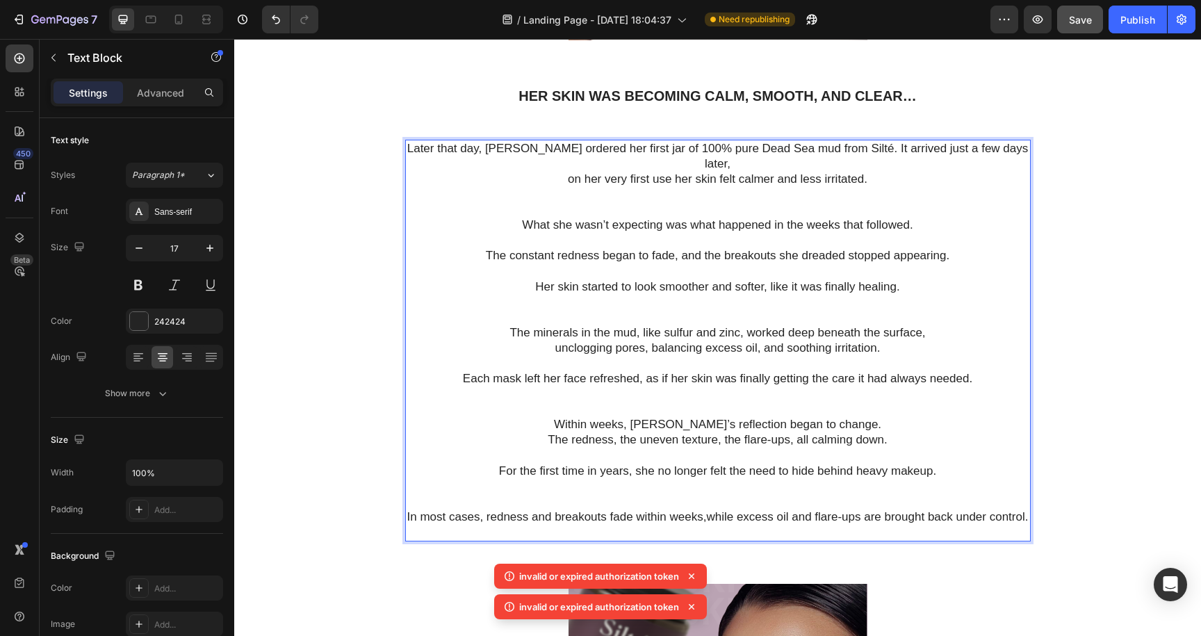
click at [487, 510] on p "In most cases, redness and breakouts fade within weeks,while excess oil and fla…" at bounding box center [718, 517] width 623 height 15
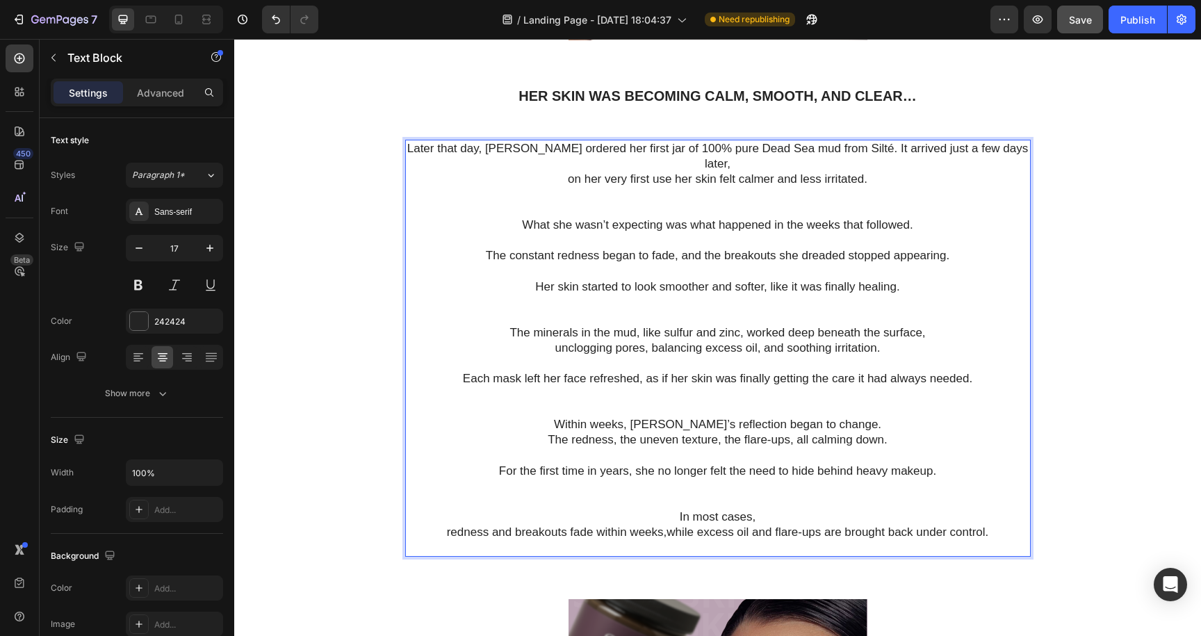
click at [665, 525] on p "redness and breakouts fade within weeks,while excess oil and flare-ups are brou…" at bounding box center [718, 532] width 623 height 15
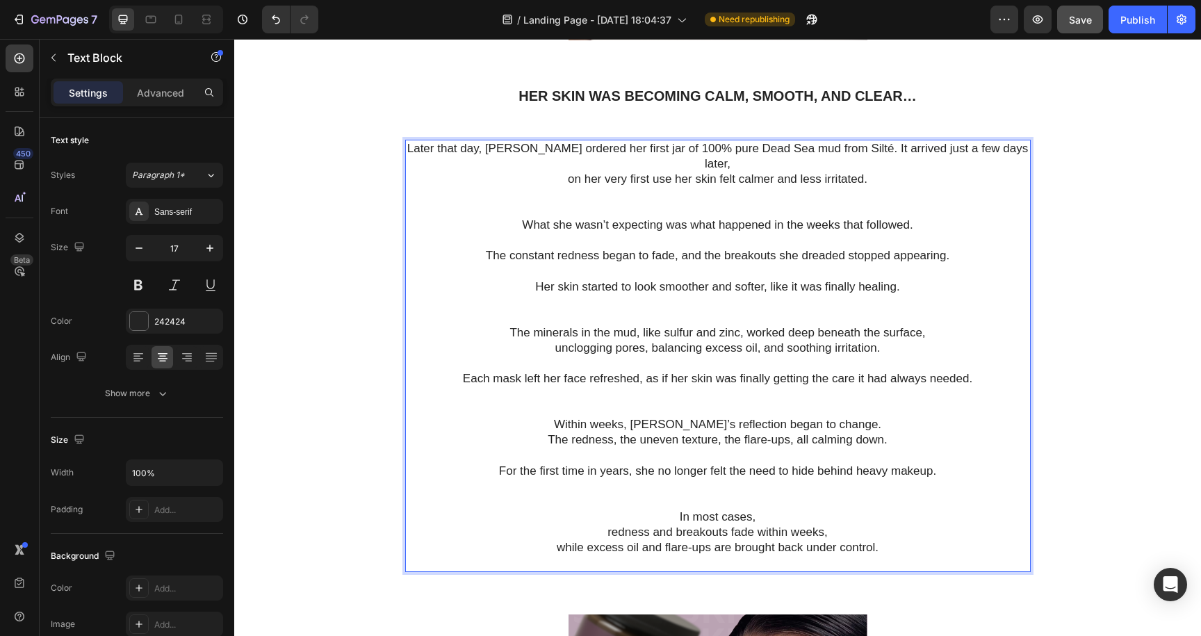
click at [606, 525] on p "redness and breakouts fade within weeks," at bounding box center [718, 532] width 623 height 15
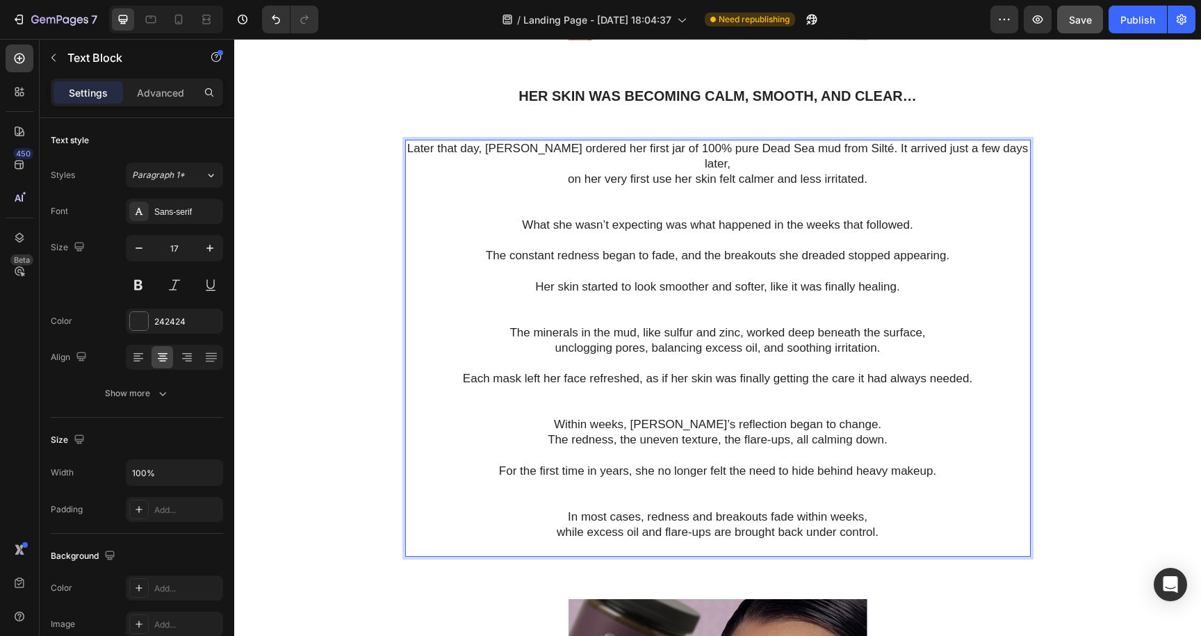
click at [558, 525] on p "while excess oil and flare-ups are brought back under control." at bounding box center [718, 532] width 623 height 15
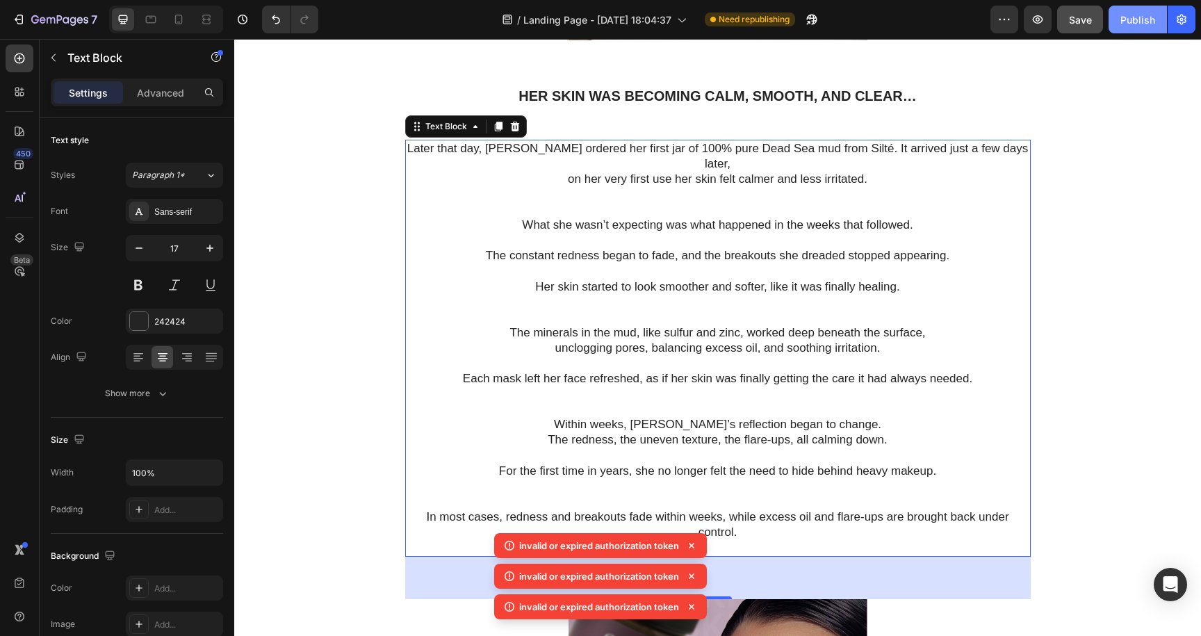
click at [1141, 13] on div "Publish" at bounding box center [1138, 20] width 35 height 15
click at [1139, 18] on div "Publish" at bounding box center [1138, 20] width 35 height 15
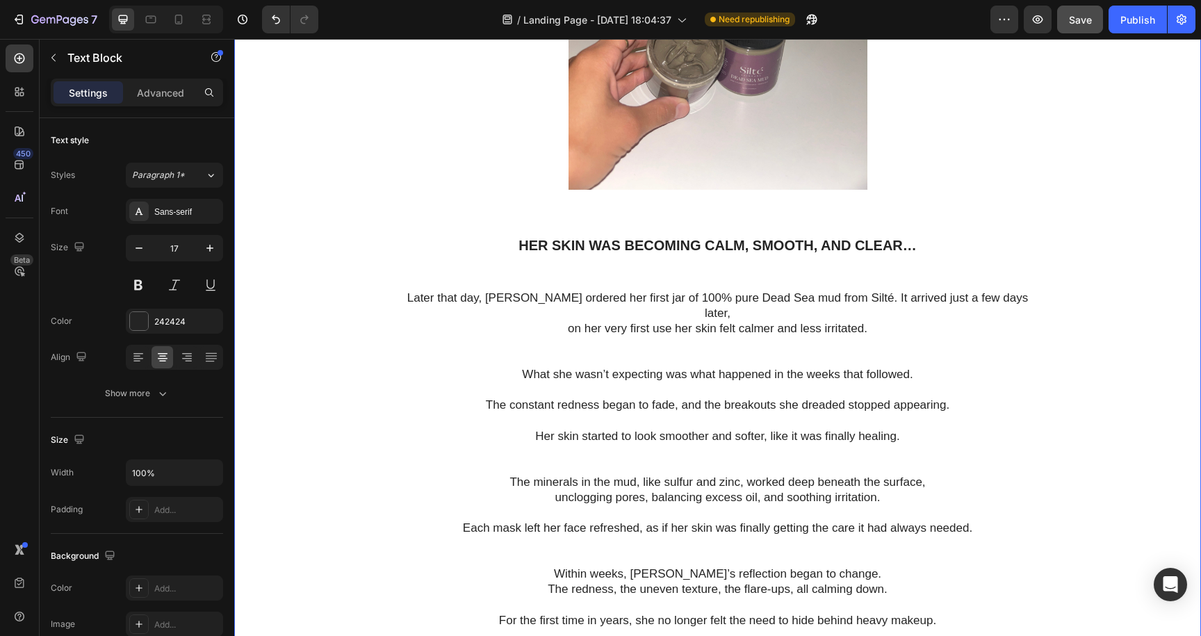
scroll to position [2840, 0]
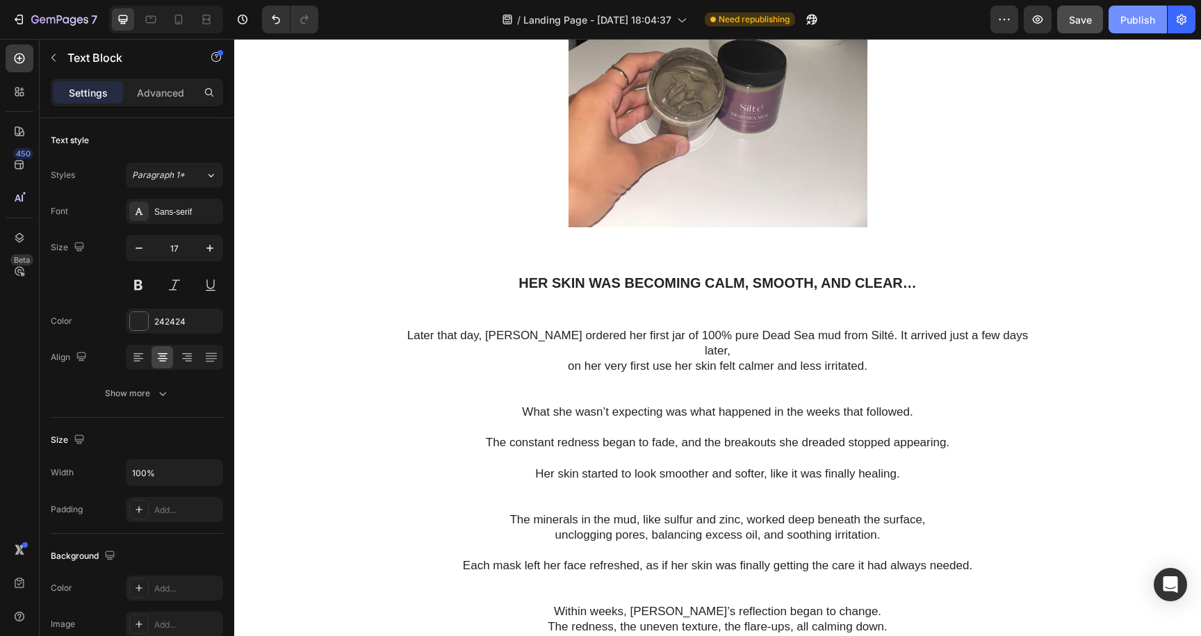
click at [1138, 22] on div "Publish" at bounding box center [1138, 20] width 35 height 15
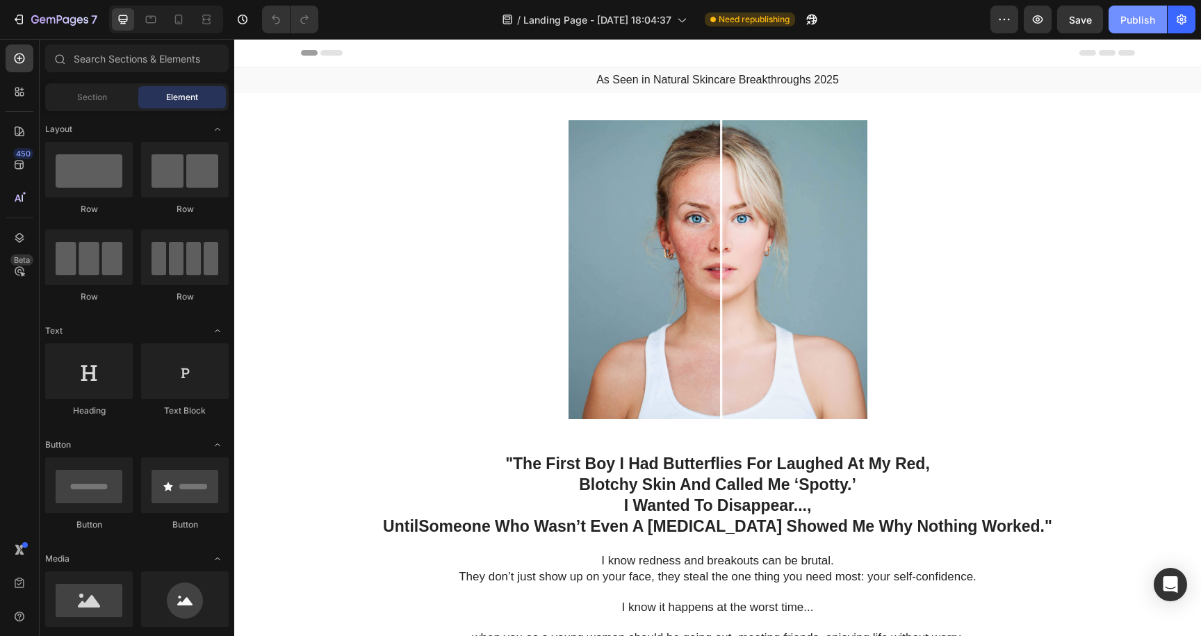
click at [1129, 23] on div "Publish" at bounding box center [1138, 20] width 35 height 15
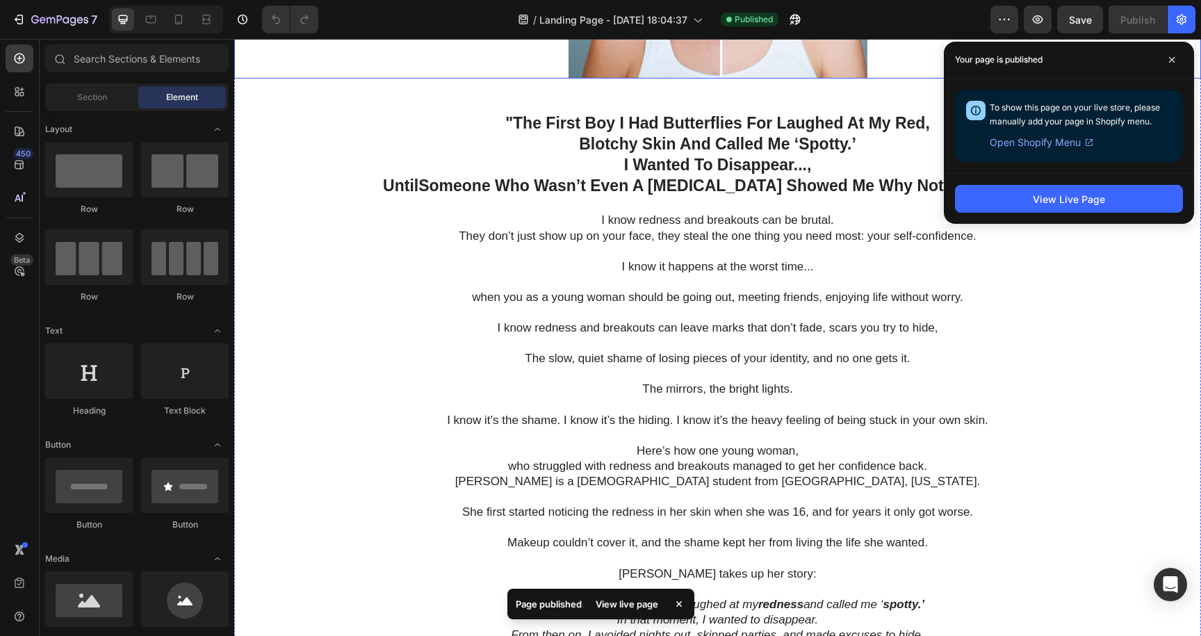
scroll to position [341, 0]
click at [850, 222] on p "I know redness and breakouts can be brutal." at bounding box center [718, 219] width 936 height 15
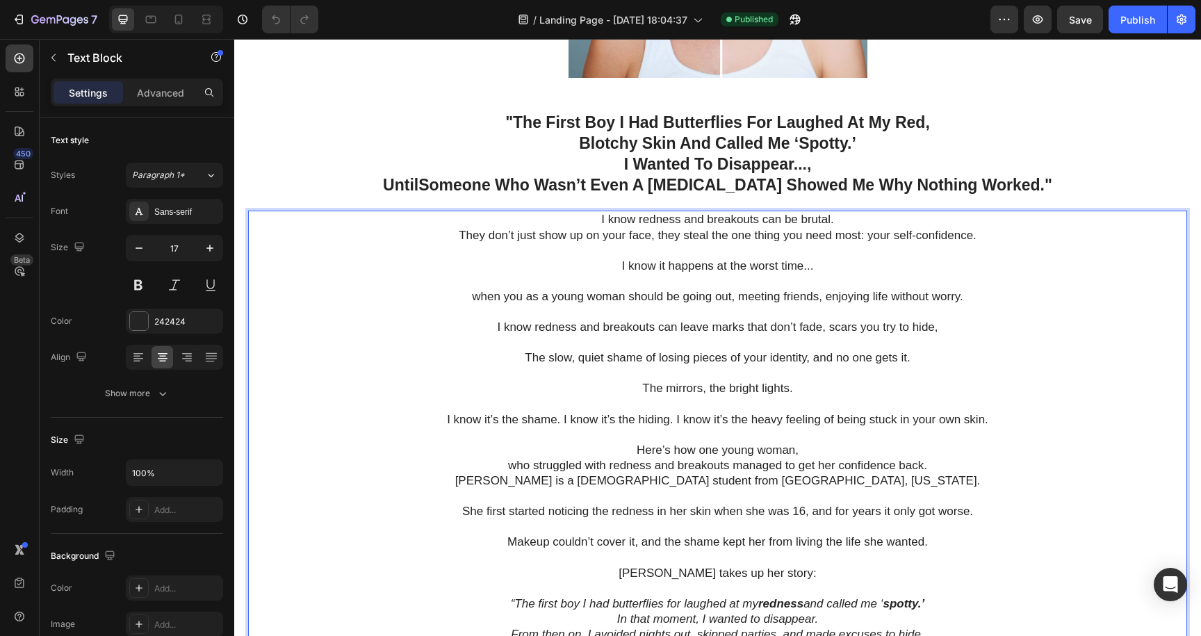
click at [841, 222] on p "I know redness and breakouts can be brutal." at bounding box center [718, 219] width 936 height 15
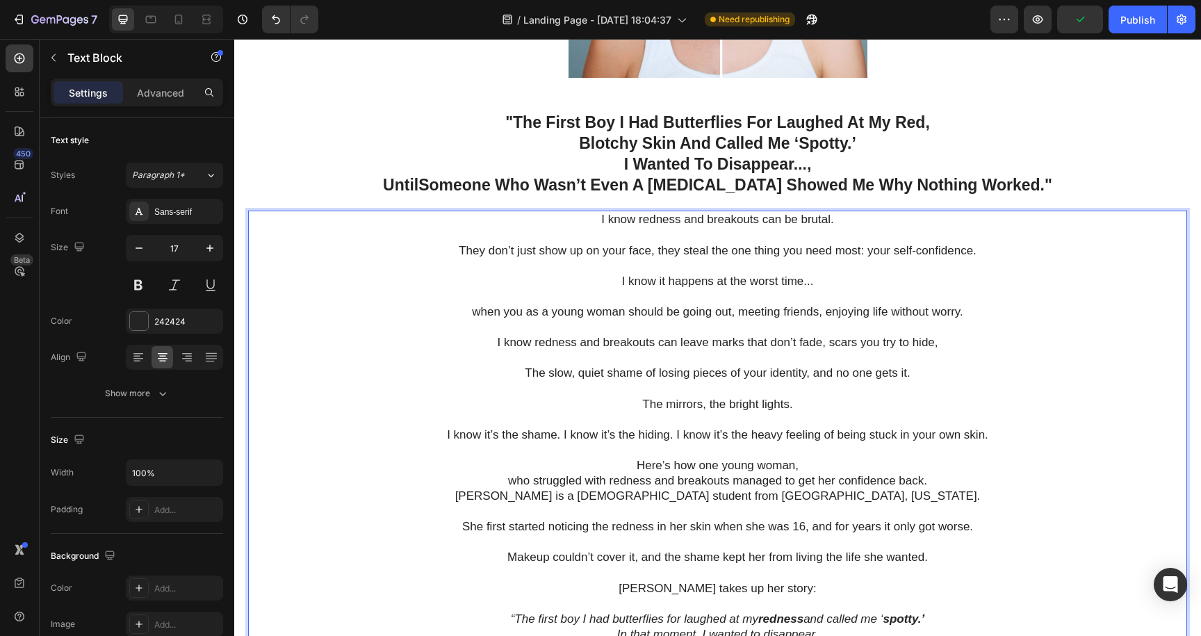
click at [529, 373] on p "The slow, quiet shame of losing pieces of your identity, and no one gets it." at bounding box center [718, 373] width 936 height 15
click at [524, 372] on p "the slow, quiet shame of losing pieces of your identity, and no one gets it." at bounding box center [718, 373] width 936 height 15
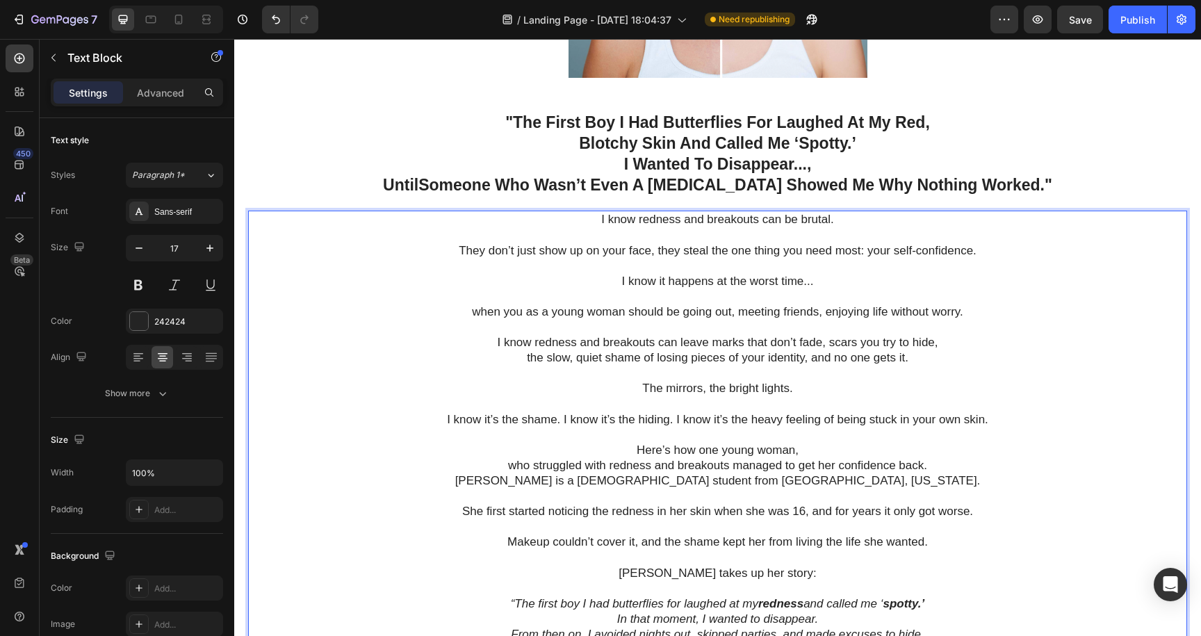
click at [562, 419] on p "I know it’s the shame. I know it’s the hiding. I know it’s the heavy feeling of…" at bounding box center [718, 435] width 936 height 46
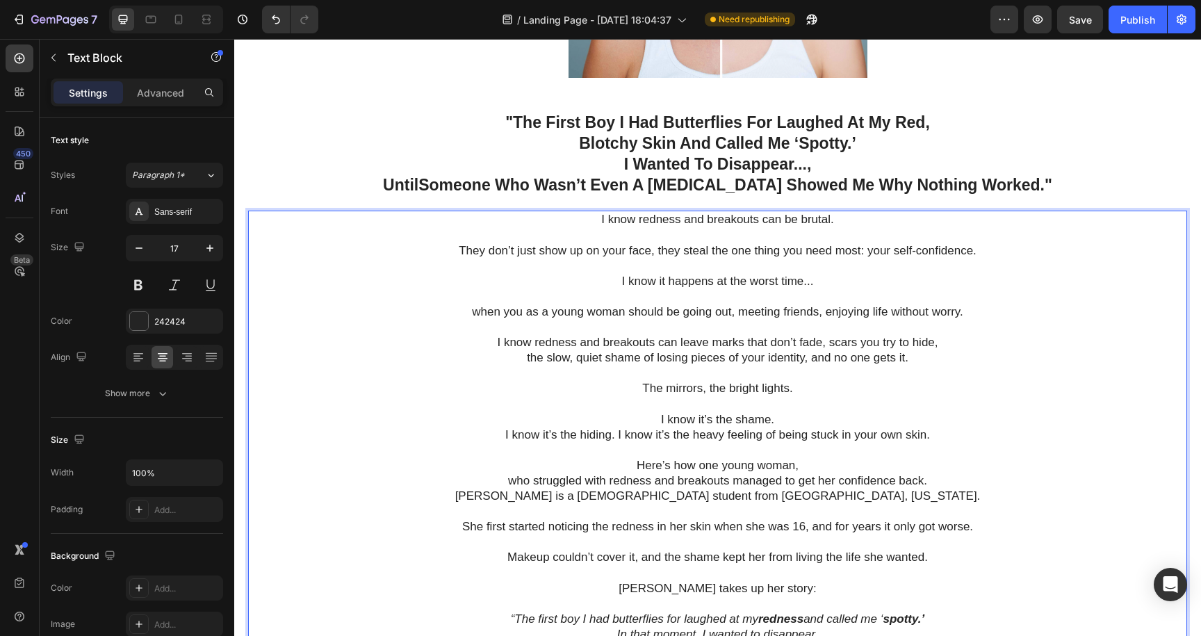
click at [616, 437] on p "I know it’s the hiding. I know it’s the heavy feeling of being stuck in your ow…" at bounding box center [718, 451] width 936 height 46
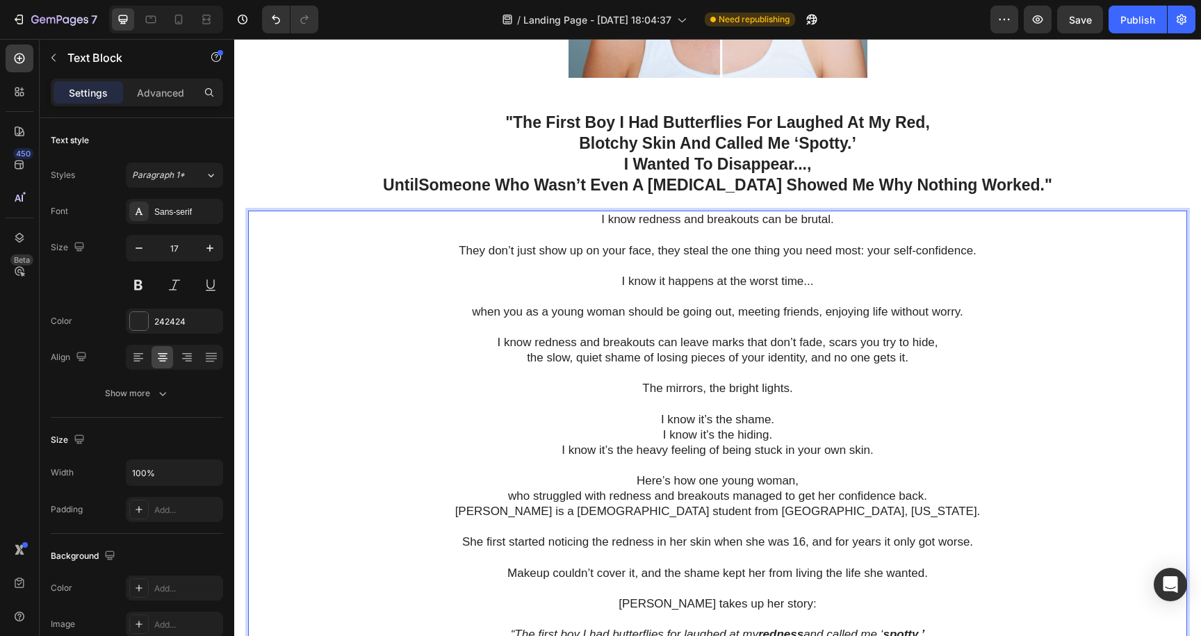
click at [659, 434] on p "I know it’s the hiding." at bounding box center [718, 435] width 936 height 15
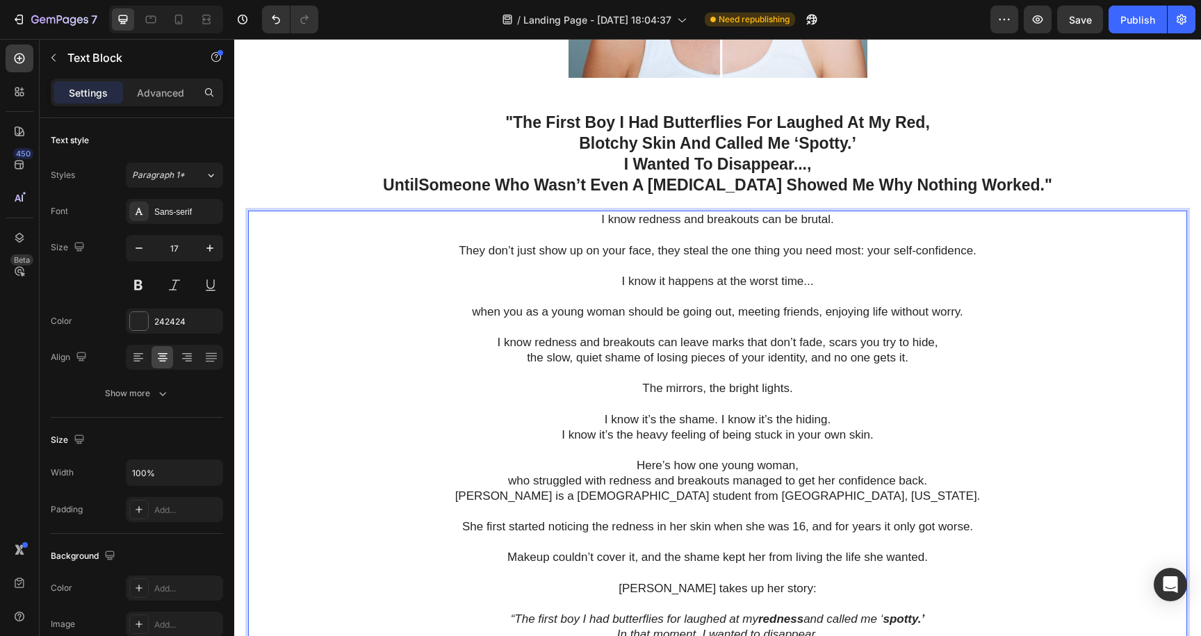
click at [843, 421] on p "I know it’s the shame. I know it’s the hiding." at bounding box center [718, 419] width 936 height 15
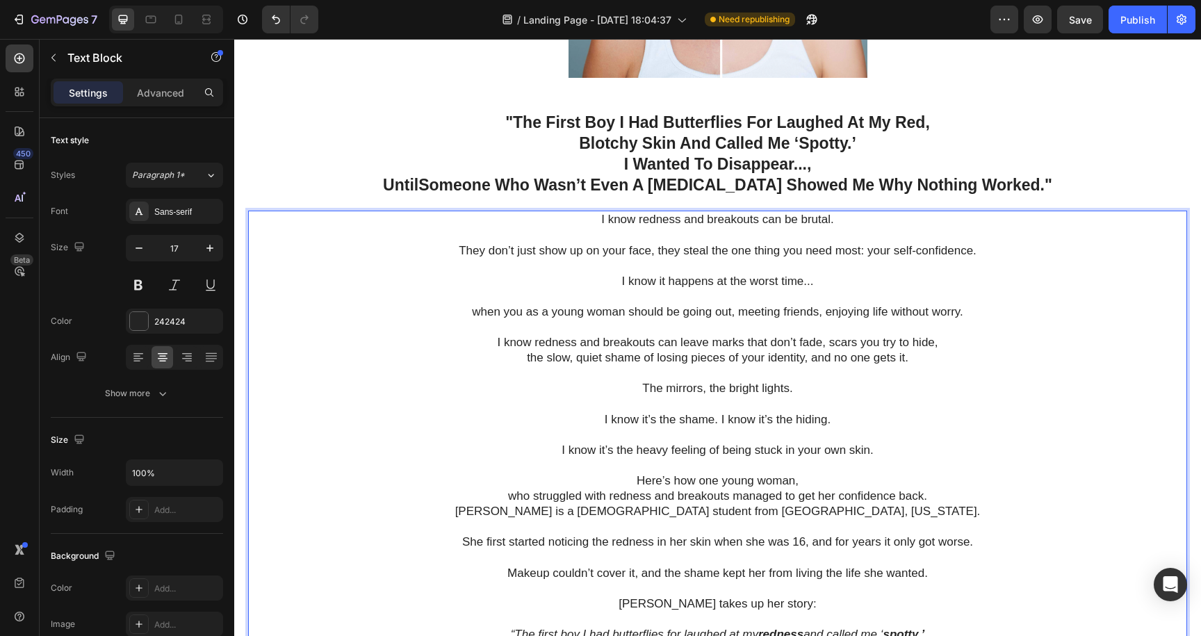
click at [926, 493] on p "who struggled with redness and breakouts managed to get her confidence back." at bounding box center [718, 496] width 936 height 15
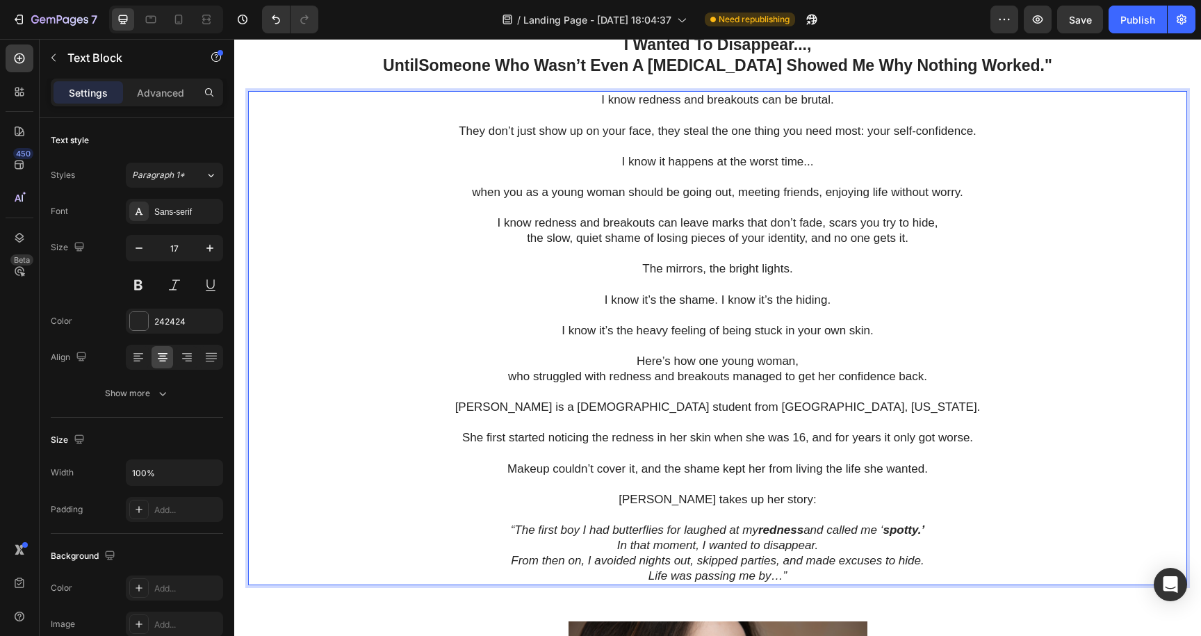
scroll to position [480, 0]
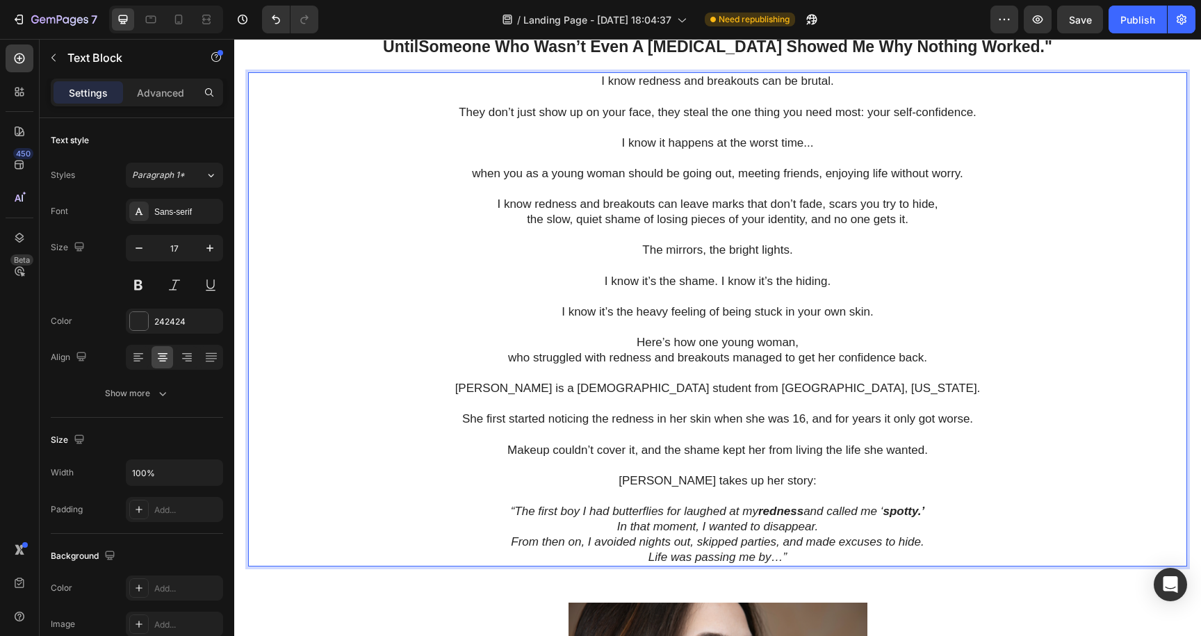
click at [833, 537] on icon "From then on, I avoided nights out, skipped parties, and made excuses to hide." at bounding box center [717, 541] width 413 height 13
click at [836, 520] on p "In that moment, I wanted to disappear." at bounding box center [718, 526] width 936 height 15
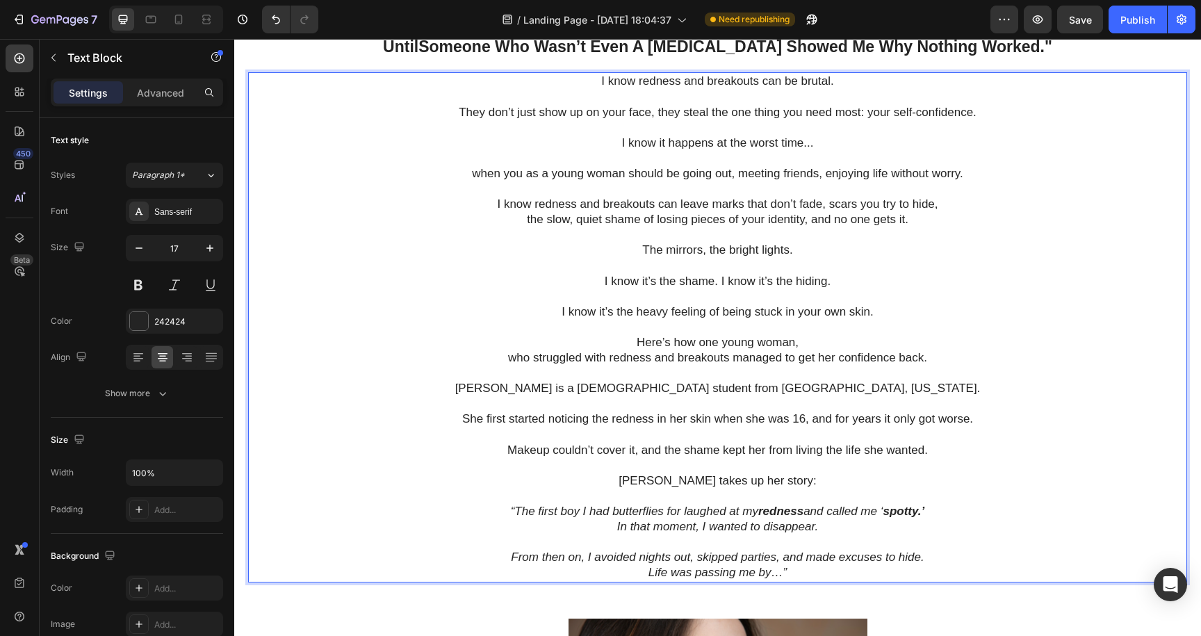
click at [613, 531] on p "In that moment, I wanted to disappear." at bounding box center [718, 526] width 936 height 15
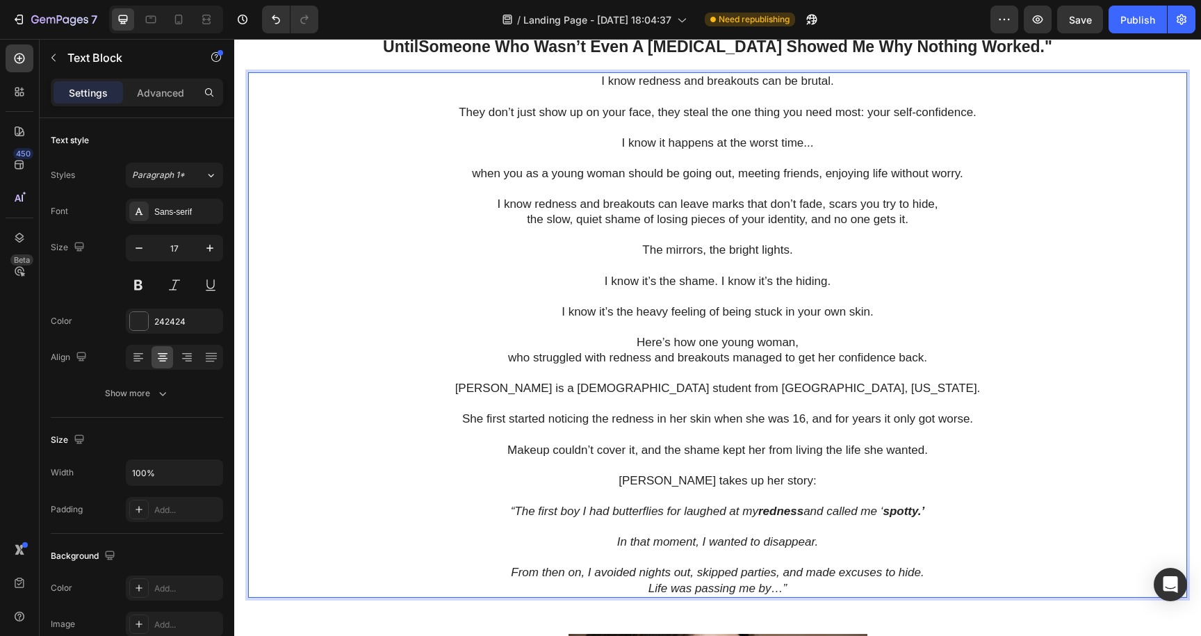
click at [924, 574] on icon "From then on, I avoided nights out, skipped parties, and made excuses to hide." at bounding box center [717, 572] width 413 height 13
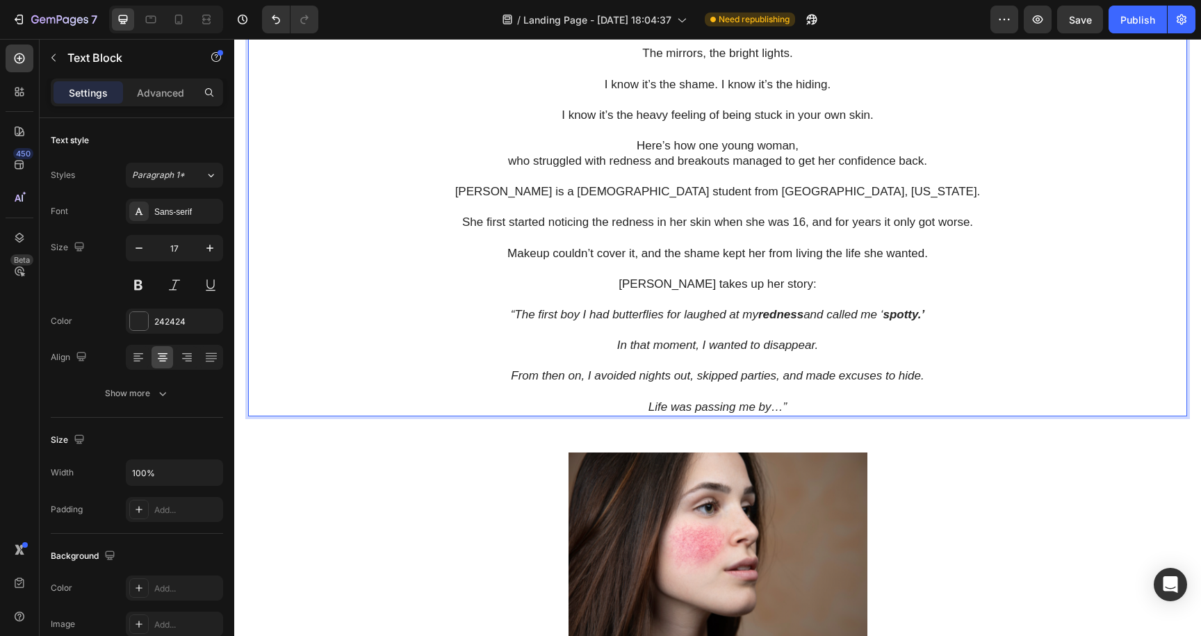
scroll to position [599, 0]
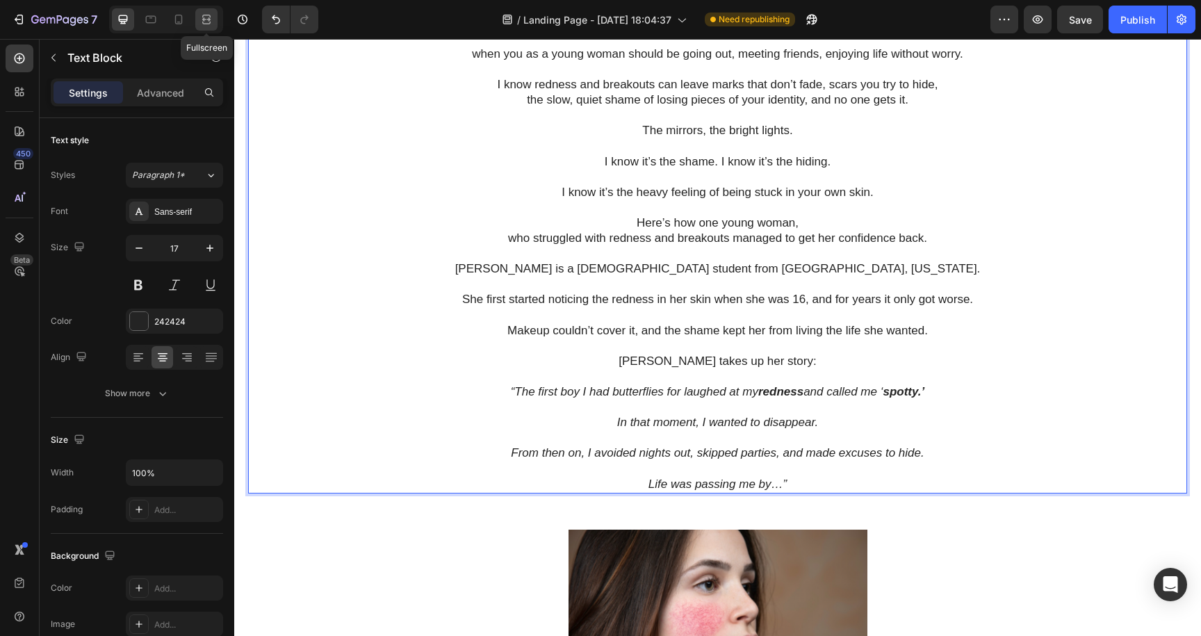
click at [205, 16] on icon at bounding box center [207, 20] width 14 height 14
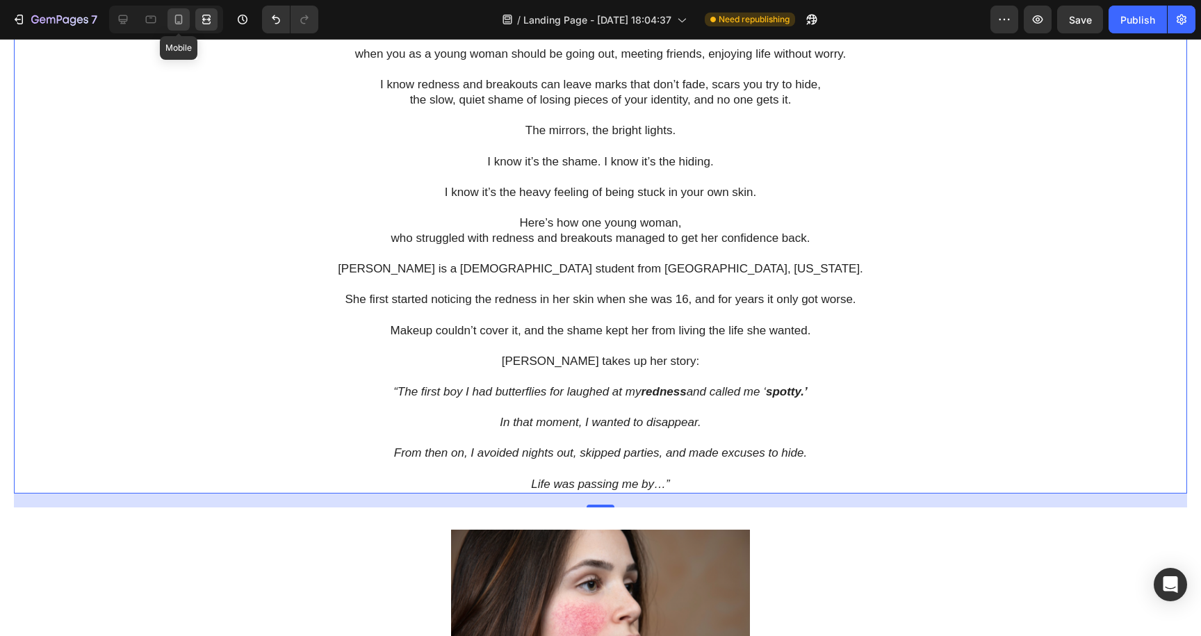
click at [181, 22] on icon at bounding box center [179, 20] width 8 height 10
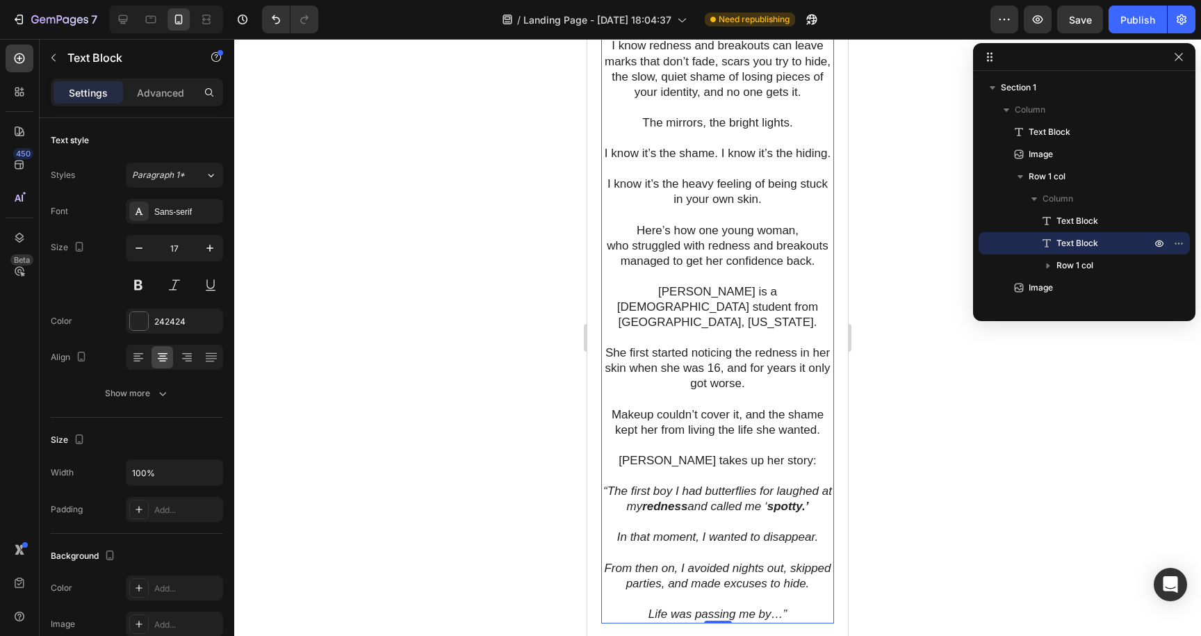
scroll to position [950, 0]
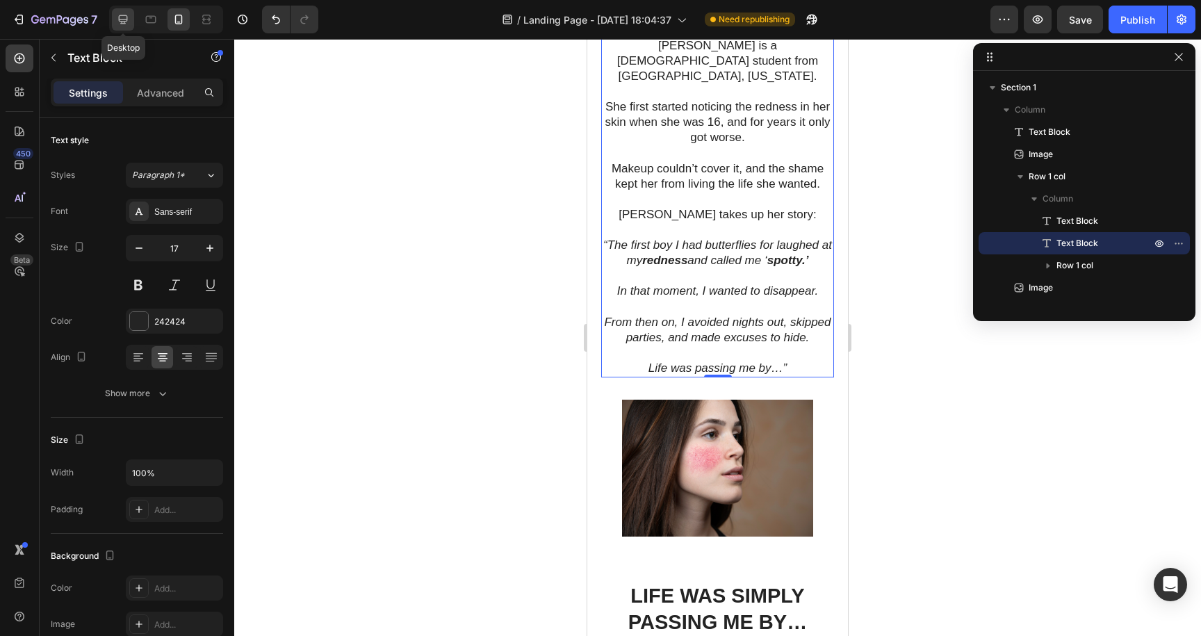
click at [121, 16] on icon at bounding box center [123, 20] width 14 height 14
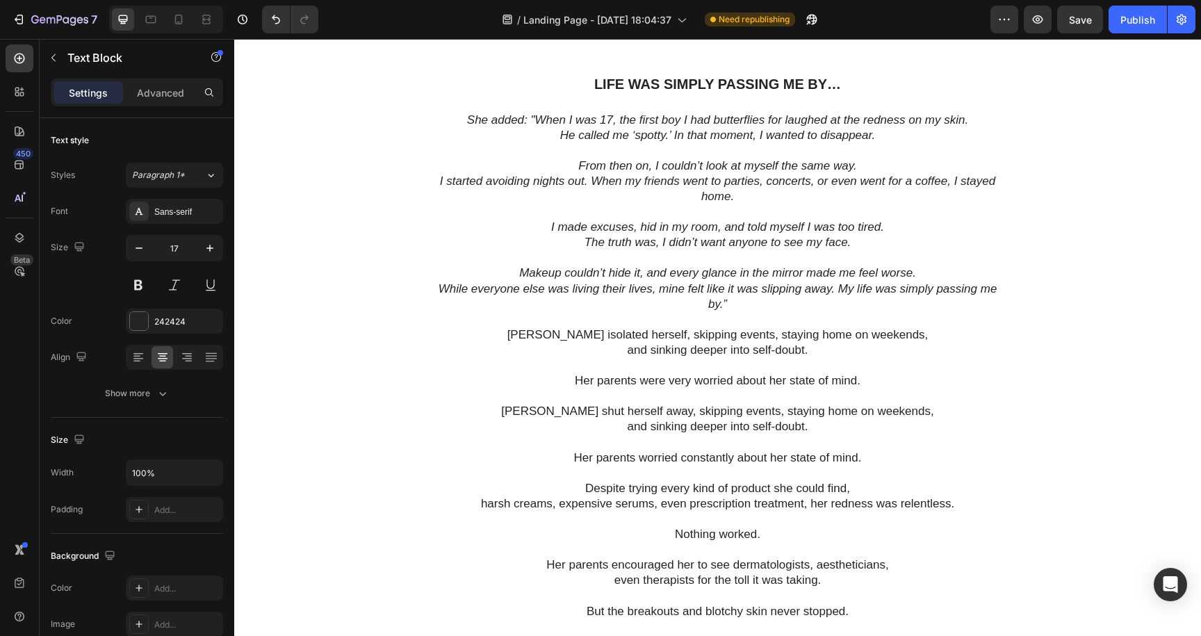
scroll to position [1316, 0]
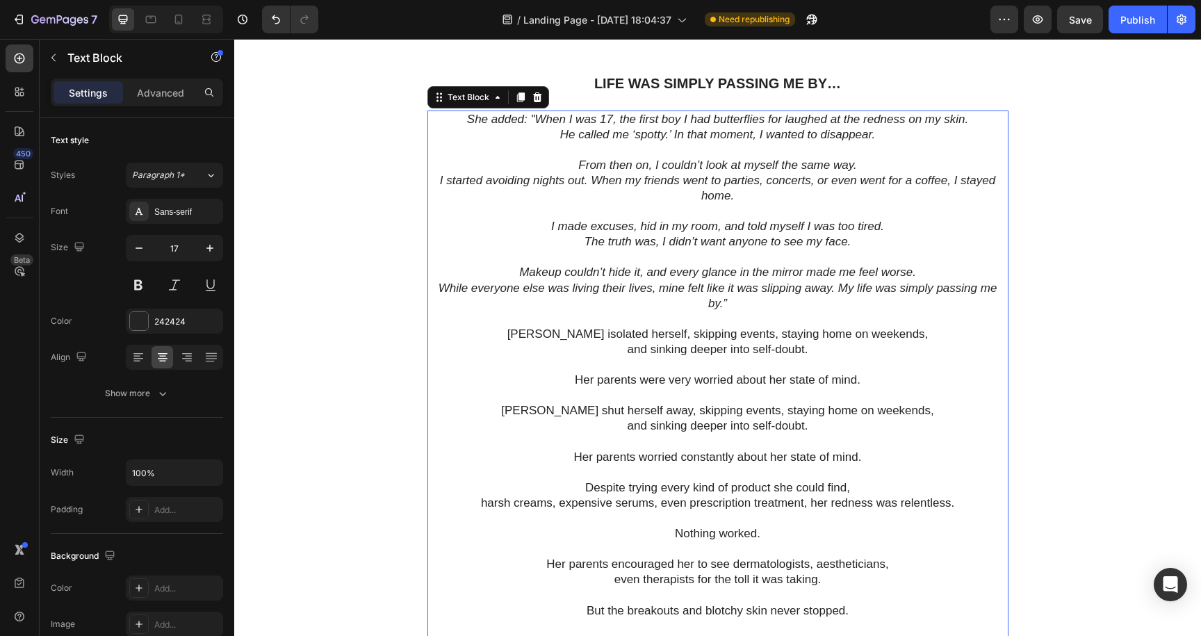
click at [973, 122] on p "She added: "When I was 17, the first boy I had butterflies for laughed at the r…" at bounding box center [718, 119] width 578 height 15
click at [968, 120] on p "She added: "When I was 17, the first boy I had butterflies for laughed at the r…" at bounding box center [718, 119] width 578 height 15
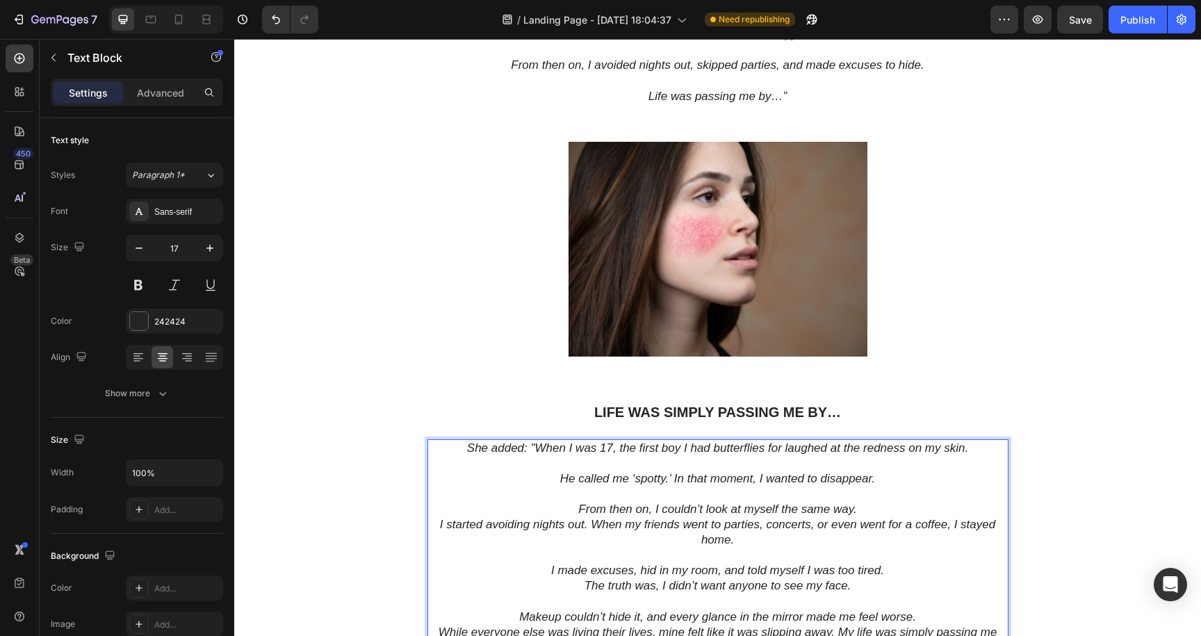
scroll to position [1000, 0]
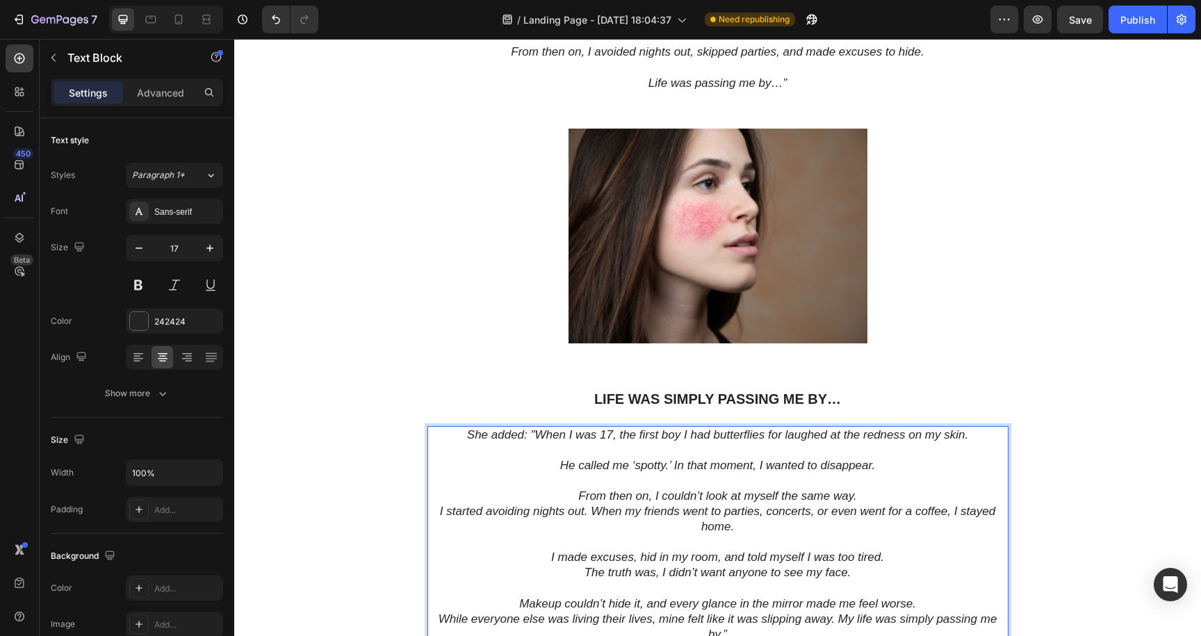
click at [532, 430] on icon "She added: "When I was 17, the first boy I had butterflies for laughed at the r…" at bounding box center [717, 434] width 501 height 13
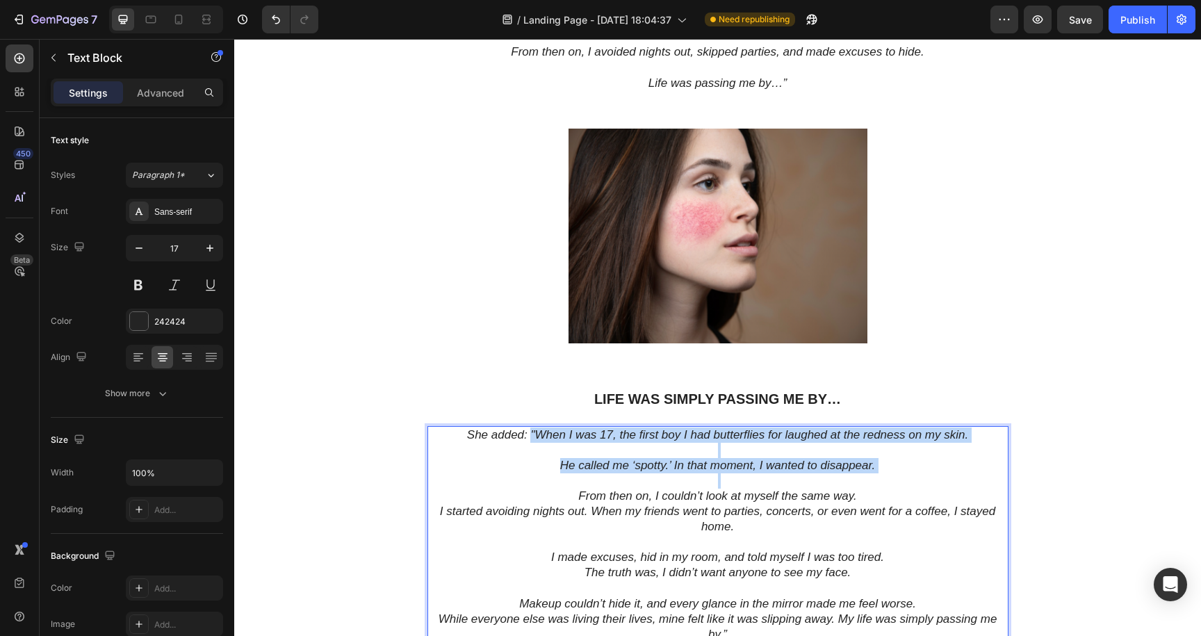
drag, startPoint x: 532, startPoint y: 430, endPoint x: 880, endPoint y: 460, distance: 349.7
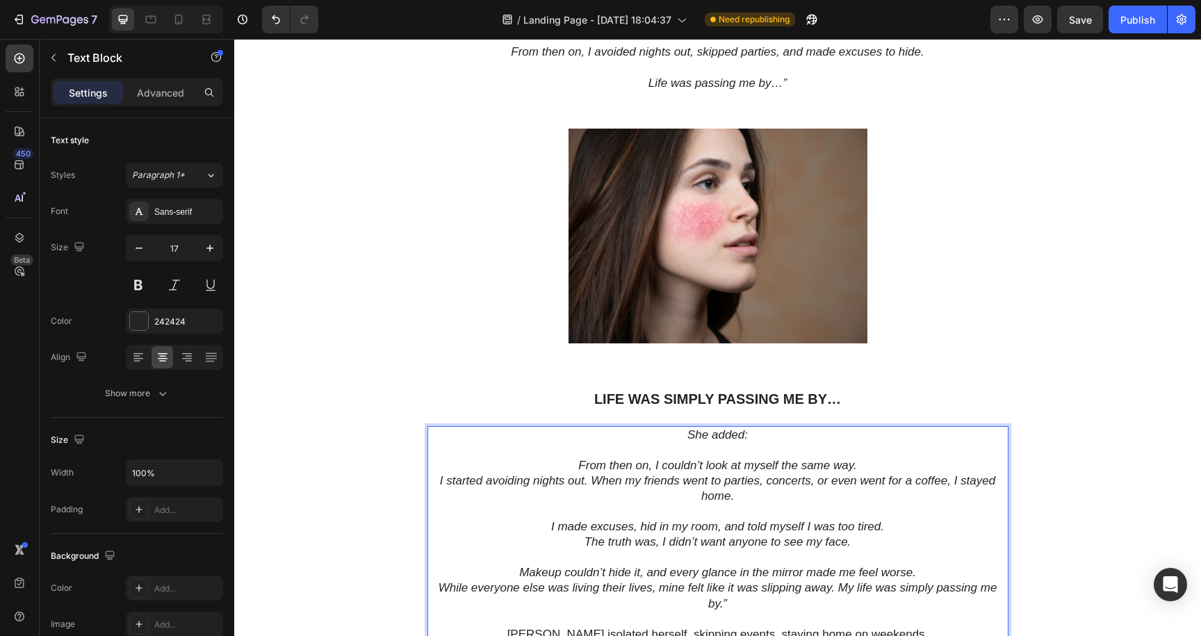
click at [576, 463] on p "From then on, I couldn’t look at myself the same way." at bounding box center [718, 465] width 578 height 15
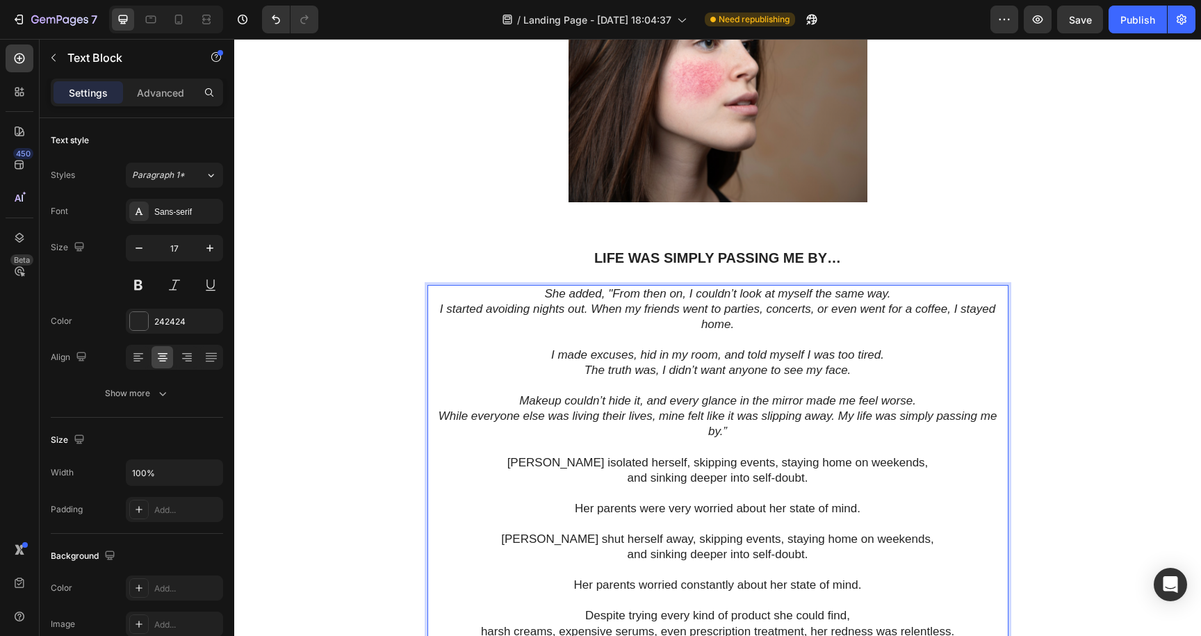
scroll to position [1142, 0]
click at [905, 294] on p "She added, "From then on, I couldn’t look at myself the same way." at bounding box center [718, 293] width 578 height 15
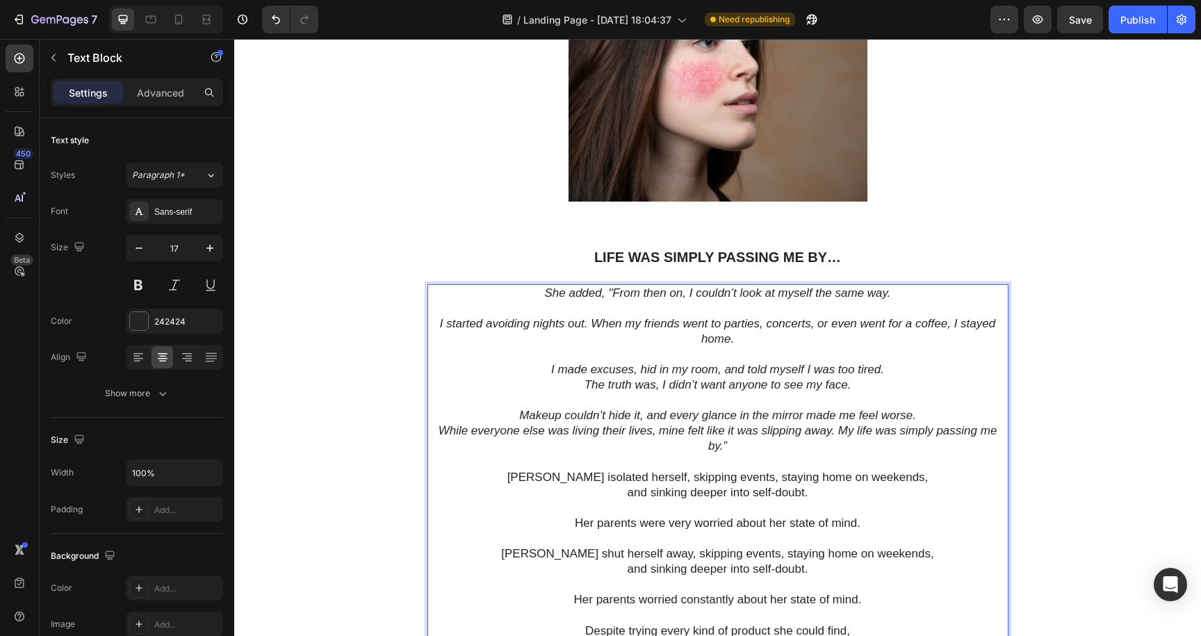
click at [893, 375] on p "I made excuses, hid in my room, and told myself I was too tired." at bounding box center [718, 369] width 578 height 15
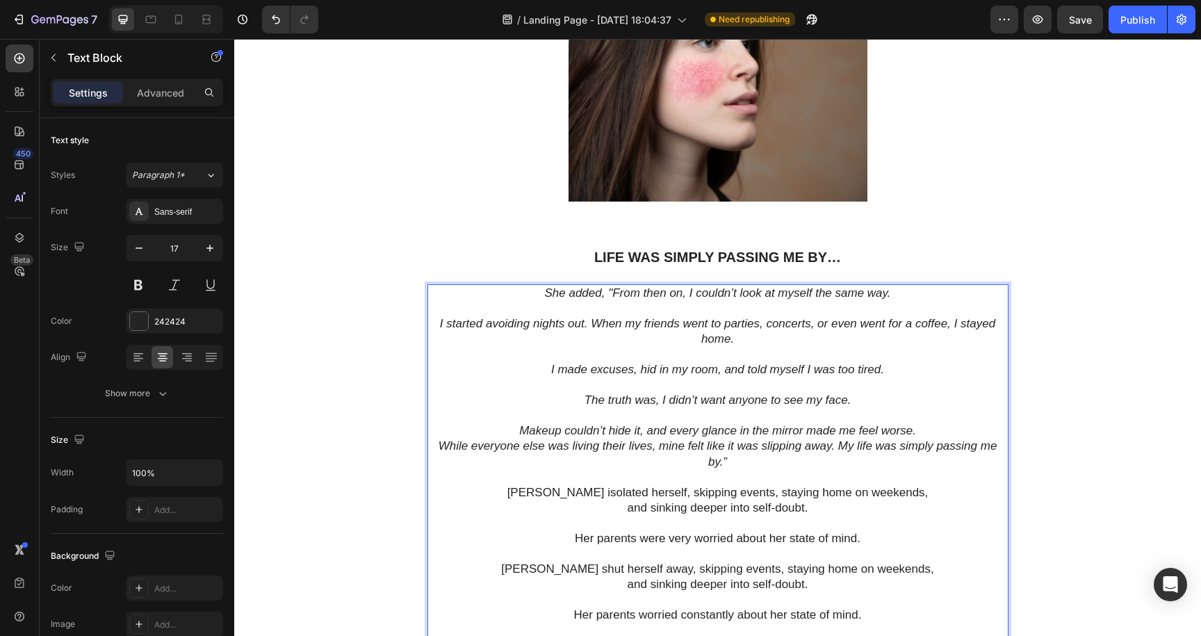
click at [924, 431] on p "Makeup couldn’t hide it, and every glance in the mirror made me feel worse." at bounding box center [718, 430] width 578 height 15
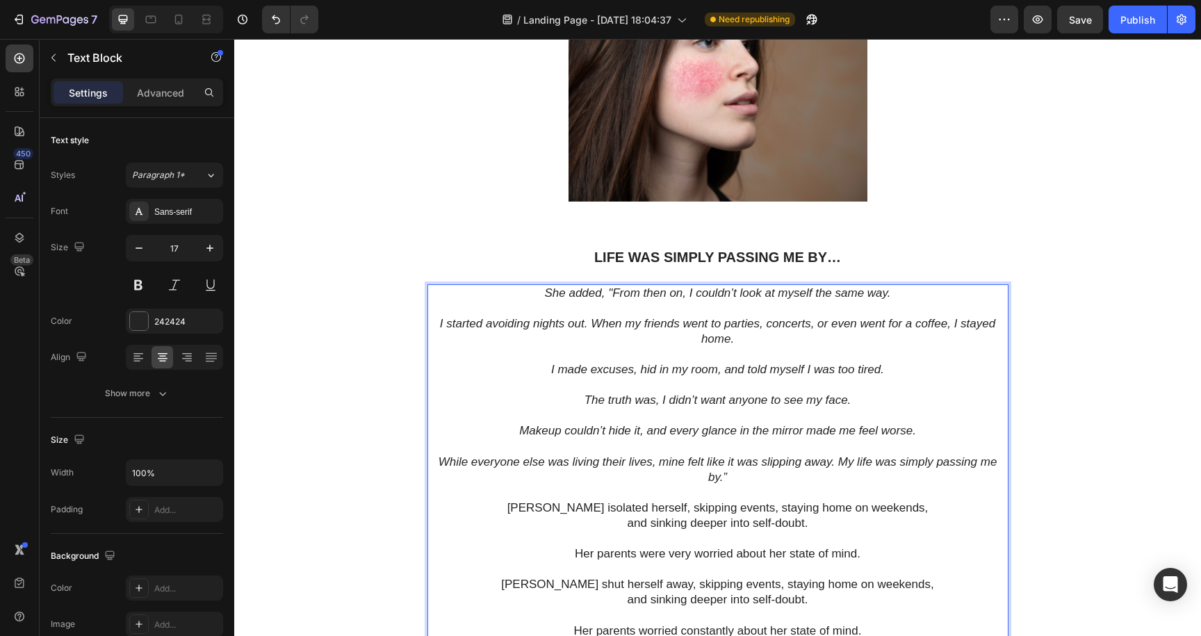
click at [837, 459] on icon "While everyone else was living their lives, mine felt like it was slipping away…" at bounding box center [718, 469] width 559 height 29
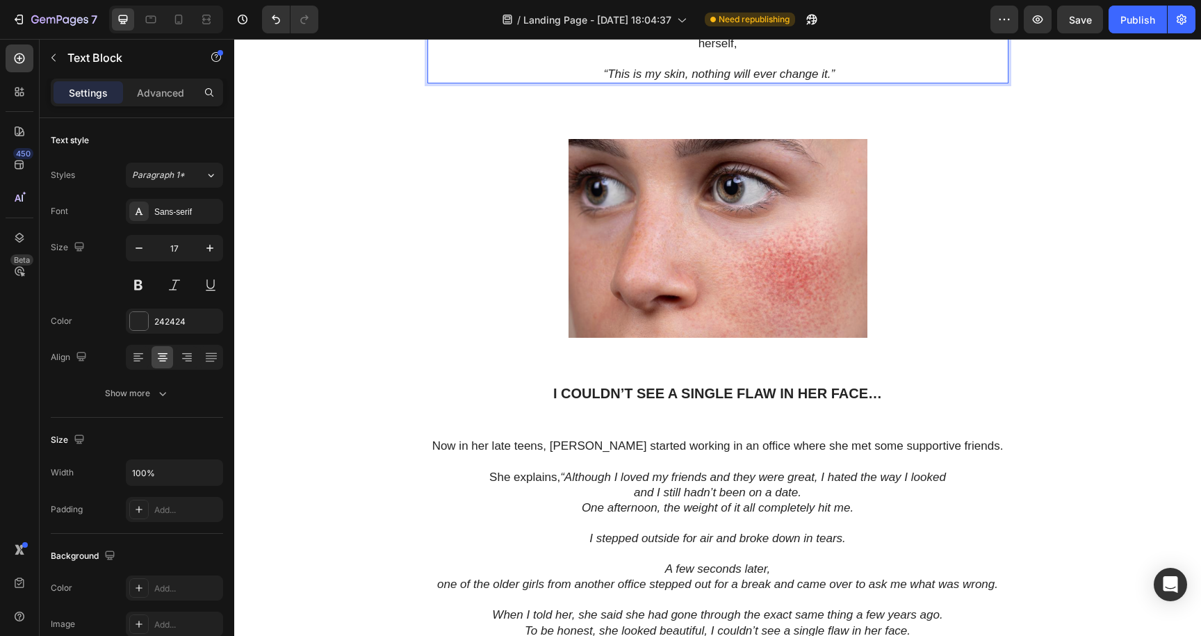
scroll to position [1945, 0]
click at [805, 485] on p "and I still hadn’t been on a date." at bounding box center [718, 492] width 623 height 15
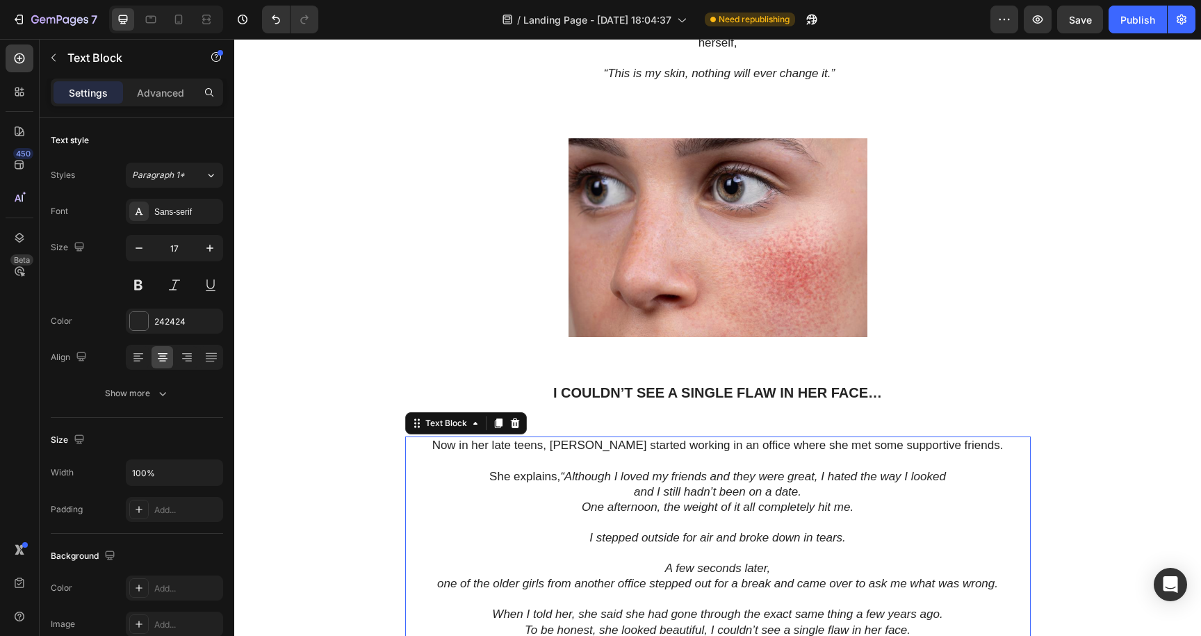
click at [805, 485] on p "and I still hadn’t been on a date." at bounding box center [718, 492] width 623 height 15
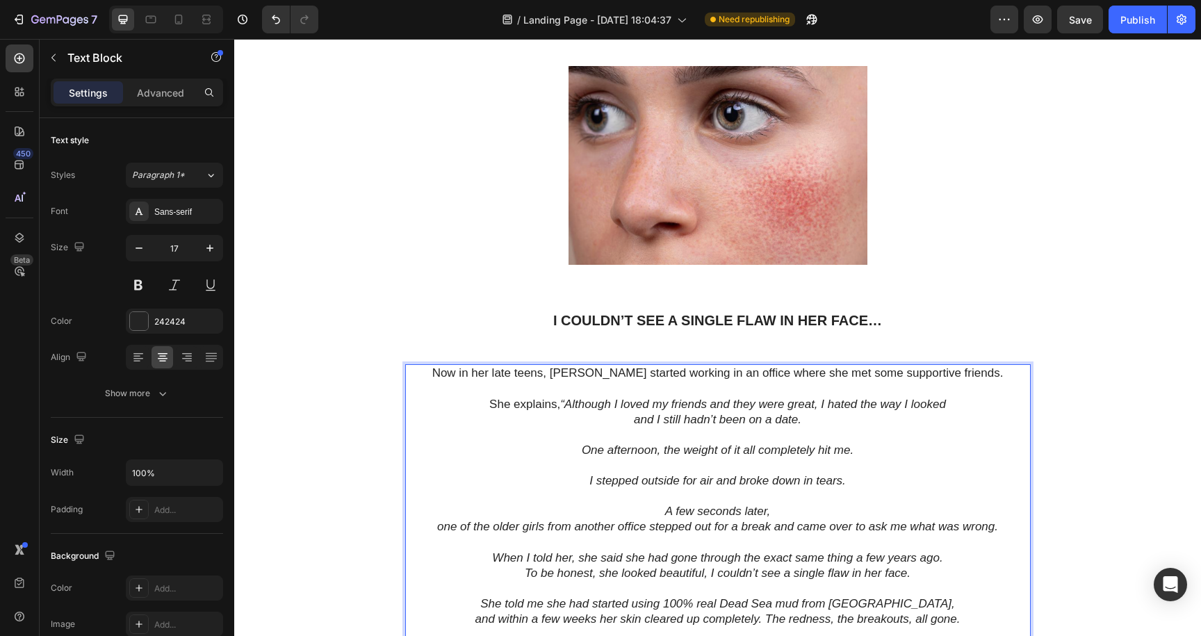
scroll to position [2067, 0]
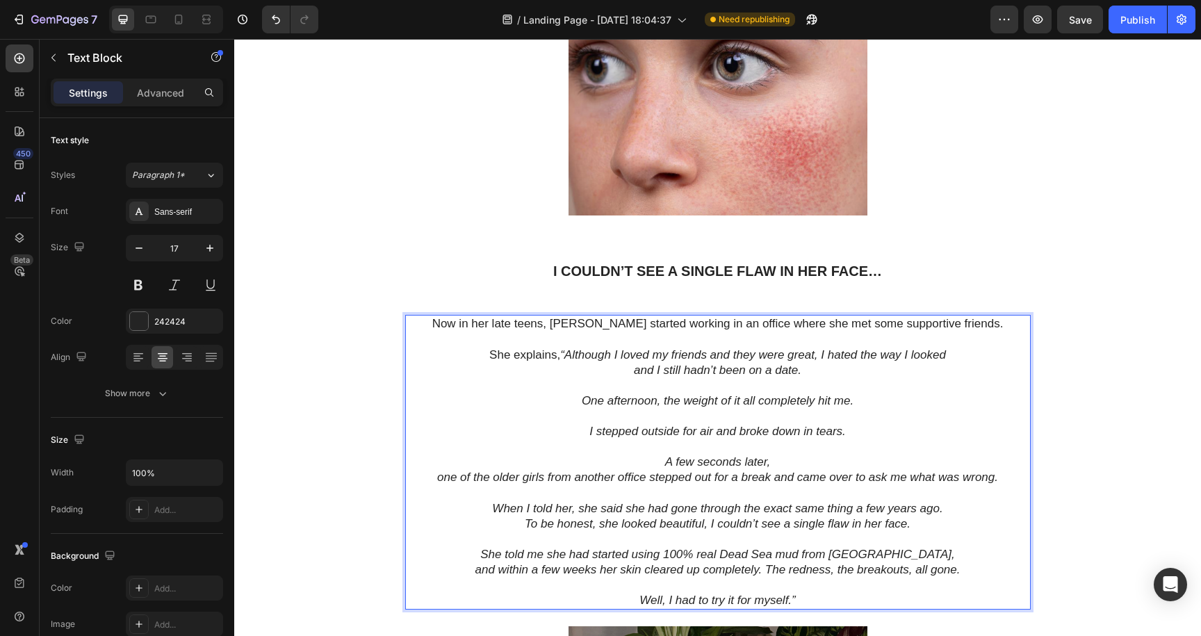
click at [950, 501] on p "When I told her, she said she had gone through the exact same thing a few years…" at bounding box center [718, 508] width 623 height 15
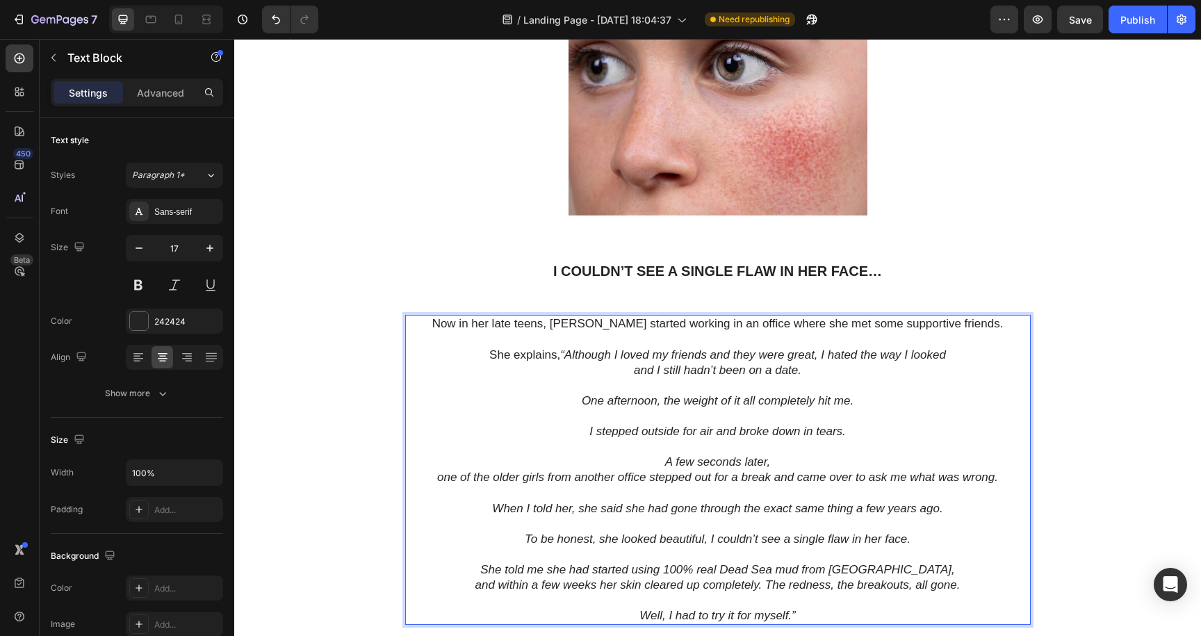
click at [766, 578] on icon "and within a few weeks her skin cleared up completely. The redness, the breakou…" at bounding box center [717, 584] width 485 height 13
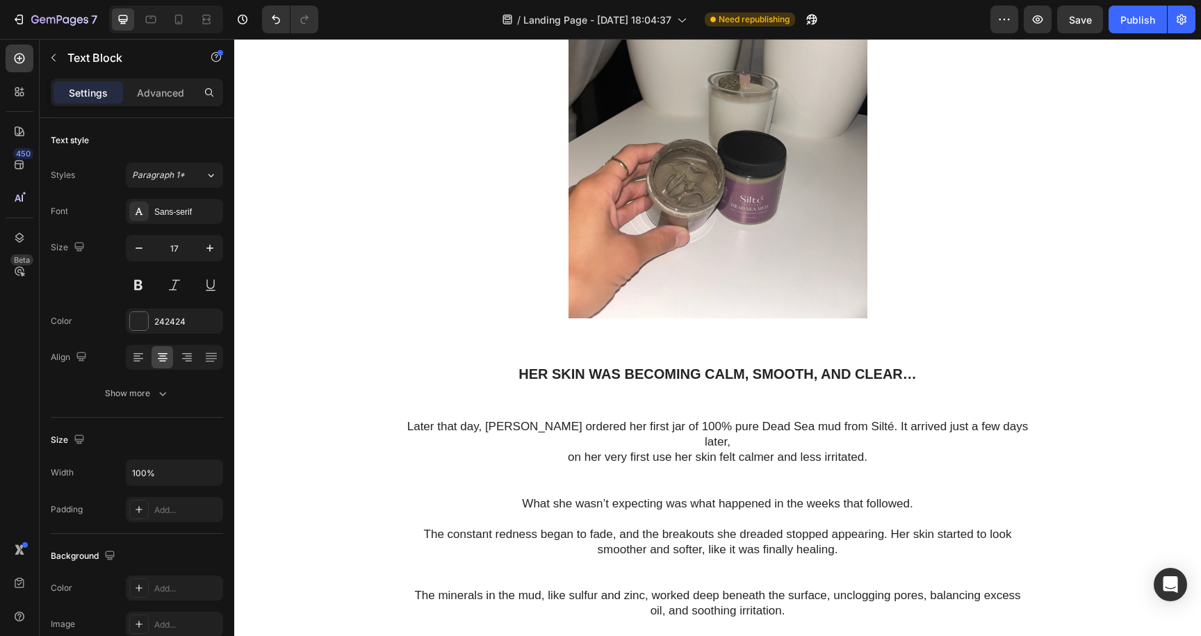
scroll to position [2805, 0]
click at [850, 424] on p "Later that day, [PERSON_NAME] ordered her first jar of 100% pure Dead Sea mud f…" at bounding box center [718, 434] width 623 height 31
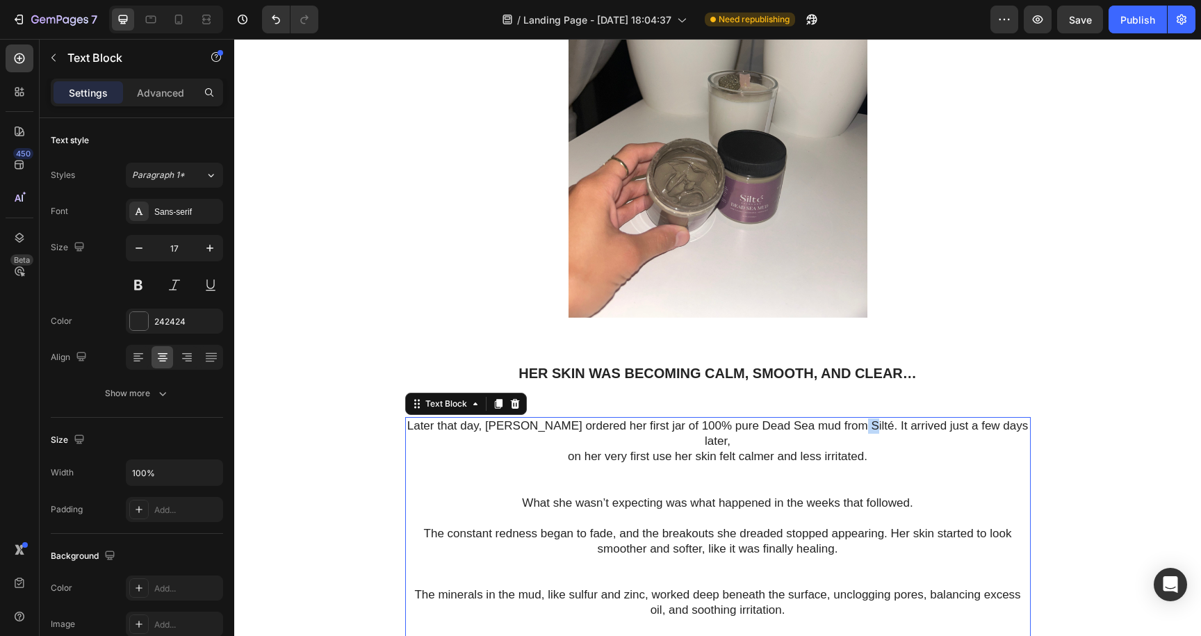
click at [850, 424] on p "Later that day, [PERSON_NAME] ordered her first jar of 100% pure Dead Sea mud f…" at bounding box center [718, 434] width 623 height 31
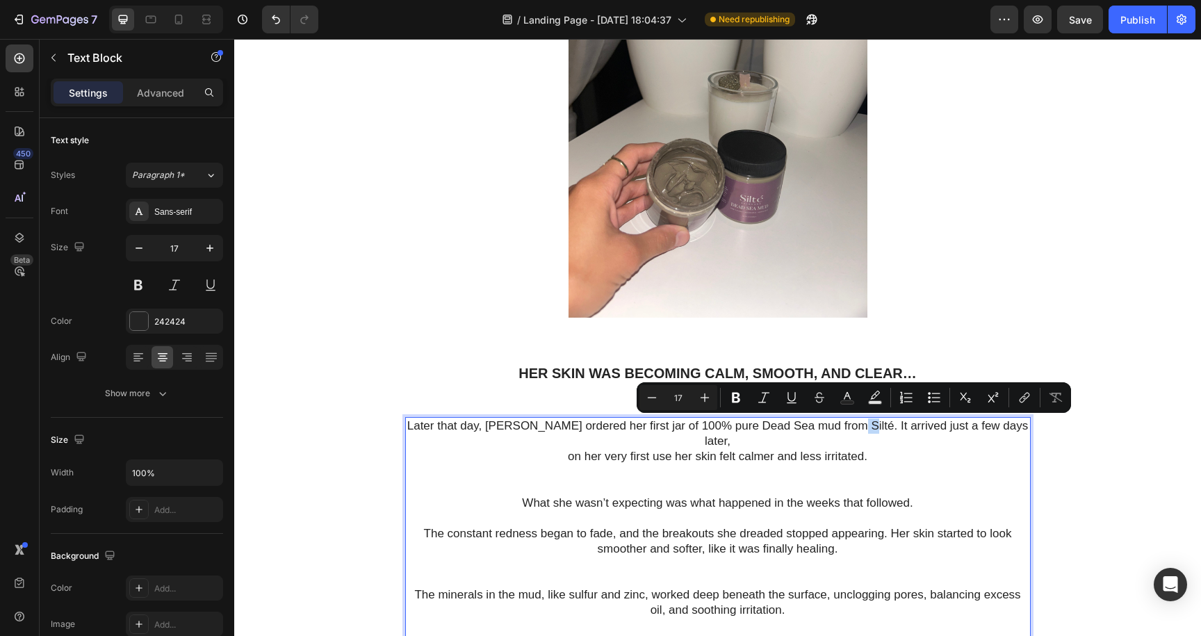
click at [850, 424] on p "Later that day, [PERSON_NAME] ordered her first jar of 100% pure Dead Sea mud f…" at bounding box center [718, 434] width 623 height 31
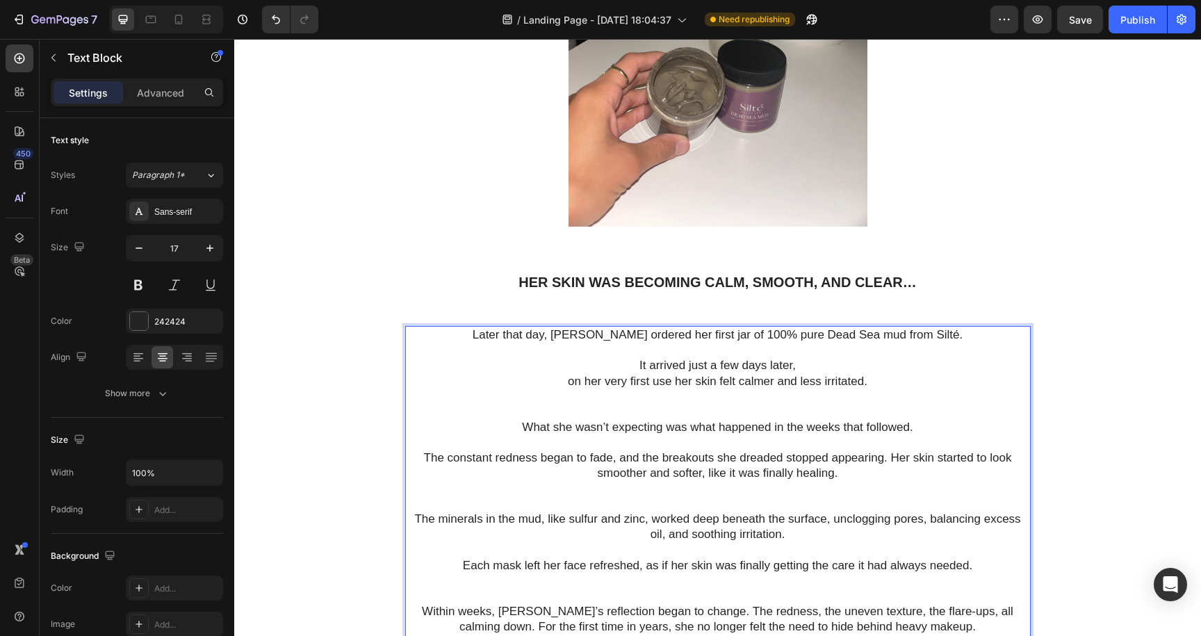
scroll to position [2897, 0]
click at [890, 459] on p "The constant redness began to fade, and the breakouts she dreaded stopped appea…" at bounding box center [718, 480] width 623 height 61
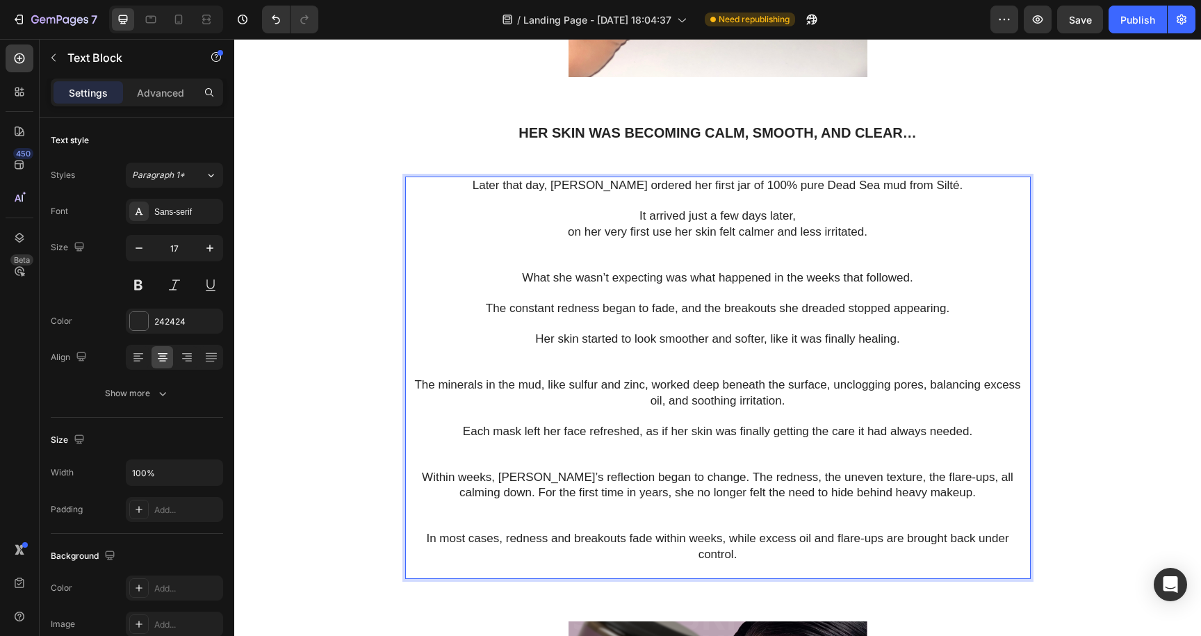
scroll to position [3047, 0]
click at [681, 476] on p "Within weeks, [PERSON_NAME]’s reflection began to change. The redness, the unev…" at bounding box center [718, 499] width 623 height 61
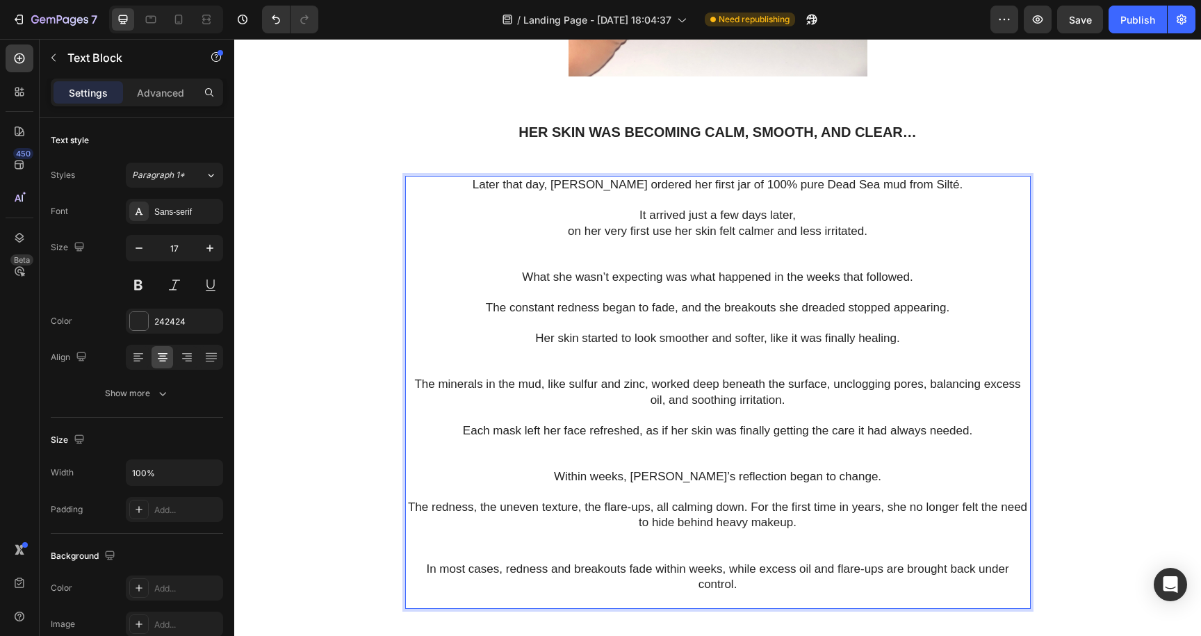
click at [749, 505] on p "The redness, the uneven texture, the flare-ups, all calming down. For the first…" at bounding box center [718, 530] width 623 height 61
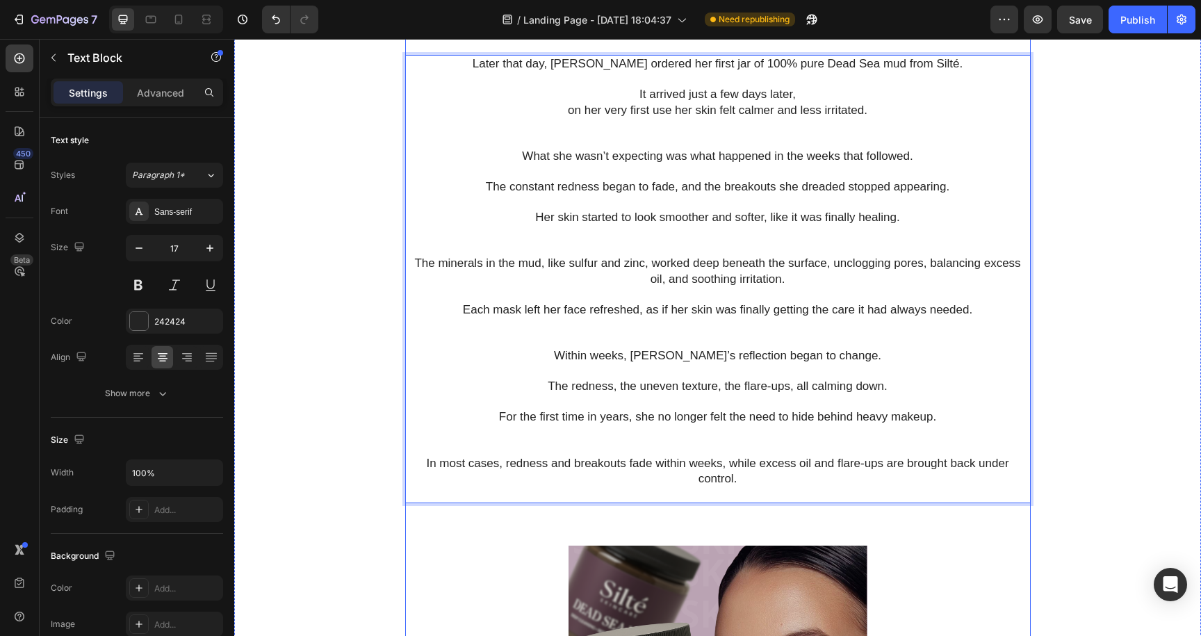
scroll to position [3161, 0]
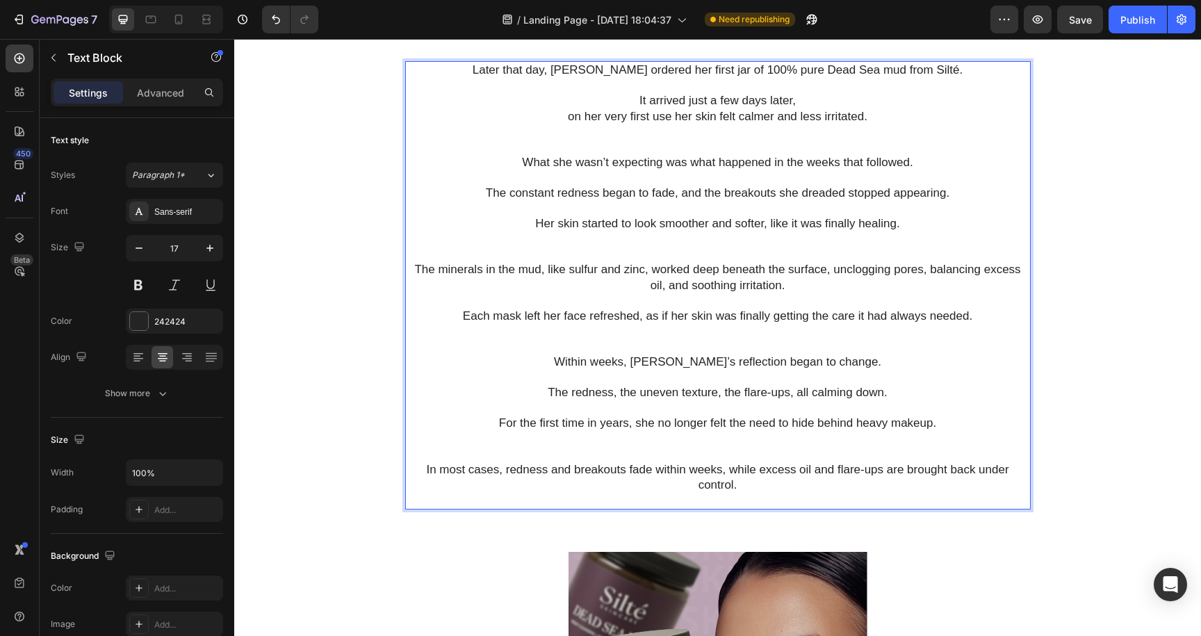
click at [834, 269] on p "The minerals in the mud, like sulfur and zinc, worked deep beneath the surface,…" at bounding box center [718, 277] width 623 height 31
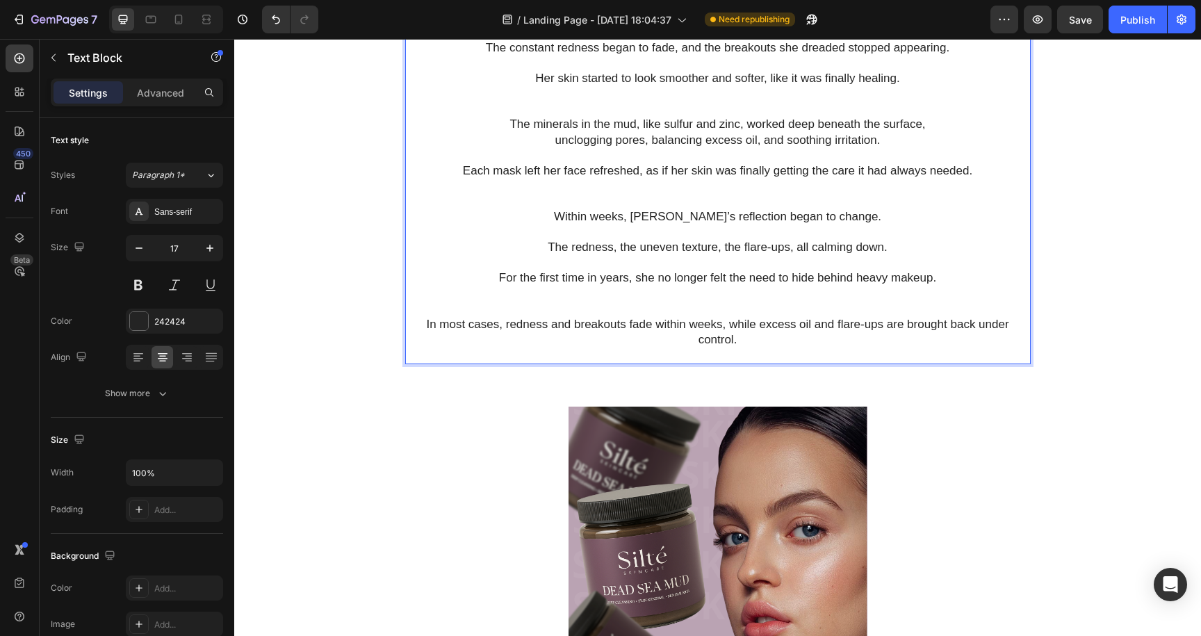
scroll to position [3307, 0]
click at [729, 325] on p "In most cases, redness and breakouts fade within weeks, while excess oil and fl…" at bounding box center [718, 331] width 623 height 31
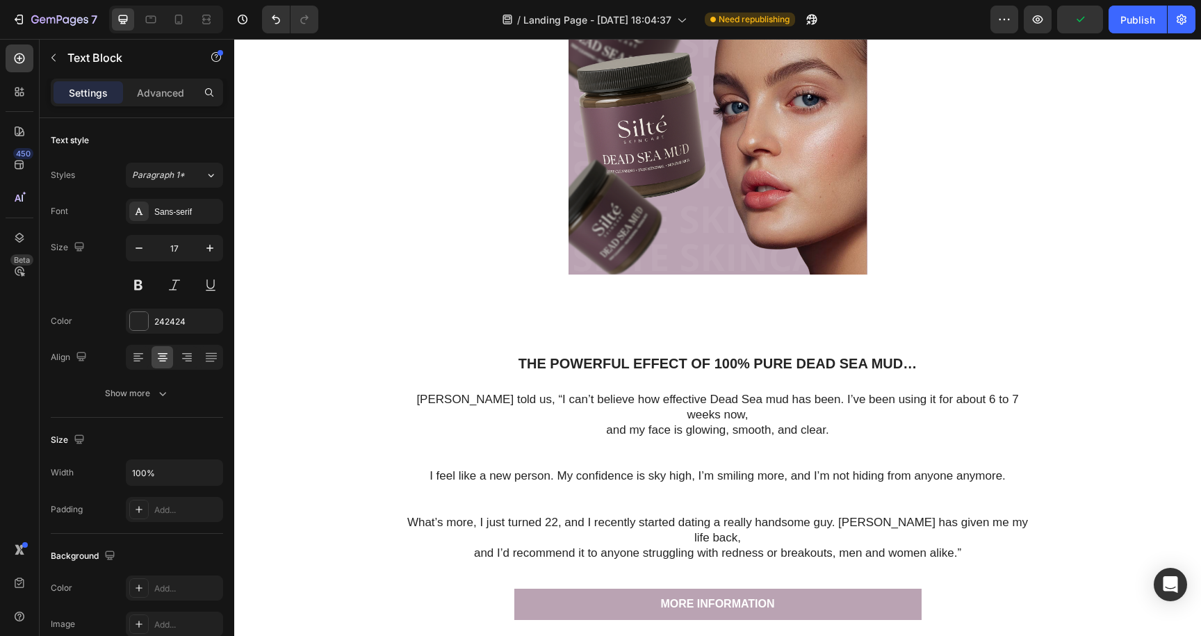
scroll to position [3738, 0]
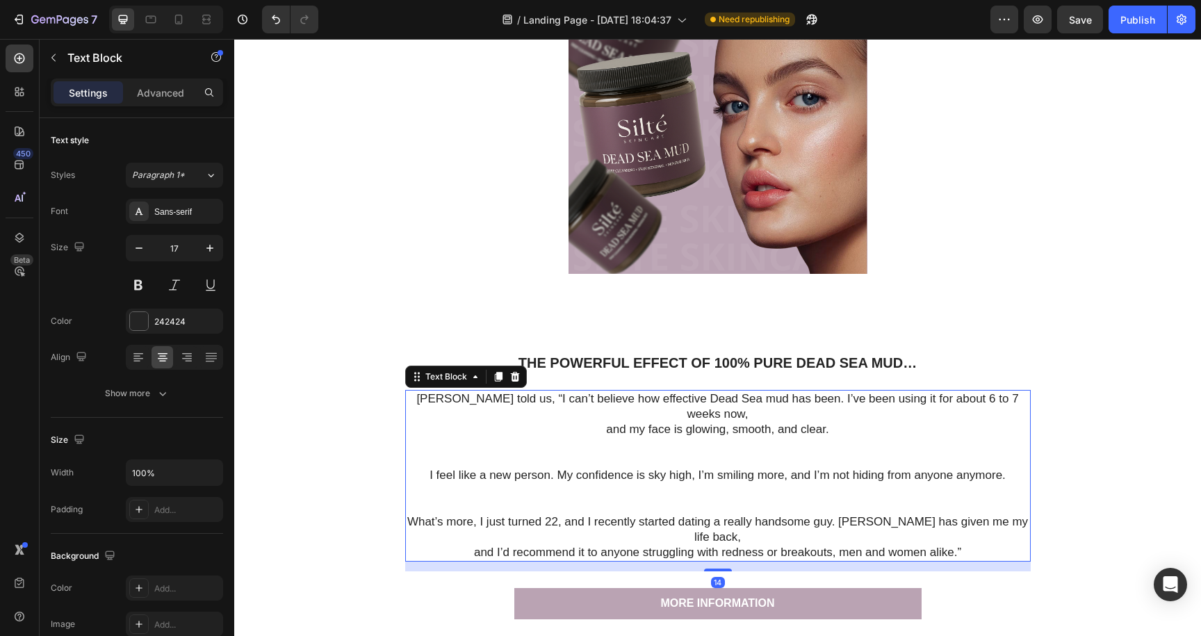
click at [777, 399] on p "[PERSON_NAME] told us, “I can’t believe how effective Dead Sea mud has been. I’…" at bounding box center [718, 406] width 623 height 31
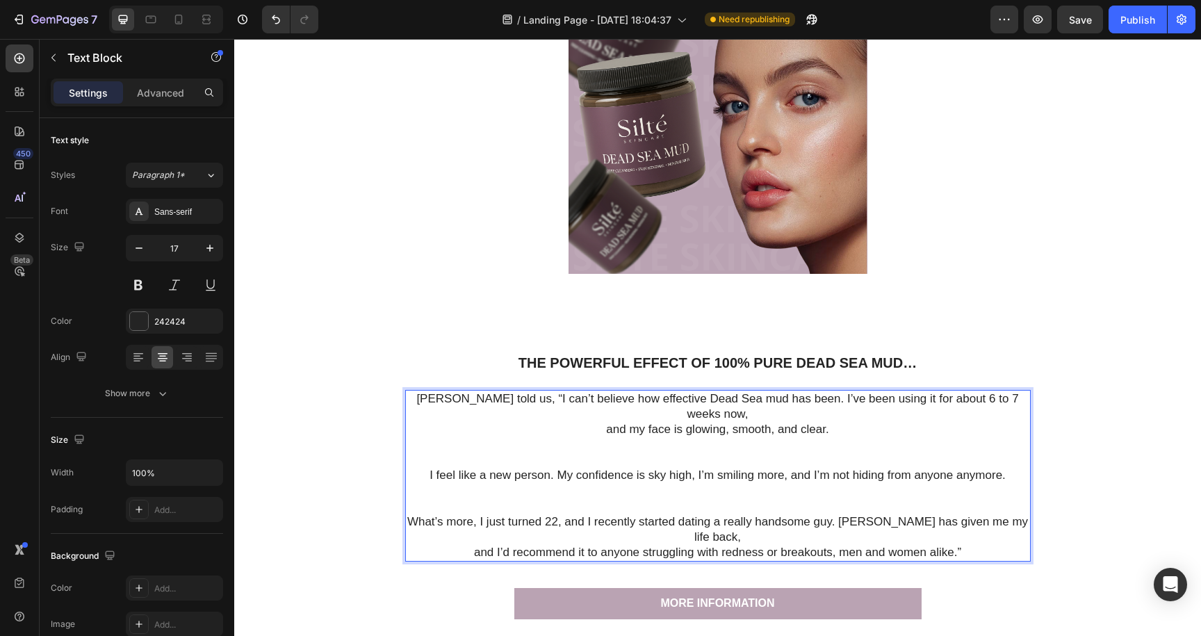
click at [779, 396] on p "[PERSON_NAME] told us, “I can’t believe how effective Dead Sea mud has been. I’…" at bounding box center [718, 406] width 623 height 31
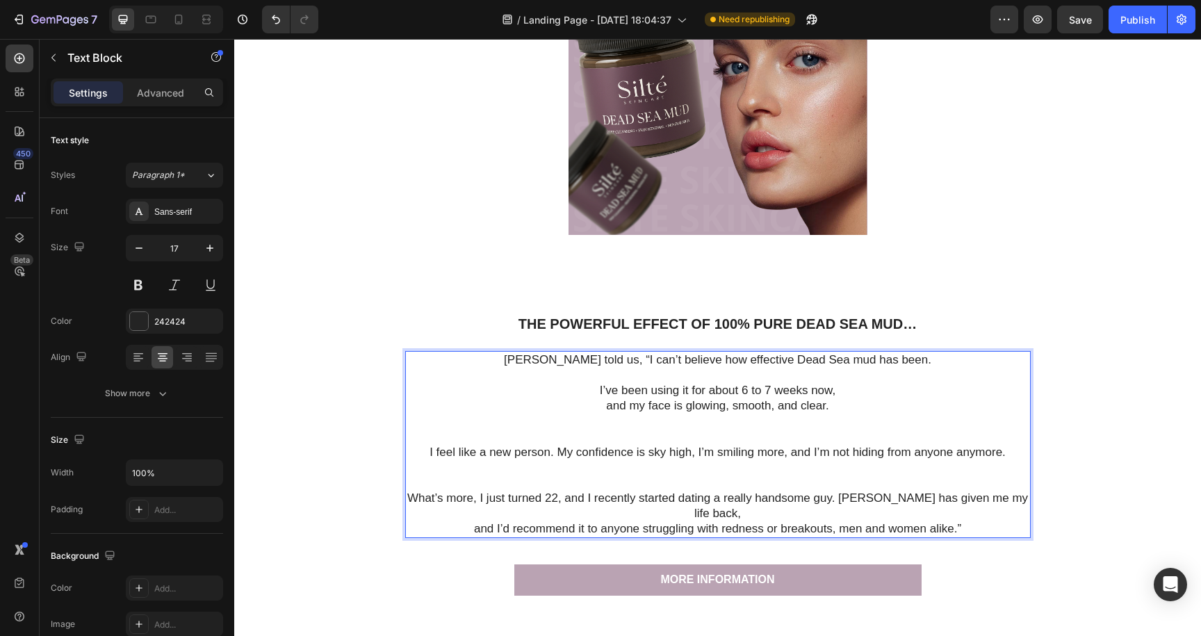
scroll to position [3784, 0]
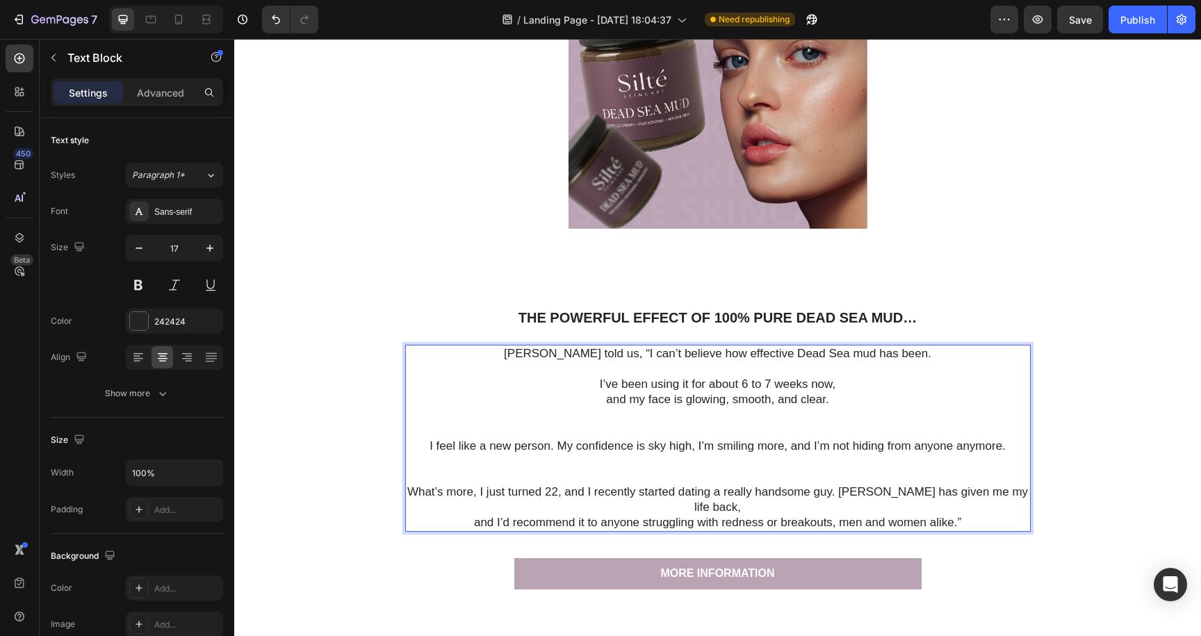
click at [556, 444] on p "I feel like a new person. My confidence is sky high, I’m smiling more, and I’m …" at bounding box center [718, 462] width 623 height 46
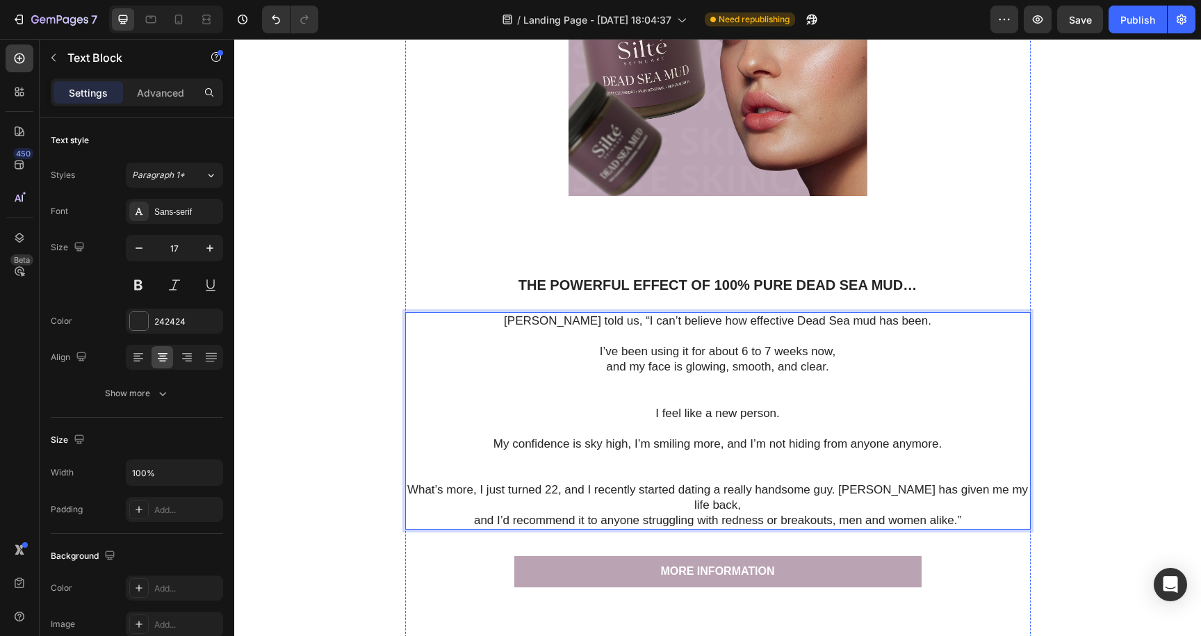
scroll to position [3817, 0]
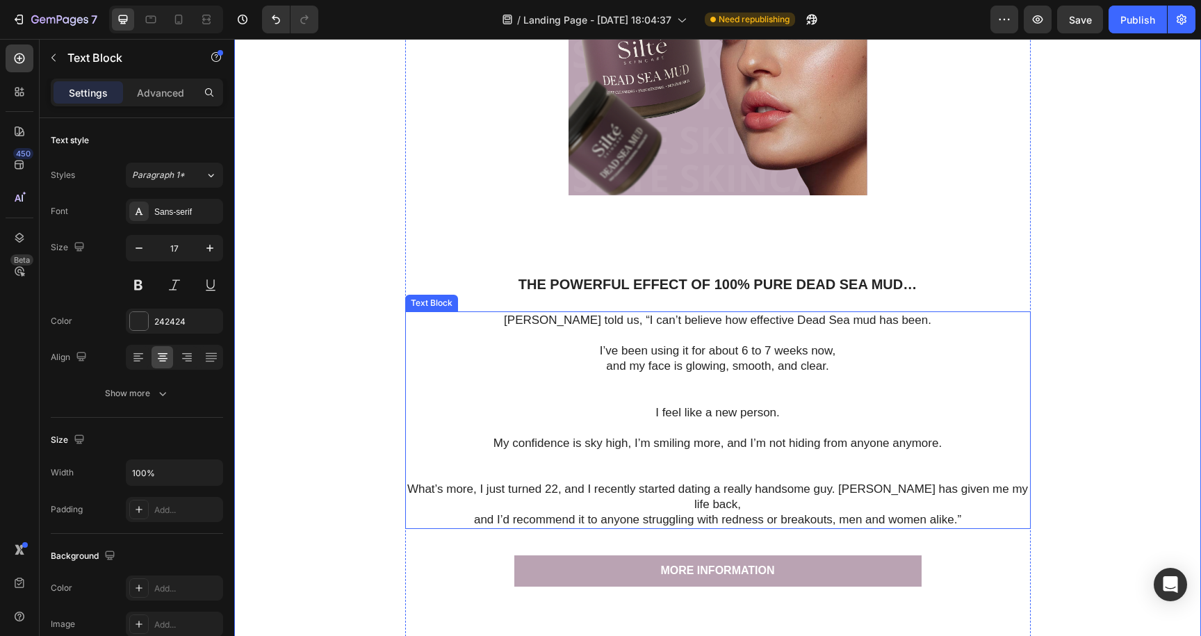
click at [608, 437] on p "My confidence is sky high, I’m smiling more, and I’m not hiding from anyone any…" at bounding box center [718, 459] width 623 height 46
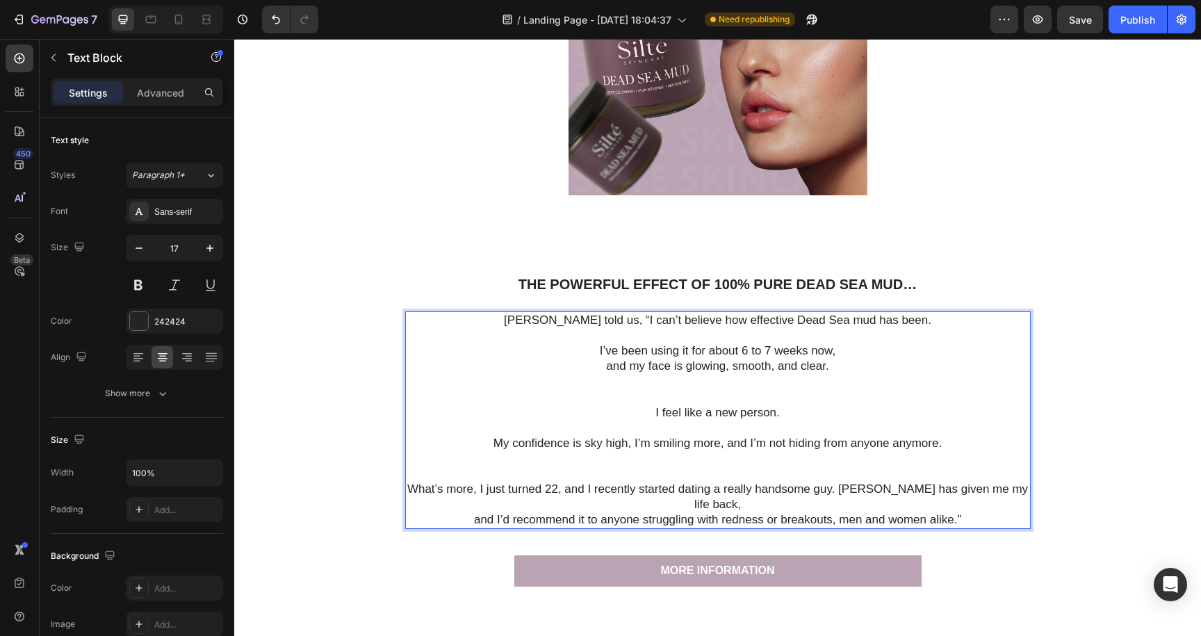
click at [607, 444] on p "My confidence is sky high, I’m smiling more, and I’m not hiding from anyone any…" at bounding box center [718, 459] width 623 height 46
click at [849, 490] on p "What’s more, I just turned 22, and I recently started dating a really handsome …" at bounding box center [718, 497] width 623 height 31
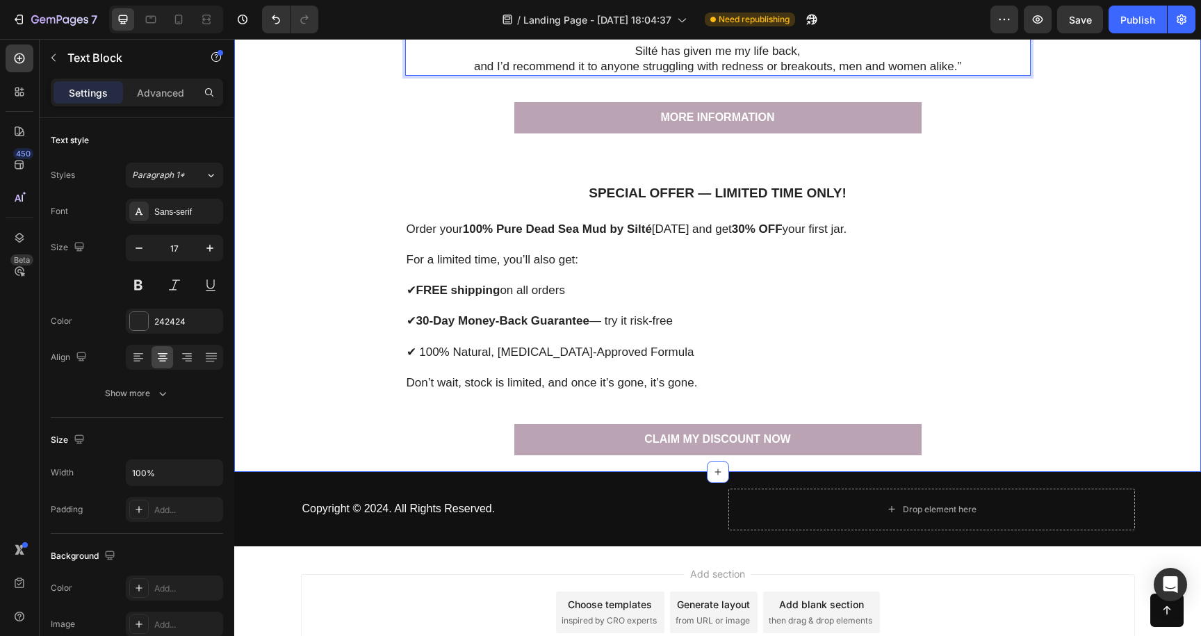
scroll to position [4280, 0]
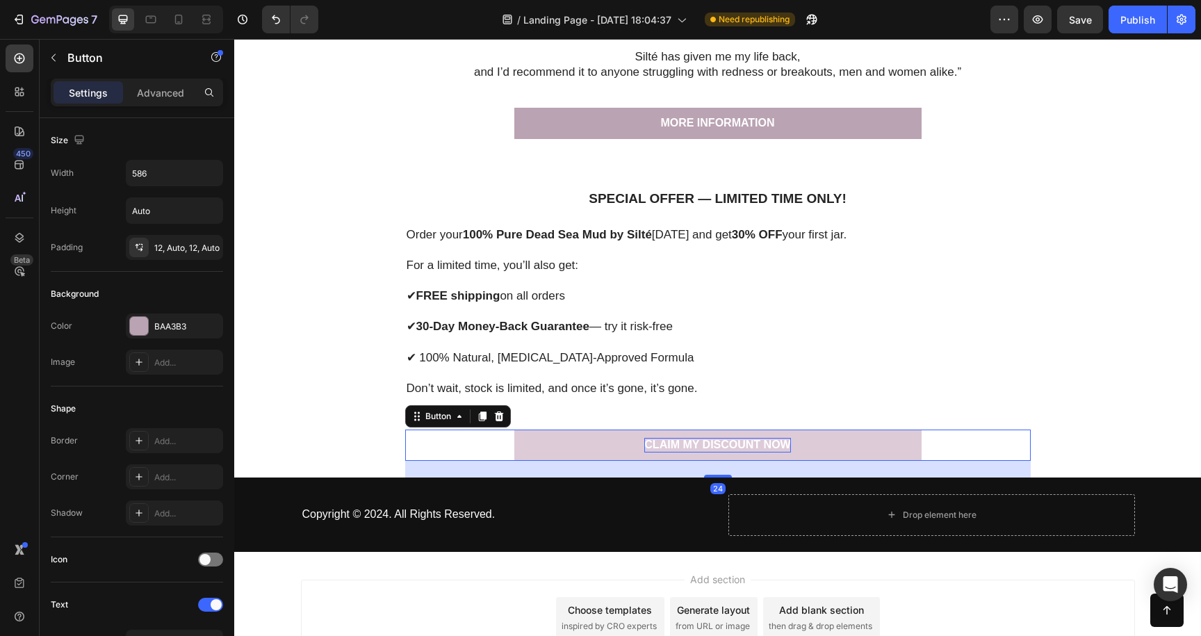
click at [720, 448] on p "CLAIM MY DISCOUNT NOW" at bounding box center [717, 445] width 146 height 15
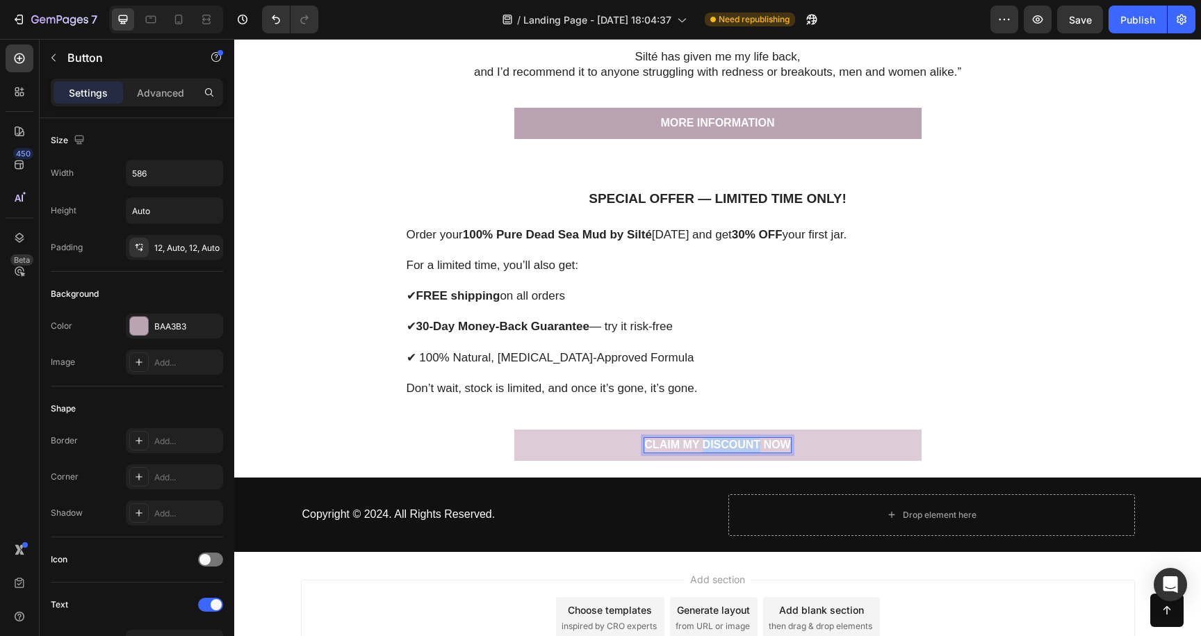
click at [720, 448] on p "CLAIM MY DISCOUNT NOW" at bounding box center [717, 445] width 146 height 15
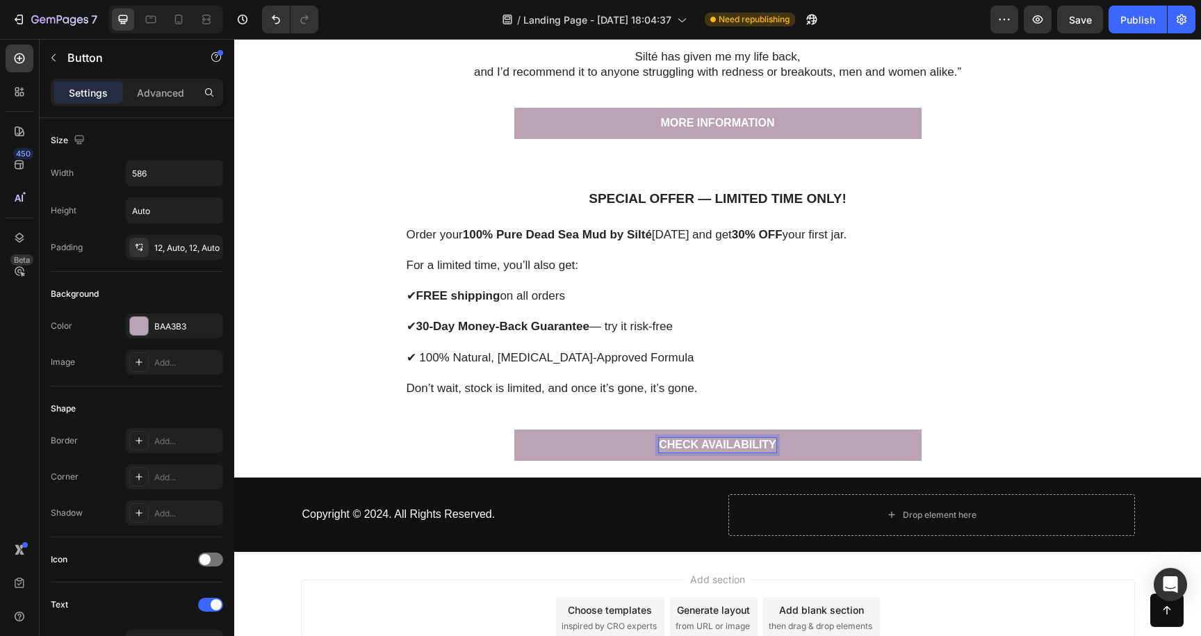
click at [944, 430] on div "CHECK AVAILABILITY Button 24" at bounding box center [718, 445] width 626 height 31
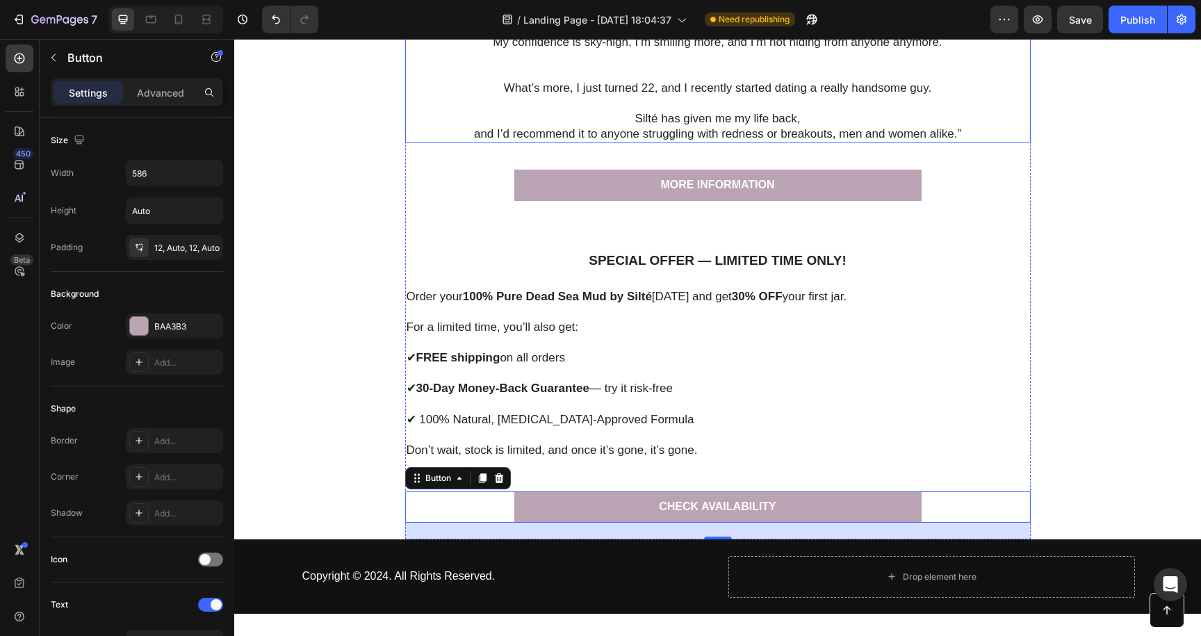
scroll to position [4221, 0]
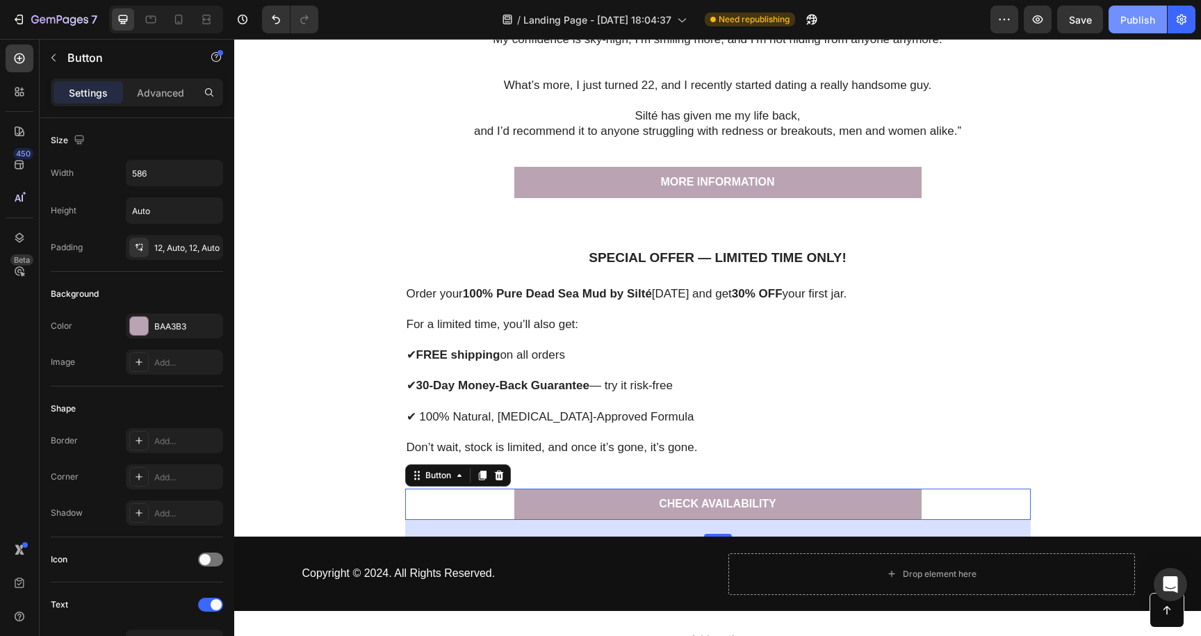
click at [1140, 19] on div "Publish" at bounding box center [1138, 20] width 35 height 15
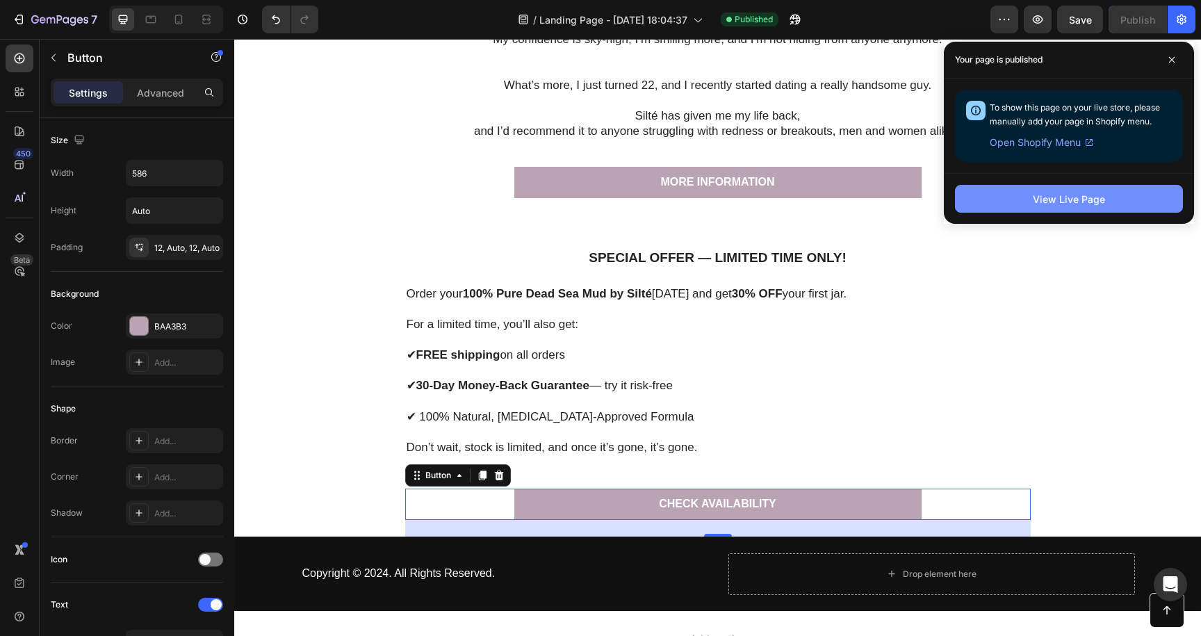
click at [1059, 198] on div "View Live Page" at bounding box center [1069, 199] width 72 height 15
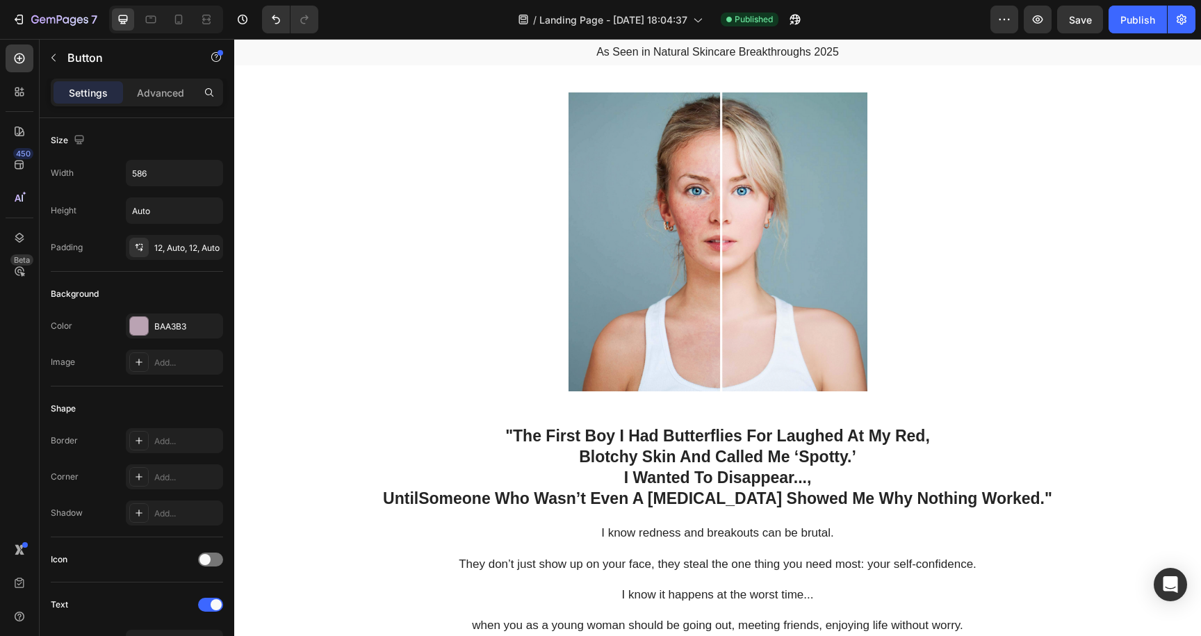
scroll to position [0, 0]
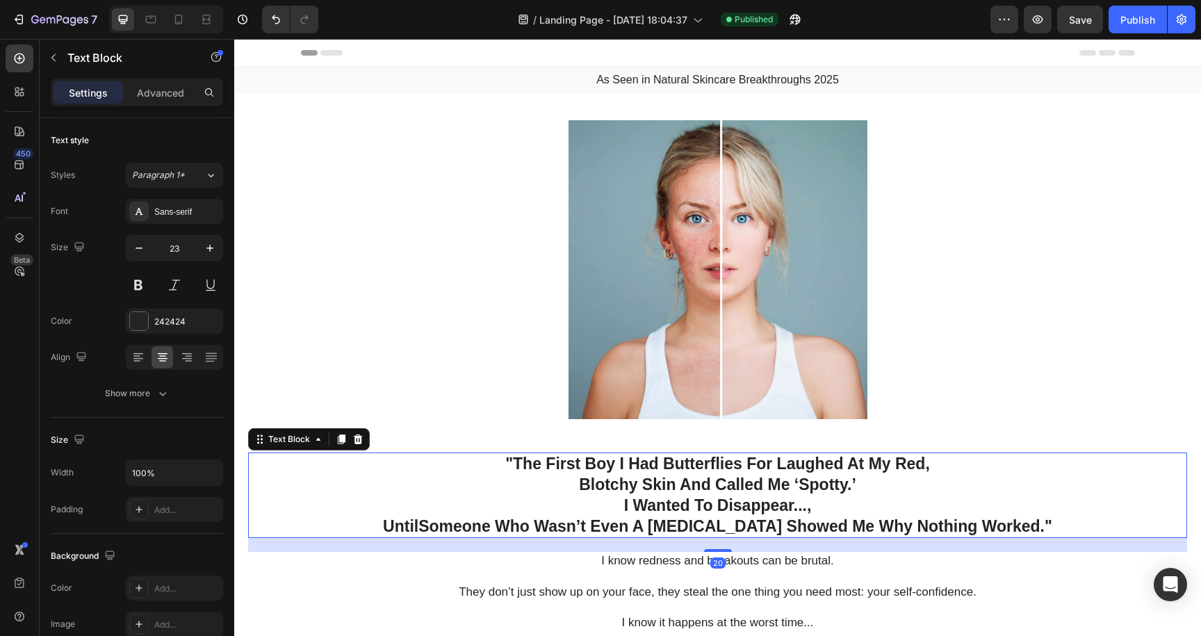
click at [550, 465] on p ""The First Boy I Had Butterflies For Laughed At My Red," at bounding box center [718, 464] width 936 height 21
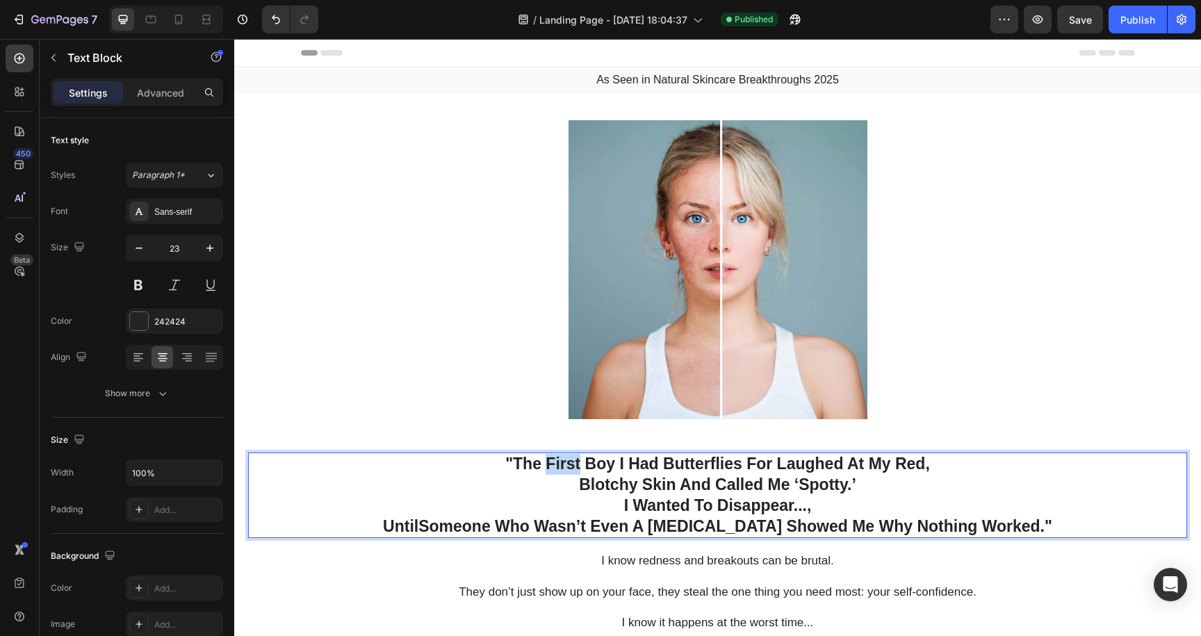
click at [550, 465] on p ""The First Boy I Had Butterflies For Laughed At My Red," at bounding box center [718, 464] width 936 height 21
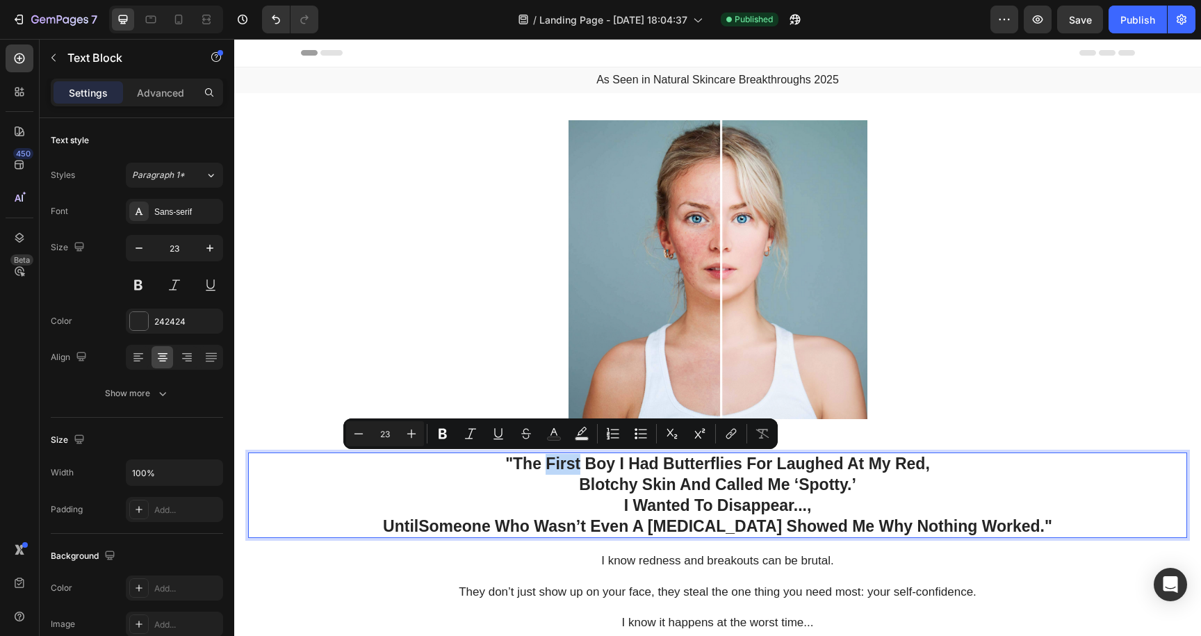
click at [550, 465] on p ""The First Boy I Had Butterflies For Laughed At My Red," at bounding box center [718, 464] width 936 height 21
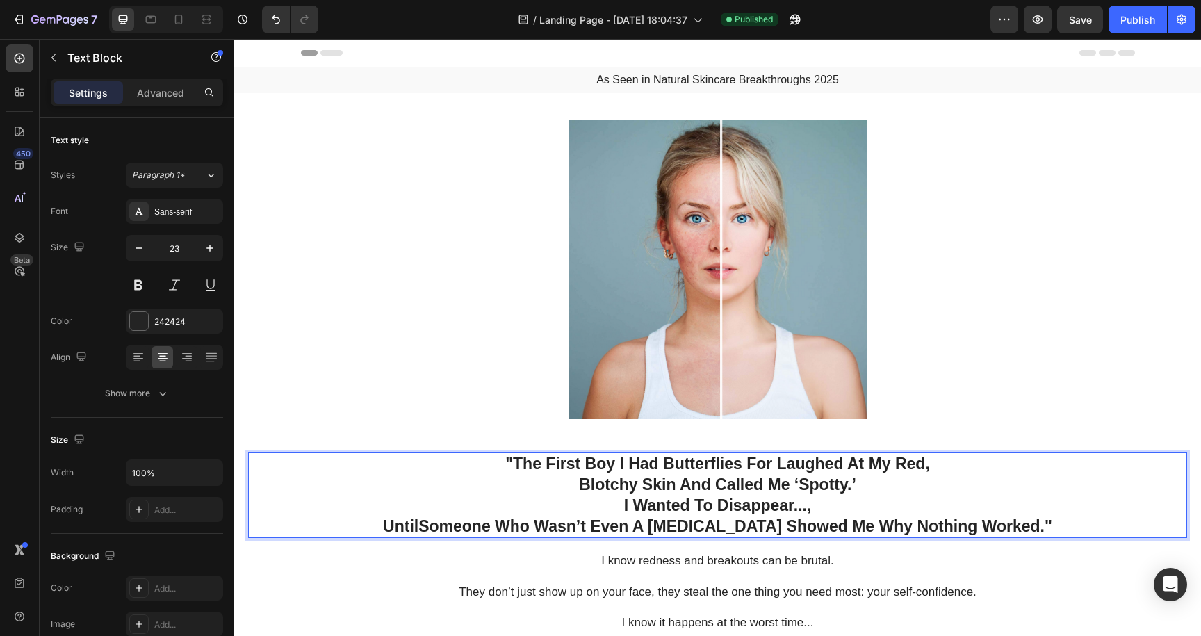
click at [592, 462] on p ""The First Boy I Had Butterflies For Laughed At My Red," at bounding box center [718, 464] width 936 height 21
click at [635, 466] on p ""The First Boy I Had Butterflies For Laughed At My Red," at bounding box center [718, 464] width 936 height 21
click at [670, 468] on p ""The First Boy I Had Butterflies For Laughed At My Red," at bounding box center [718, 464] width 936 height 21
click at [751, 466] on p ""The First Boy I Had Butterflies For Laughed At My Red," at bounding box center [718, 464] width 936 height 21
click at [673, 463] on p ""The First Boy I Had Butterflies for Laughed At My Red," at bounding box center [718, 464] width 936 height 21
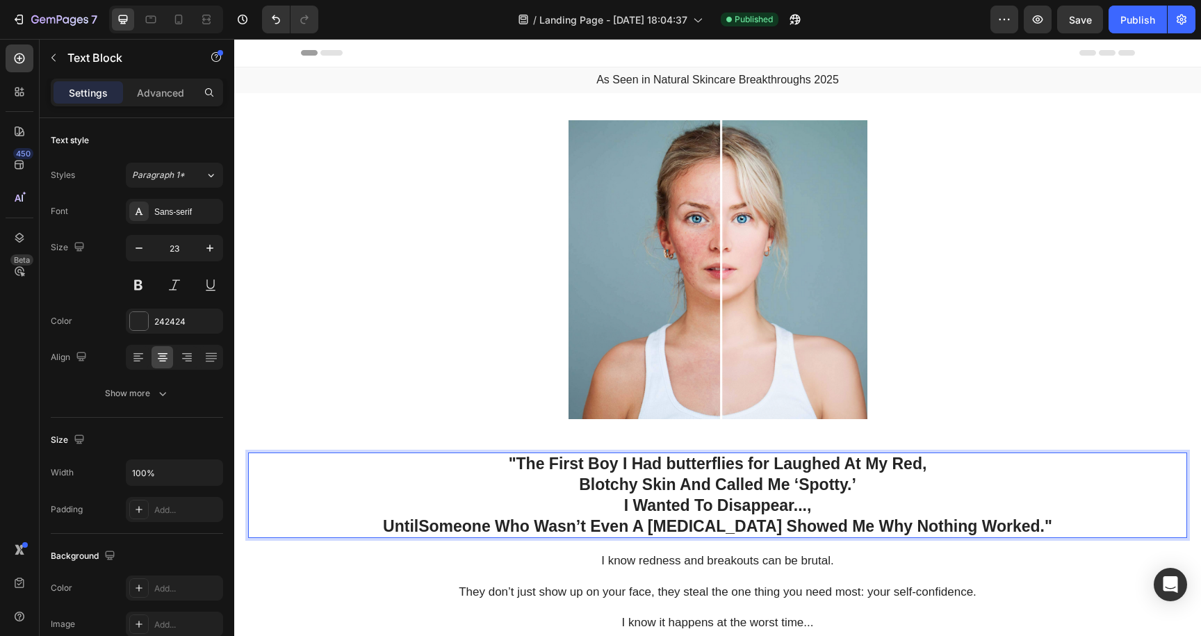
click at [638, 464] on p ""The First Boy I Had butterflies for Laughed At My Red," at bounding box center [718, 464] width 936 height 21
click at [779, 462] on p ""The First Boy I had butterflies for Laughed At My Red," at bounding box center [718, 464] width 936 height 21
click at [848, 467] on p ""The First Boy I had butterflies for laughed At My Red," at bounding box center [718, 464] width 936 height 21
click at [873, 465] on p ""The First Boy I had butterflies for laughed at My Red," at bounding box center [718, 464] width 936 height 21
click at [895, 466] on p ""The First Boy I had butterflies for laughed at my Red," at bounding box center [718, 464] width 936 height 21
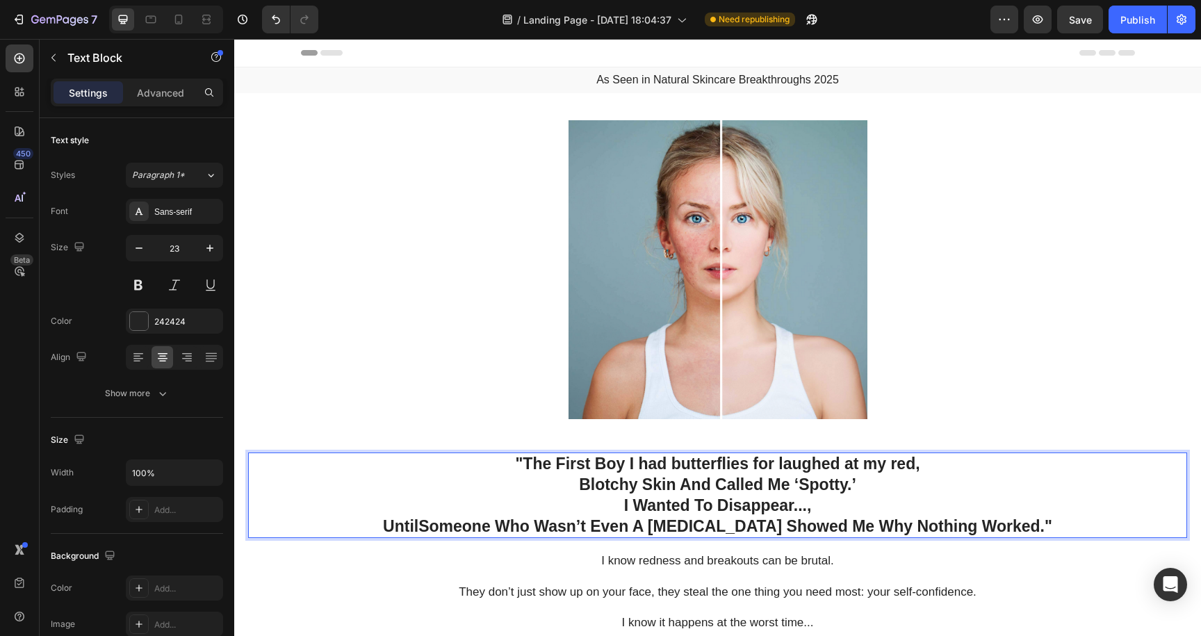
click at [587, 483] on p "Blotchy Skin And Called Me ‘Spotty.’" at bounding box center [718, 485] width 936 height 21
click at [646, 481] on p "blotchy Skin And Called Me ‘Spotty.’" at bounding box center [718, 485] width 936 height 21
click at [685, 485] on p "blotchy skin And Called Me ‘Spotty.’" at bounding box center [718, 485] width 936 height 21
click at [721, 487] on p "blotchy skin and Called Me ‘Spotty.’" at bounding box center [718, 485] width 936 height 21
click at [775, 487] on p "blotchy skin and called Me ‘Spotty.’" at bounding box center [718, 485] width 936 height 21
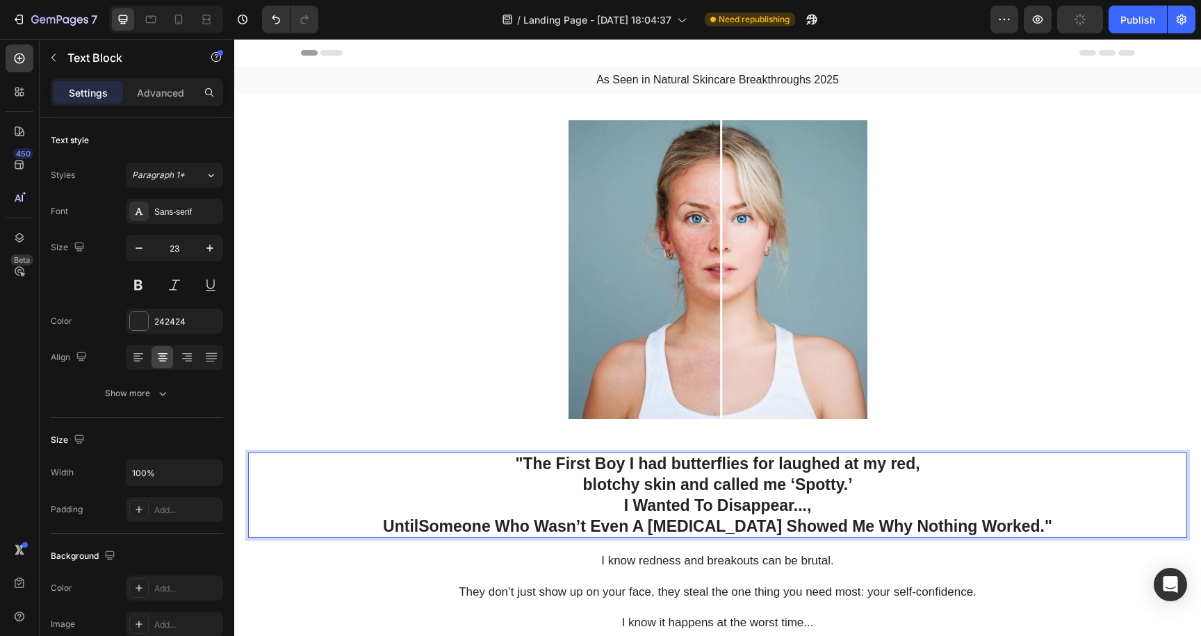
click at [647, 505] on p "I Wanted To Disappear...," at bounding box center [718, 506] width 936 height 21
click at [704, 507] on p "I wanted To Disappear...," at bounding box center [718, 506] width 936 height 21
click at [725, 505] on p "I wanted to Disappear...," at bounding box center [718, 506] width 936 height 21
click at [404, 527] on p "Until Someone Who Wasn’t Even A Dermatologist Showed Me Why Nothing Worked. "" at bounding box center [718, 527] width 936 height 21
click at [441, 527] on strong "Someone Who Wasn’t Even A [MEDICAL_DATA] Showed Me Why Nothing Worked." at bounding box center [731, 526] width 626 height 18
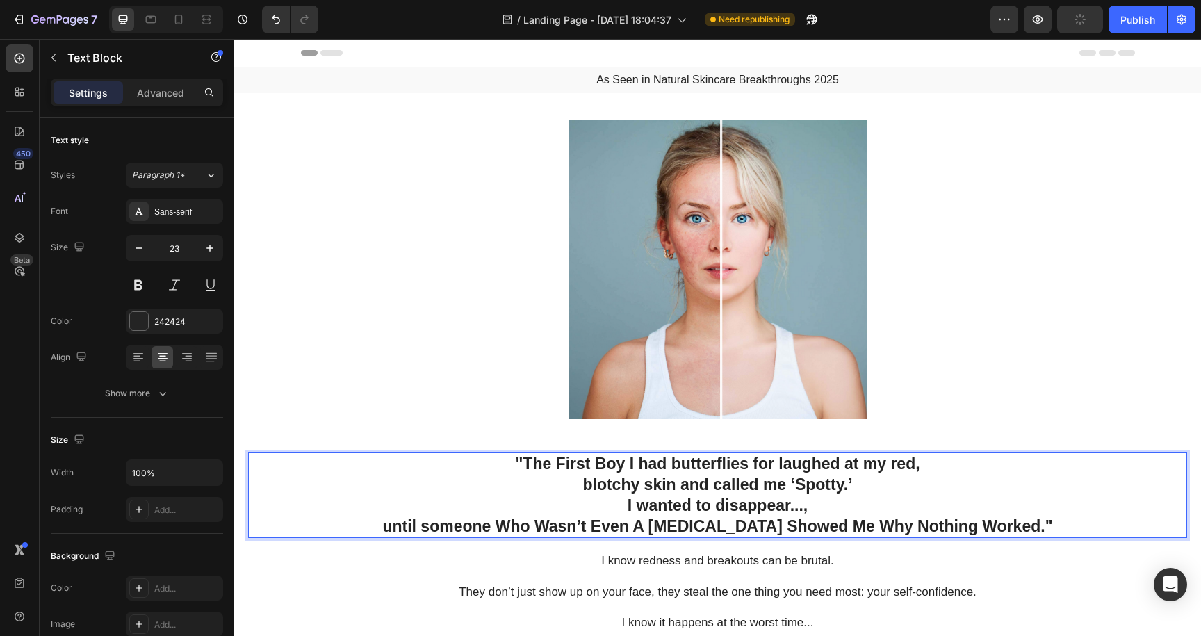
click at [520, 526] on strong "omeone Who Wasn’t Even A Dermatologist Showed Me Why Nothing Worked." at bounding box center [738, 526] width 616 height 18
click at [558, 528] on strong "omeone who Wasn’t Even A Dermatologist Showed Me Why Nothing Worked." at bounding box center [737, 526] width 613 height 18
click at [609, 528] on strong "omeone who wasn’t Even A Dermatologist Showed Me Why Nothing Worked." at bounding box center [737, 526] width 611 height 18
click at [651, 525] on strong "omeone who wasn’t even A Dermatologist Showed Me Why Nothing Worked." at bounding box center [737, 526] width 609 height 18
click at [670, 526] on strong "omeone who wasn’t even a Dermatologist Showed Me Why Nothing Worked." at bounding box center [738, 526] width 608 height 18
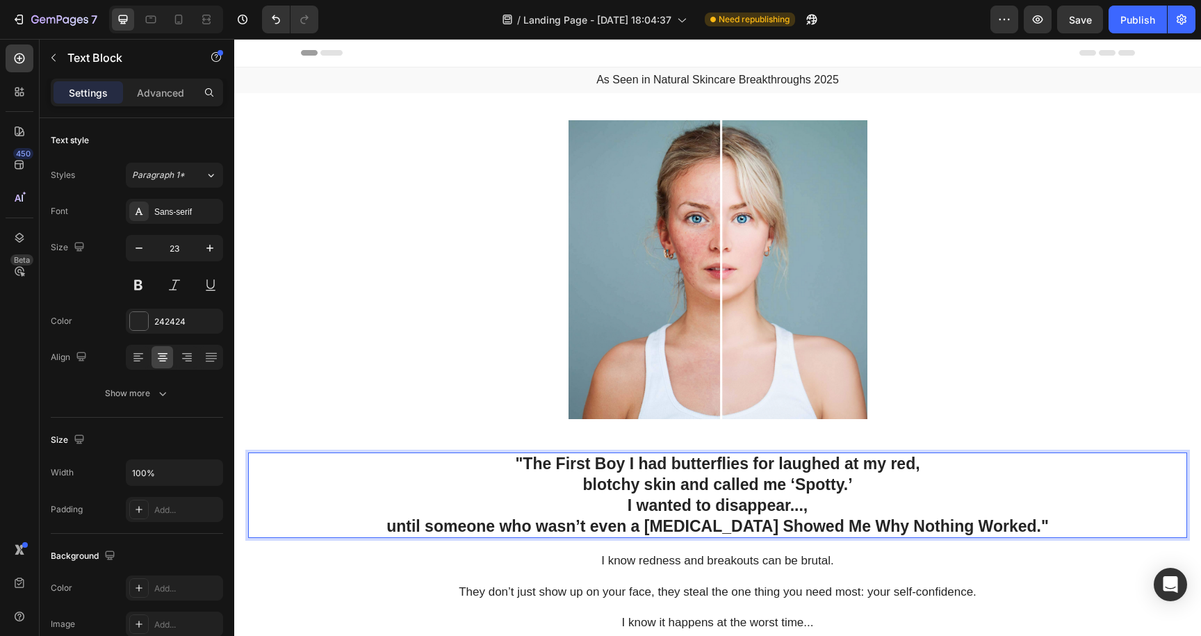
click at [777, 524] on strong "omeone who wasn’t even a dermatologist Showed Me Why Nothing Worked." at bounding box center [738, 526] width 608 height 18
click at [845, 527] on strong "omeone who wasn’t even a dermatologist showed Me Why Nothing Worked." at bounding box center [738, 526] width 606 height 18
click at [875, 528] on strong "omeone who wasn’t even a dermatologist showed me Why Nothing Worked." at bounding box center [738, 526] width 607 height 18
click at [909, 528] on strong "omeone who wasn’t even a dermatologist showed me why Nothing Worked." at bounding box center [737, 526] width 604 height 18
click at [973, 527] on strong "omeone who wasn’t even a dermatologist showed me why nothing Worked." at bounding box center [738, 526] width 602 height 18
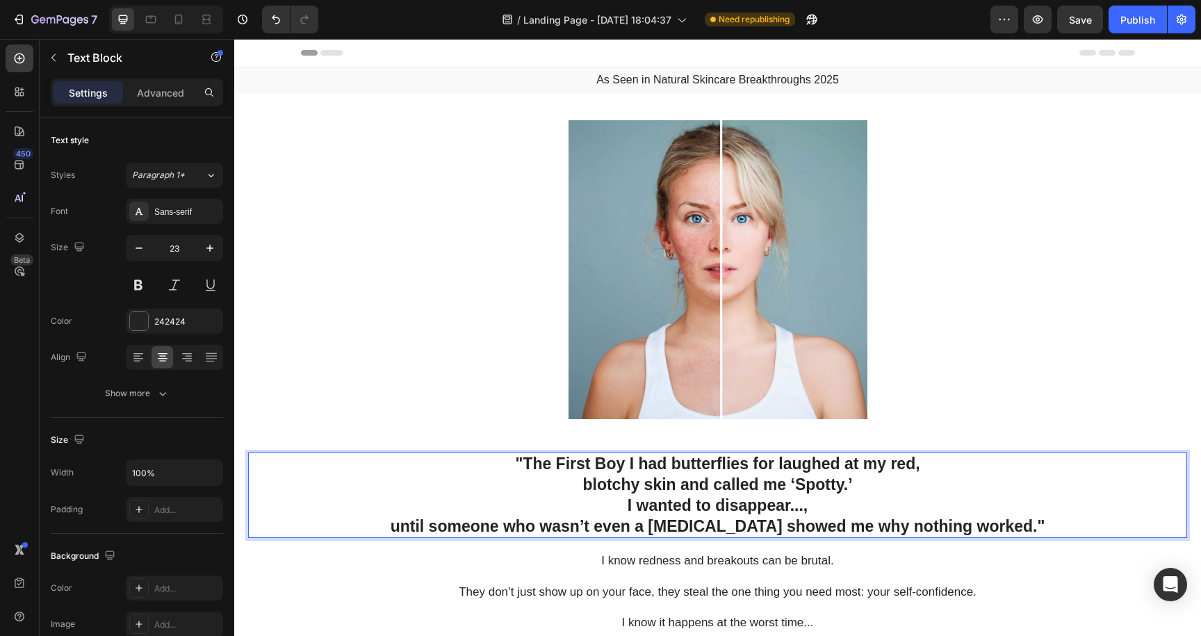
click at [560, 465] on p ""The First Boy I had butterflies for laughed at my red," at bounding box center [718, 464] width 936 height 21
click at [599, 465] on p ""The first Boy I had butterflies for laughed at my red," at bounding box center [718, 464] width 936 height 21
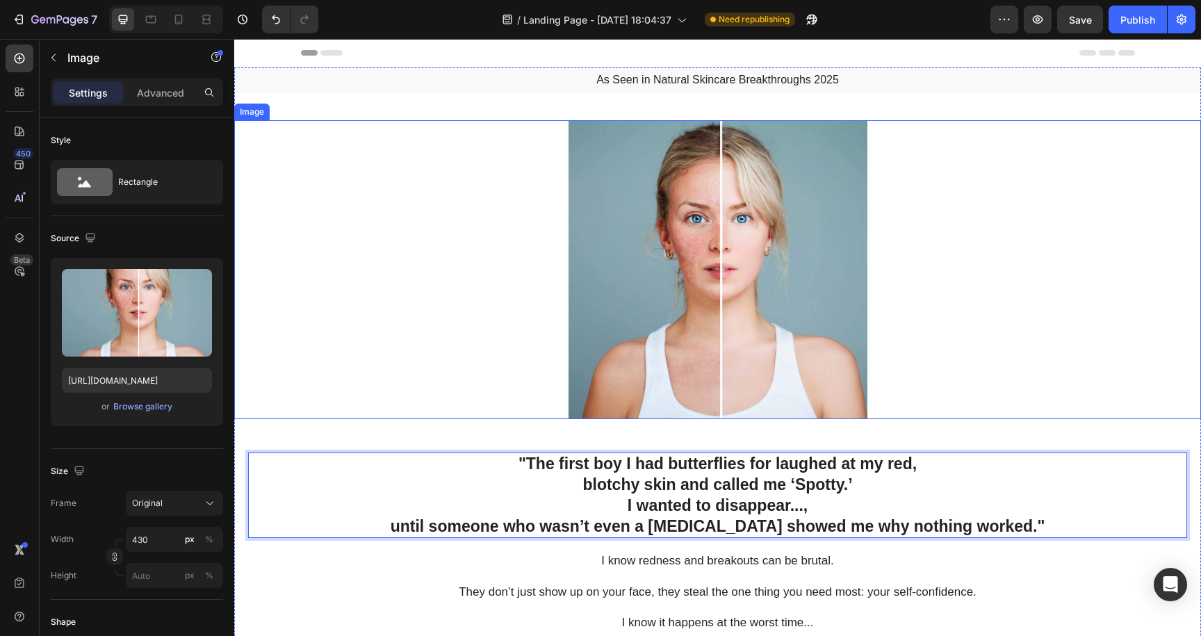
click at [972, 366] on div at bounding box center [717, 269] width 967 height 299
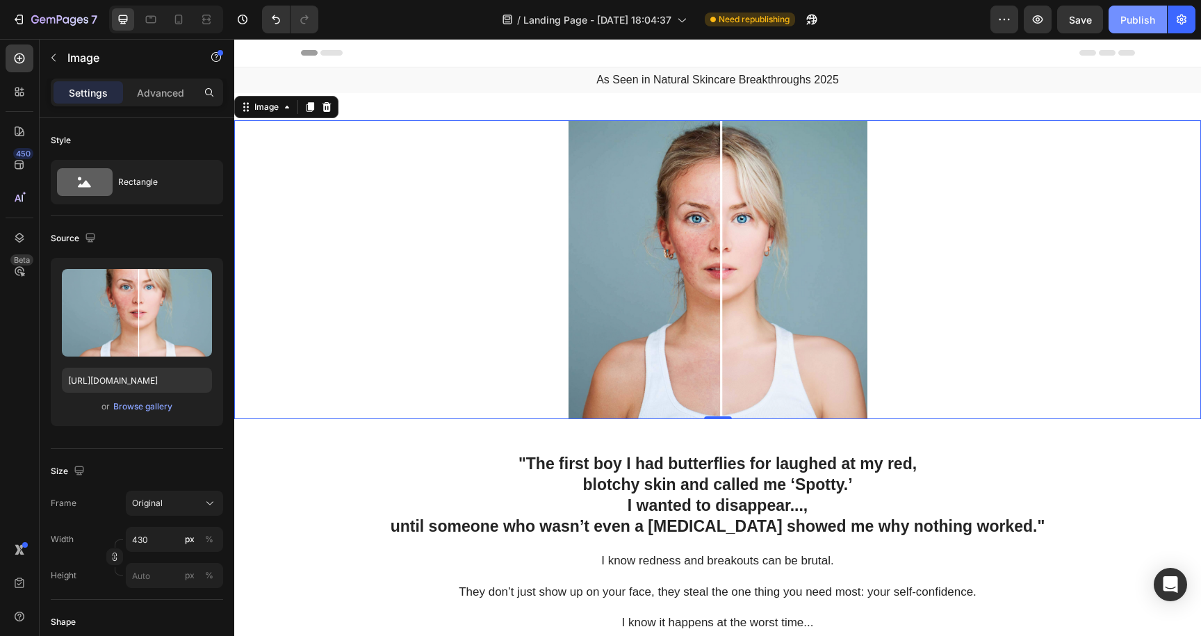
click at [1133, 20] on div "Publish" at bounding box center [1138, 20] width 35 height 15
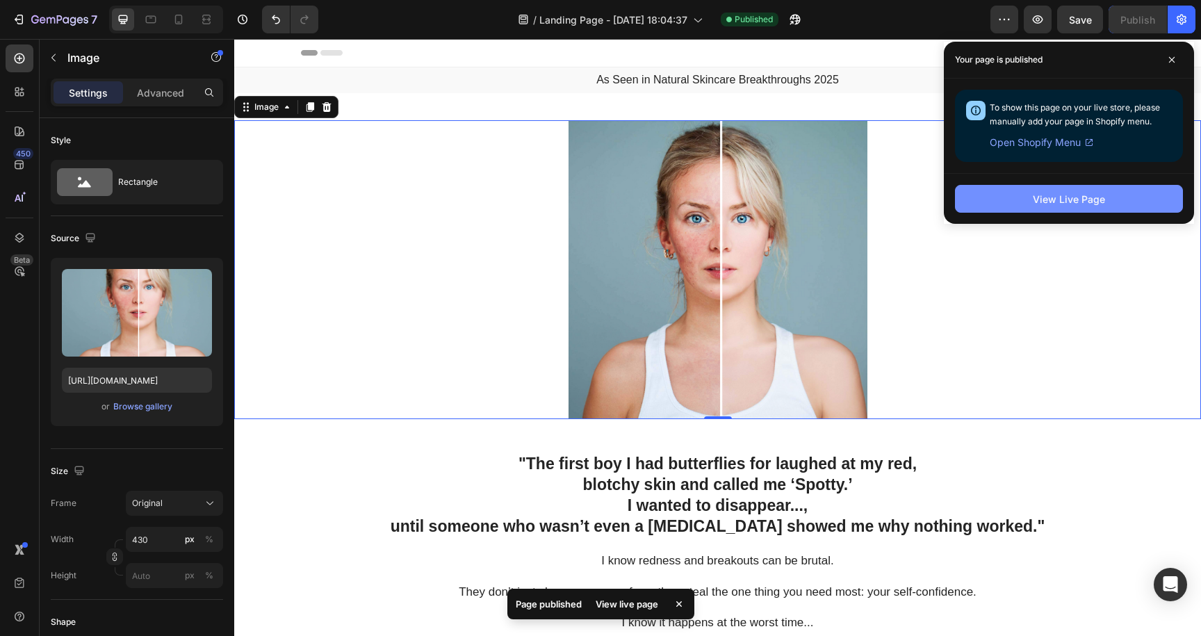
click at [1053, 194] on div "View Live Page" at bounding box center [1069, 199] width 72 height 15
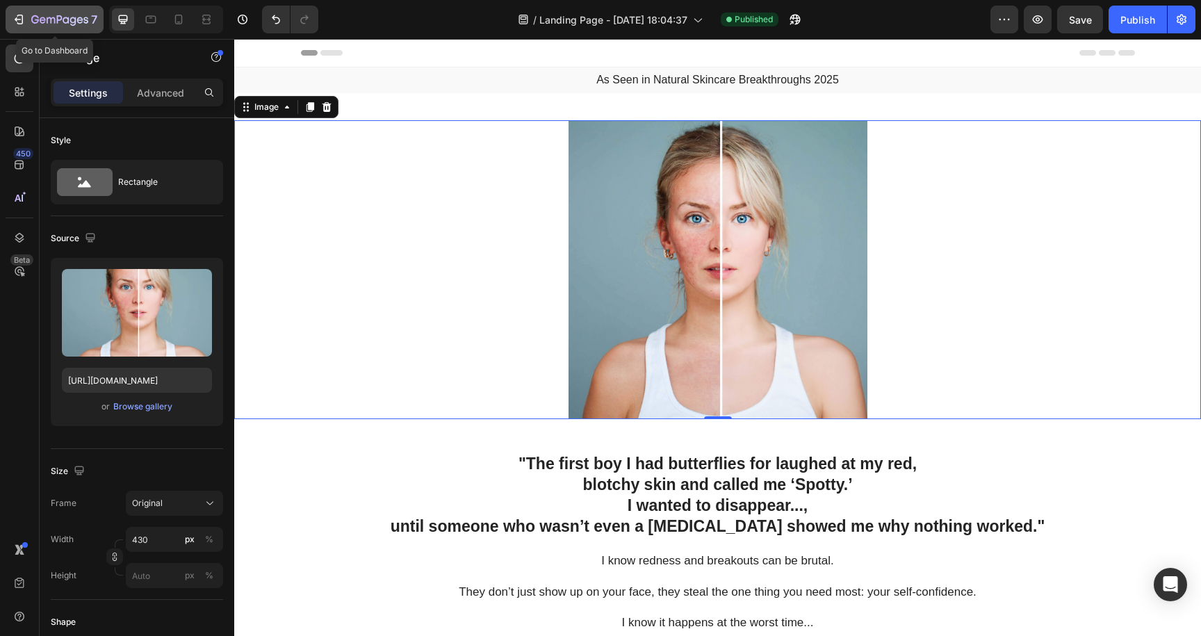
click at [19, 20] on icon "button" at bounding box center [19, 20] width 14 height 14
